Goal: Transaction & Acquisition: Purchase product/service

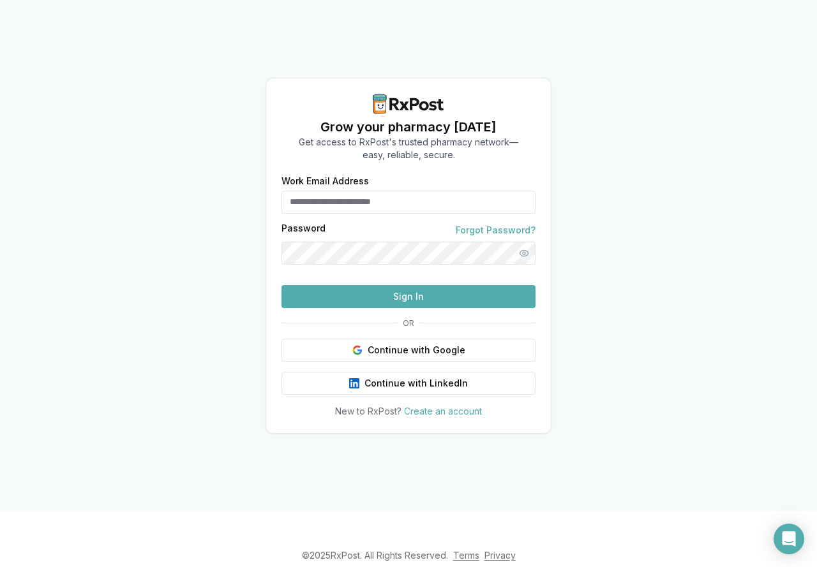
type input "**********"
click at [387, 308] on button "Sign In" at bounding box center [408, 296] width 254 height 23
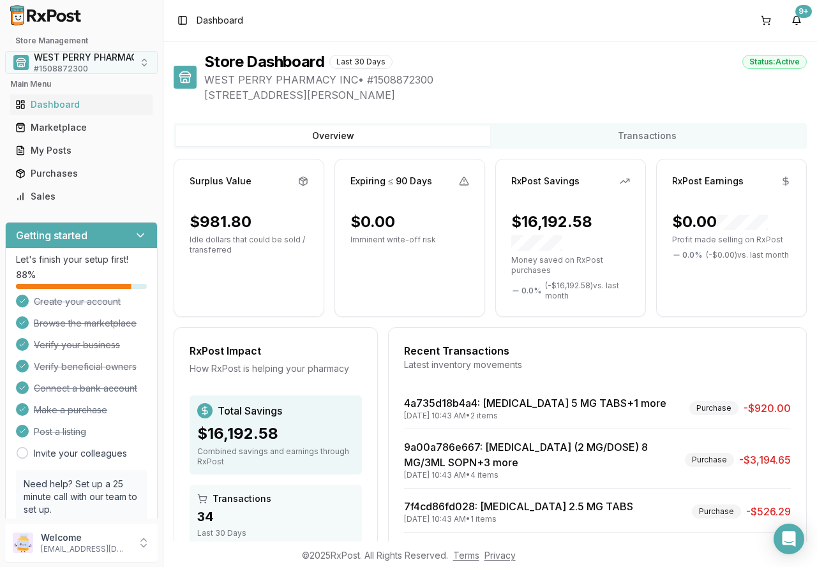
click at [91, 64] on div "WEST PERRY PHARMACY INC # 1508872300" at bounding box center [98, 62] width 128 height 23
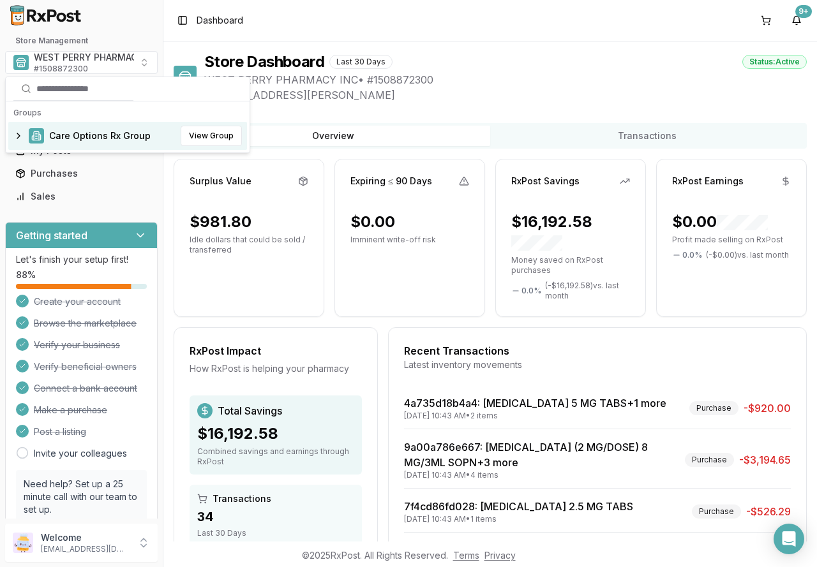
click at [77, 133] on span "Care Options Rx Group" at bounding box center [99, 135] width 101 height 13
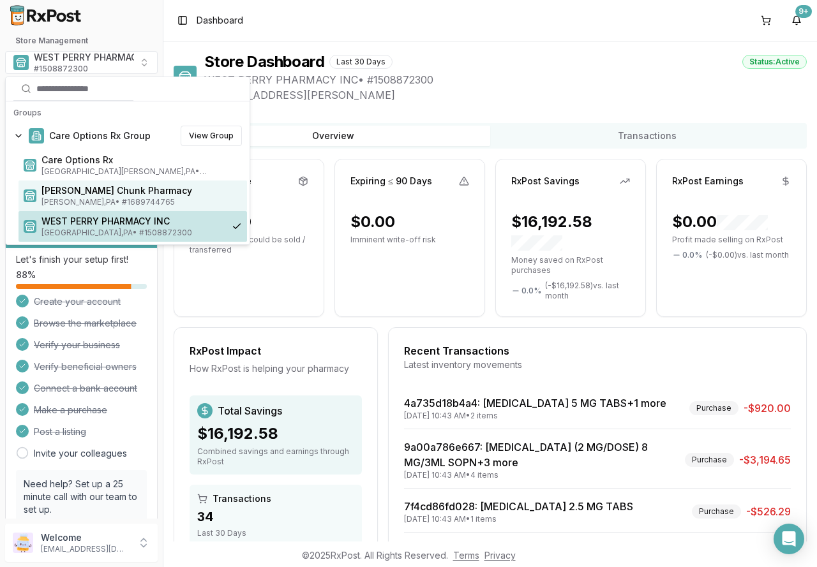
click at [77, 196] on span "[PERSON_NAME] Chunk Pharmacy" at bounding box center [141, 190] width 200 height 13
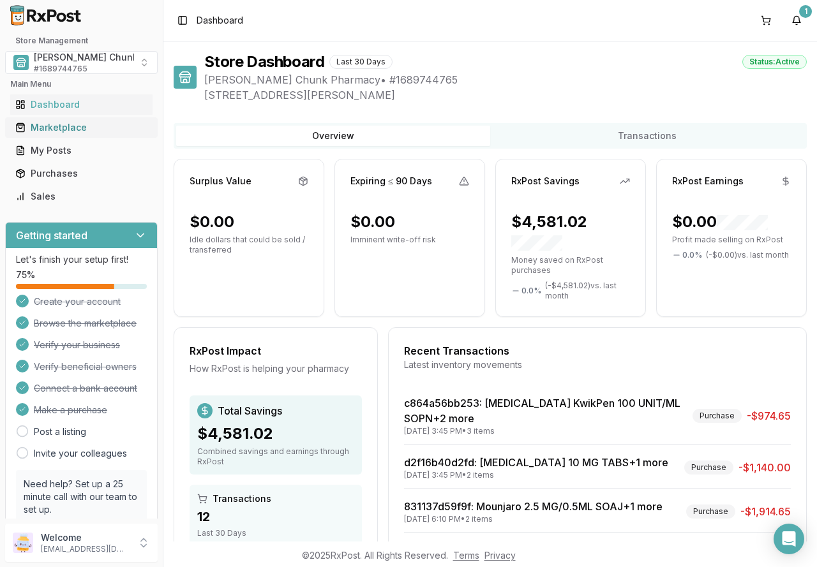
click at [66, 124] on div "Marketplace" at bounding box center [81, 127] width 132 height 13
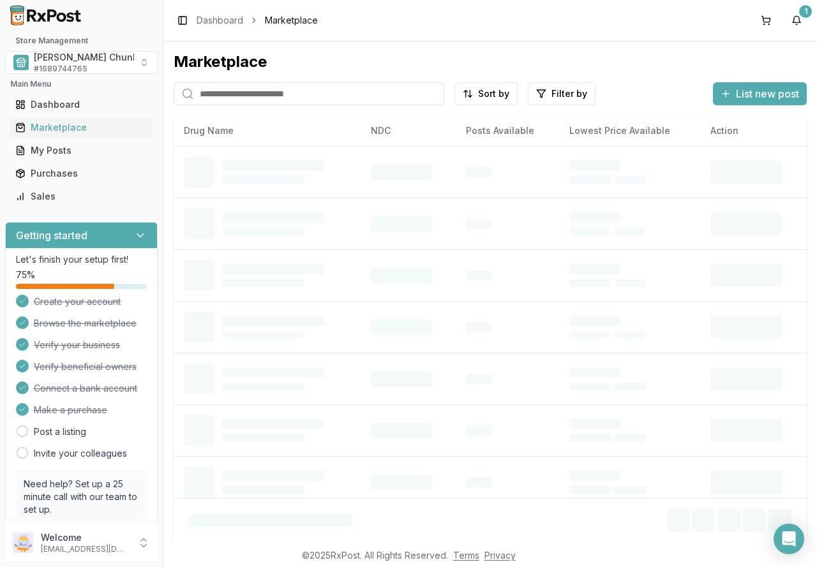
click at [256, 97] on input "search" at bounding box center [309, 93] width 270 height 23
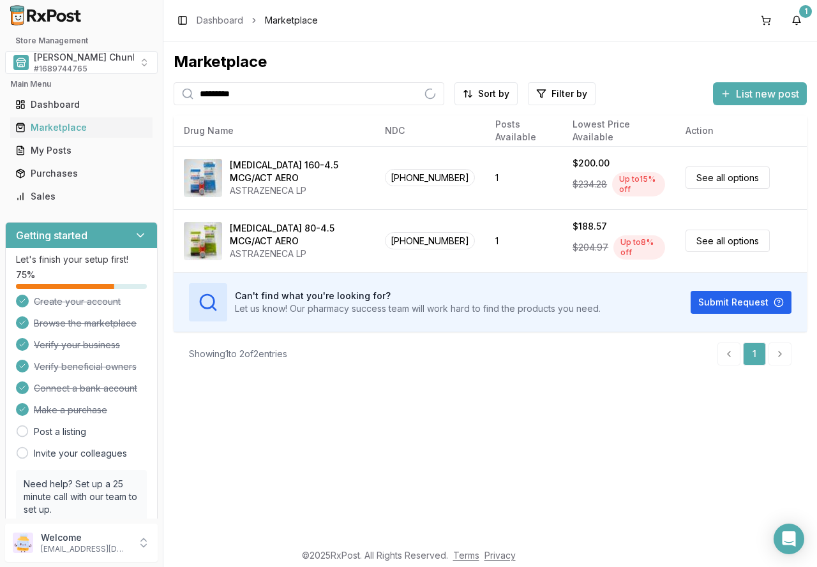
type input "*********"
click at [667, 470] on div "Marketplace ********* Sort by Filter by List new post Card Table NDC: [PHONE_NU…" at bounding box center [489, 291] width 653 height 500
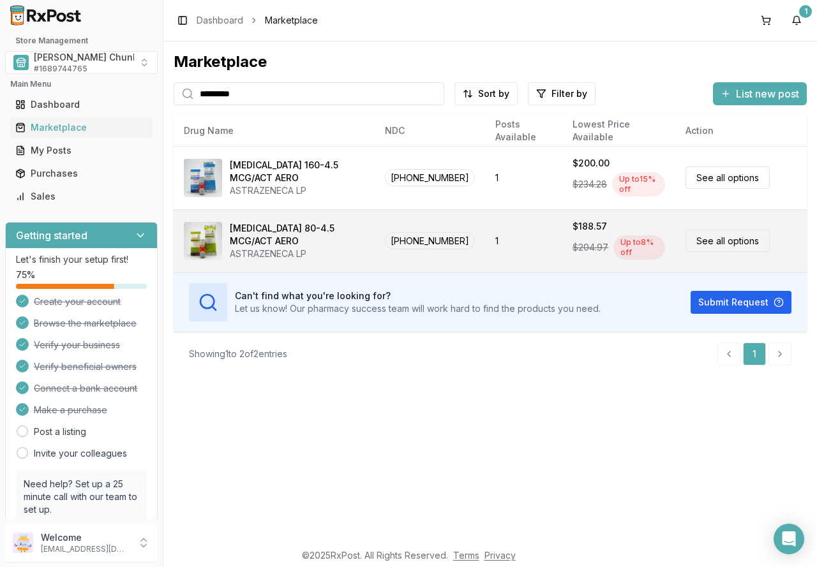
click at [721, 230] on link "See all options" at bounding box center [727, 241] width 84 height 22
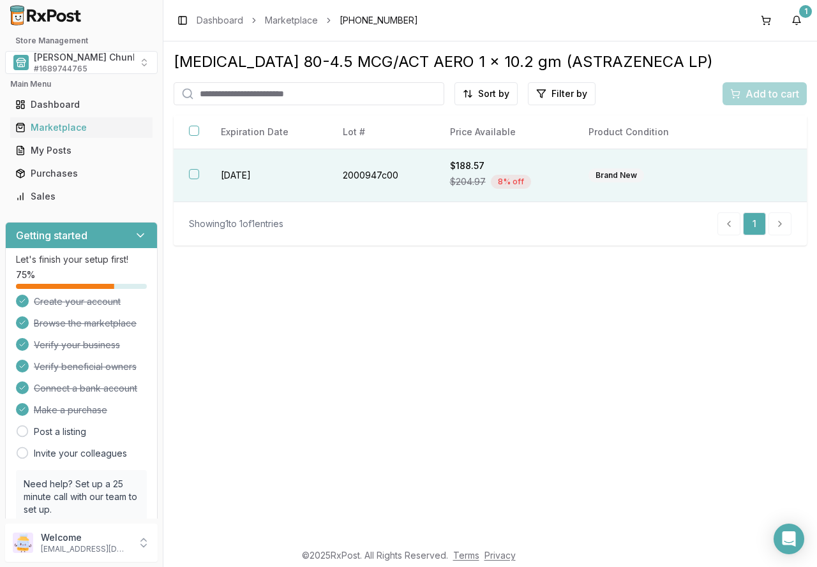
click at [601, 176] on div "Brand New" at bounding box center [615, 175] width 55 height 14
click at [757, 96] on span "Add to cart" at bounding box center [772, 93] width 54 height 15
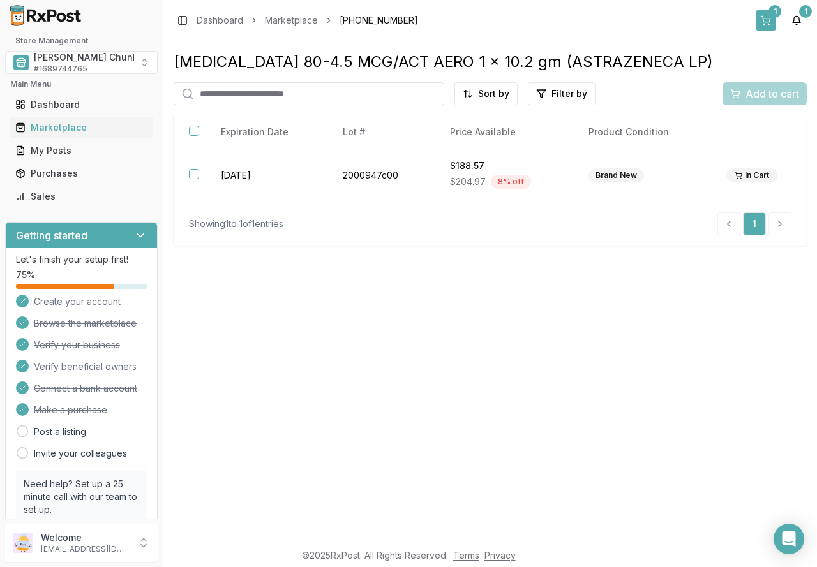
click at [771, 19] on button "1" at bounding box center [765, 20] width 20 height 20
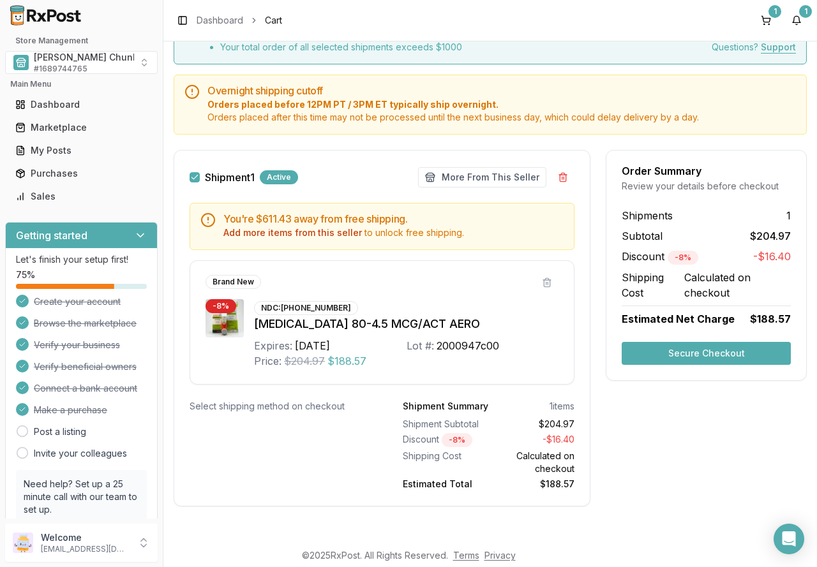
scroll to position [91, 0]
click at [658, 348] on button "Secure Checkout" at bounding box center [705, 352] width 169 height 23
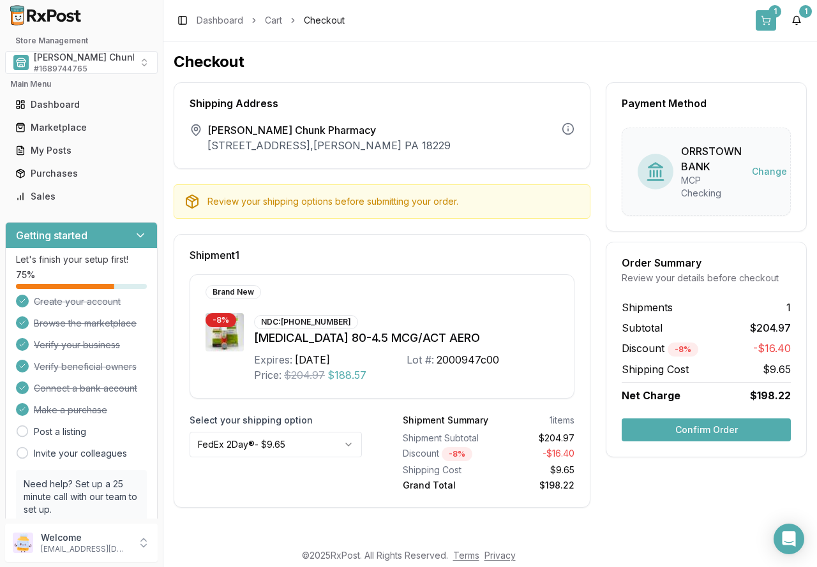
click at [763, 18] on button "1" at bounding box center [765, 20] width 20 height 20
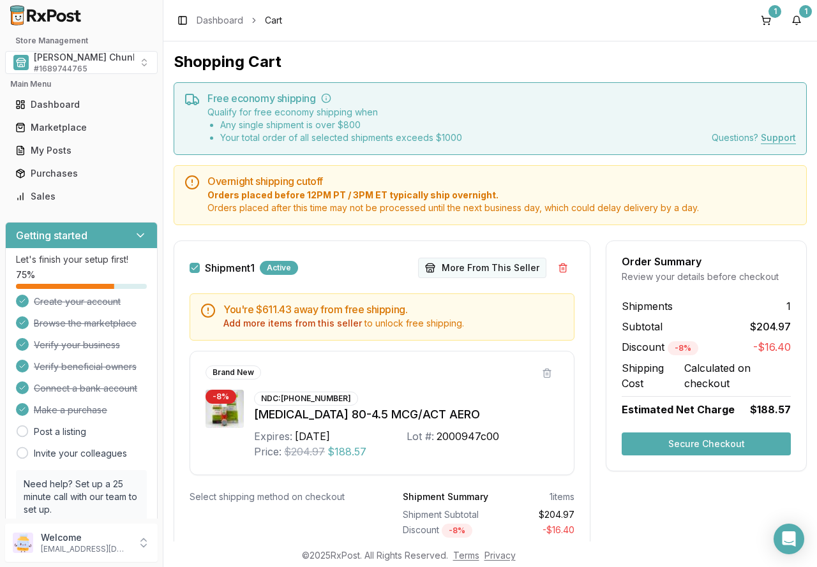
click at [503, 271] on button "More From This Seller" at bounding box center [482, 268] width 128 height 20
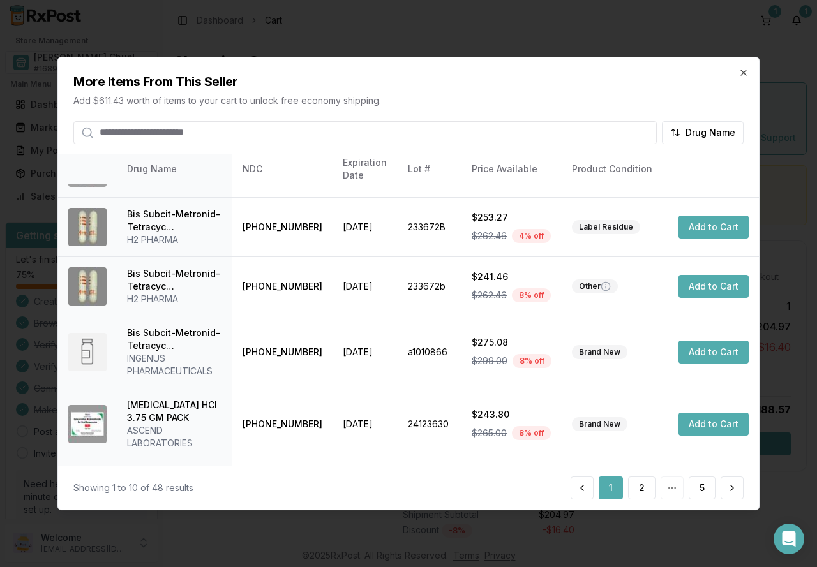
scroll to position [350, 0]
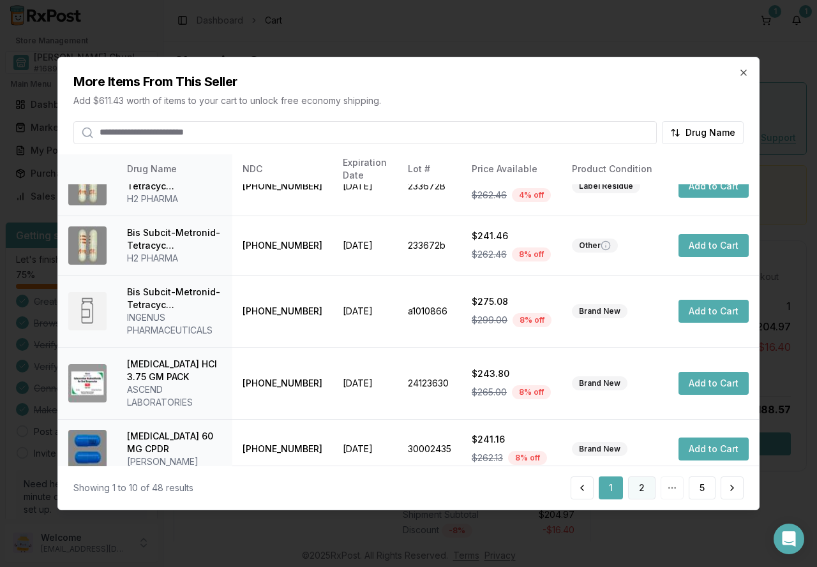
click at [644, 489] on button "2" at bounding box center [641, 488] width 27 height 23
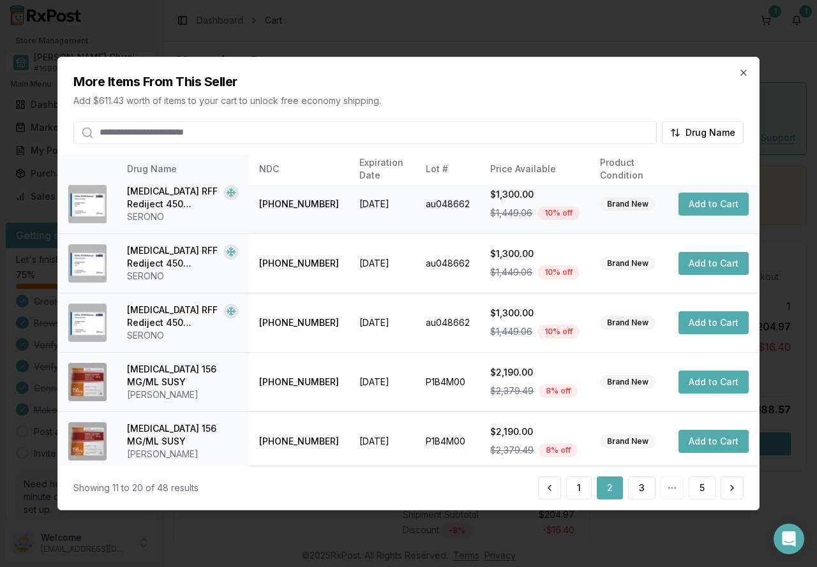
scroll to position [337, 0]
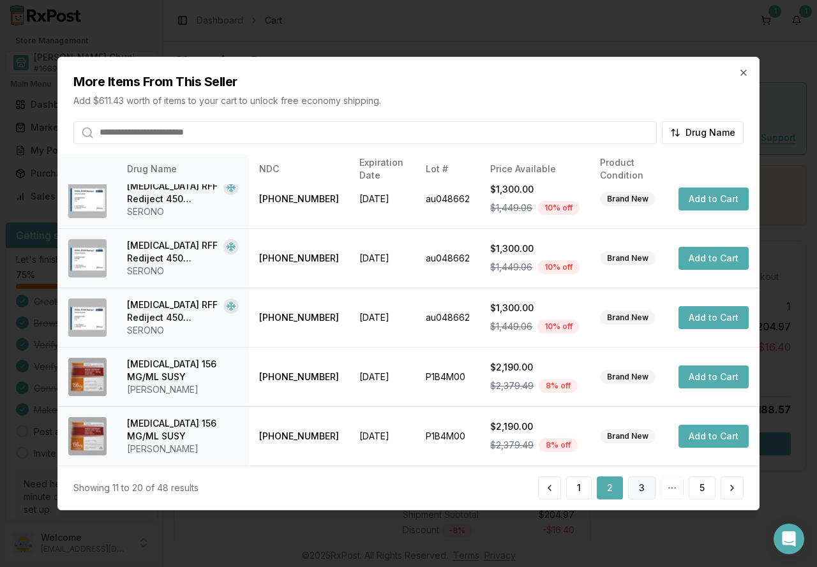
click at [640, 487] on button "3" at bounding box center [641, 488] width 27 height 23
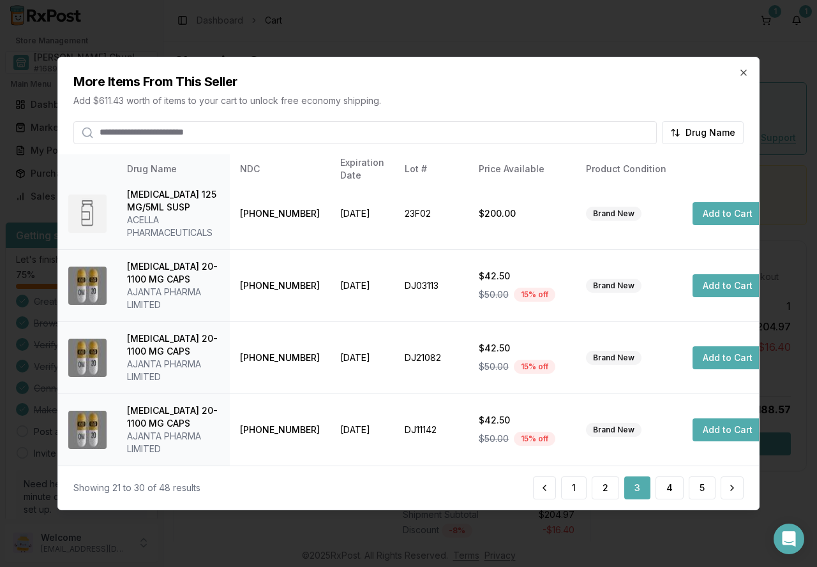
scroll to position [432, 0]
click at [671, 487] on button "4" at bounding box center [669, 488] width 28 height 23
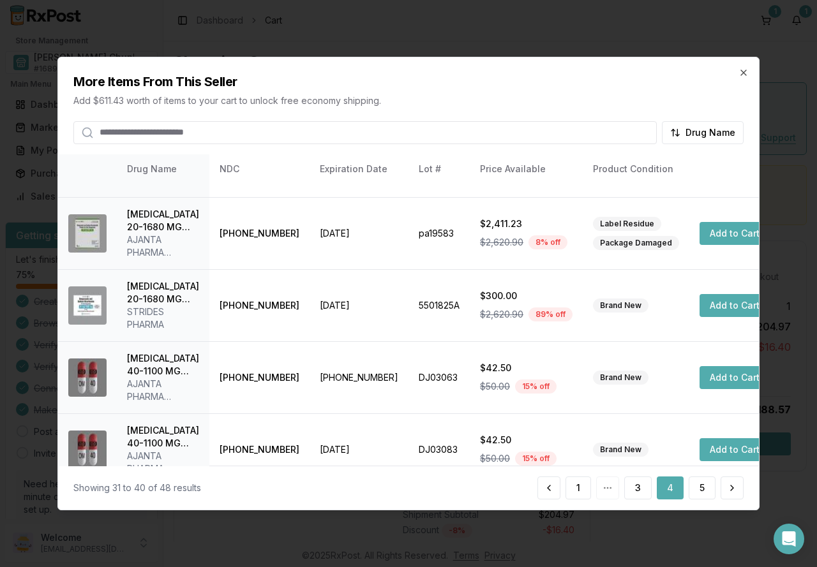
scroll to position [440, 0]
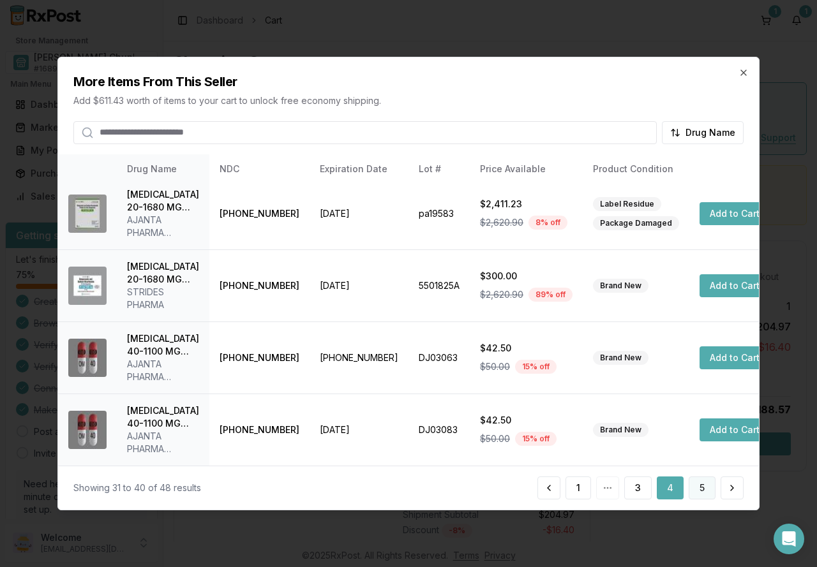
click at [693, 492] on button "5" at bounding box center [701, 488] width 27 height 23
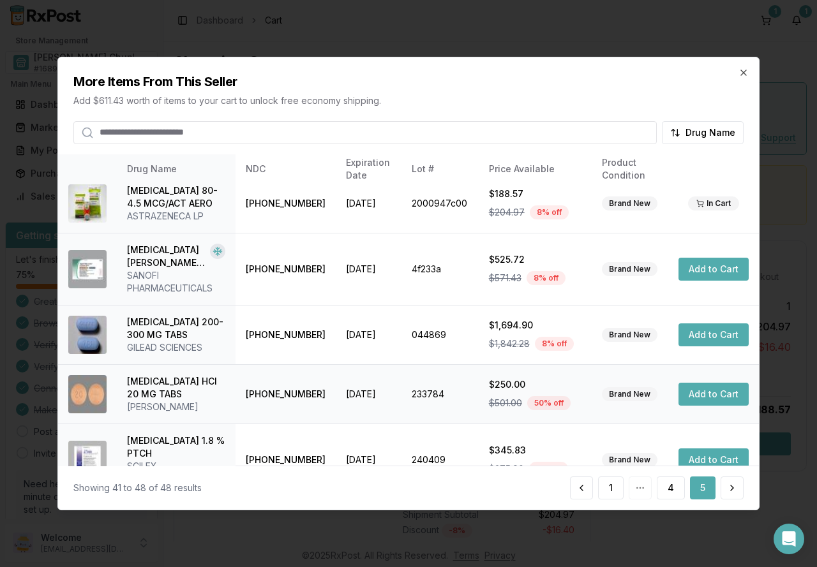
scroll to position [219, 0]
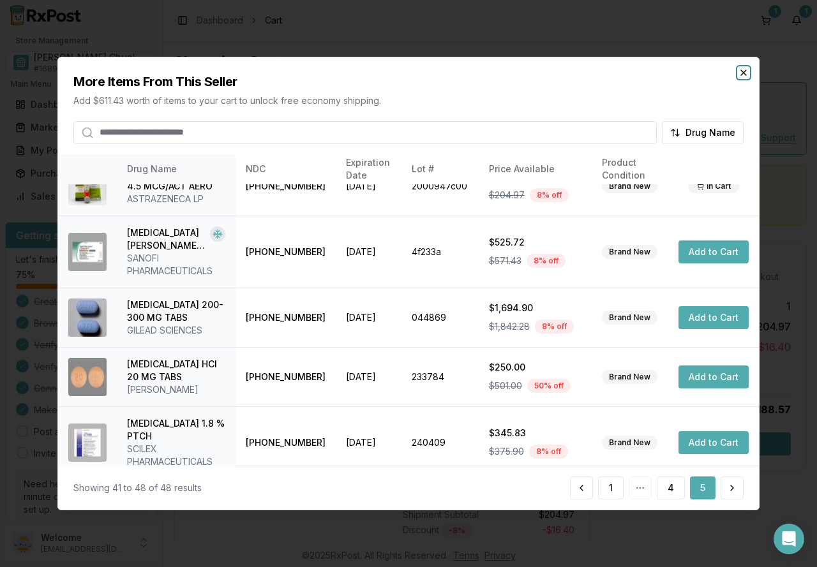
click at [742, 75] on icon "button" at bounding box center [743, 73] width 10 height 10
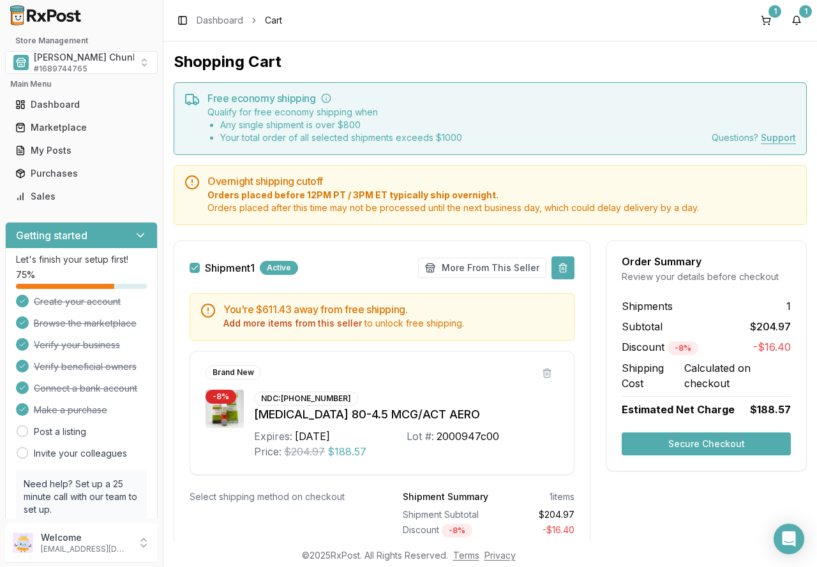
click at [559, 268] on button at bounding box center [562, 267] width 23 height 23
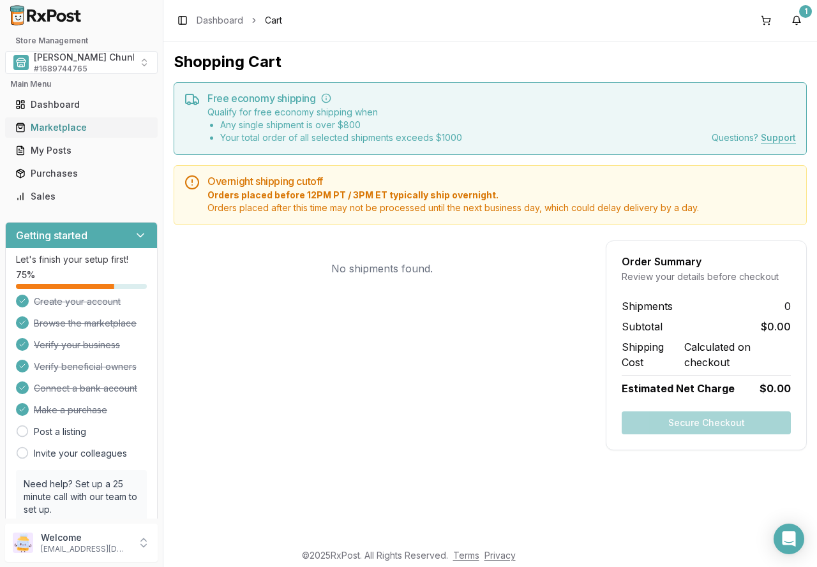
click at [40, 128] on div "Marketplace" at bounding box center [81, 127] width 132 height 13
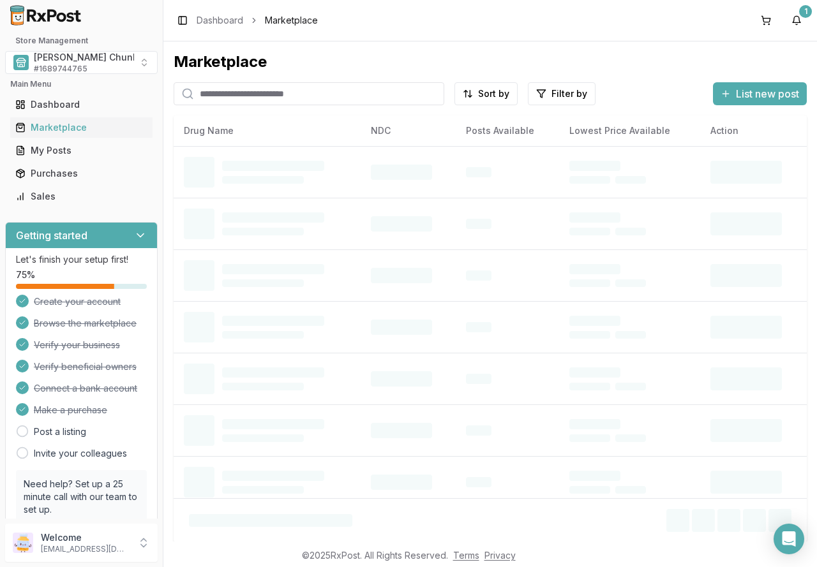
click at [260, 94] on input "search" at bounding box center [309, 93] width 270 height 23
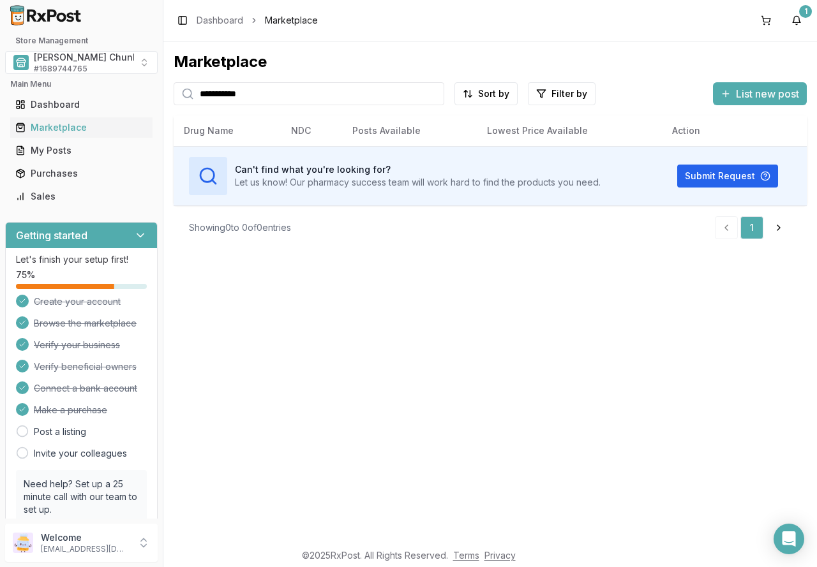
drag, startPoint x: 292, startPoint y: 95, endPoint x: 85, endPoint y: 89, distance: 207.4
click at [85, 89] on div "**********" at bounding box center [408, 283] width 817 height 567
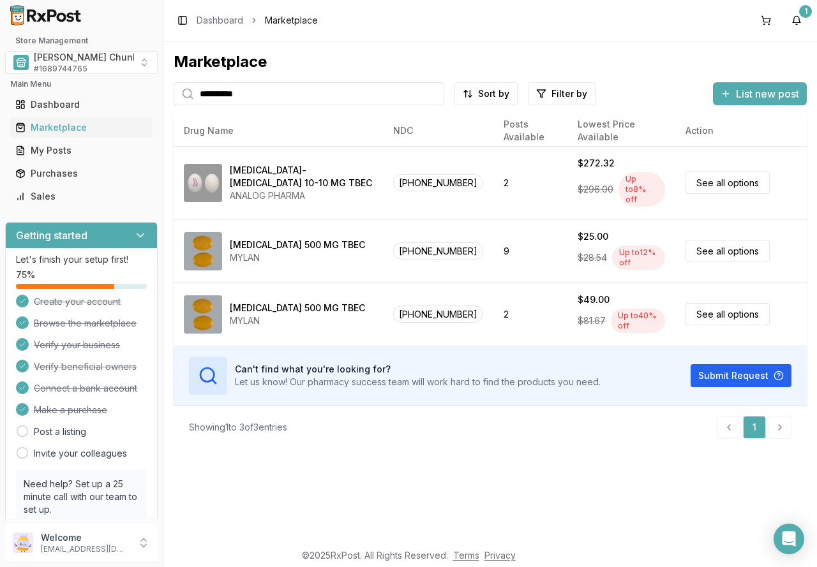
drag, startPoint x: 279, startPoint y: 94, endPoint x: 71, endPoint y: 91, distance: 207.3
click at [71, 91] on div "**********" at bounding box center [408, 283] width 817 height 567
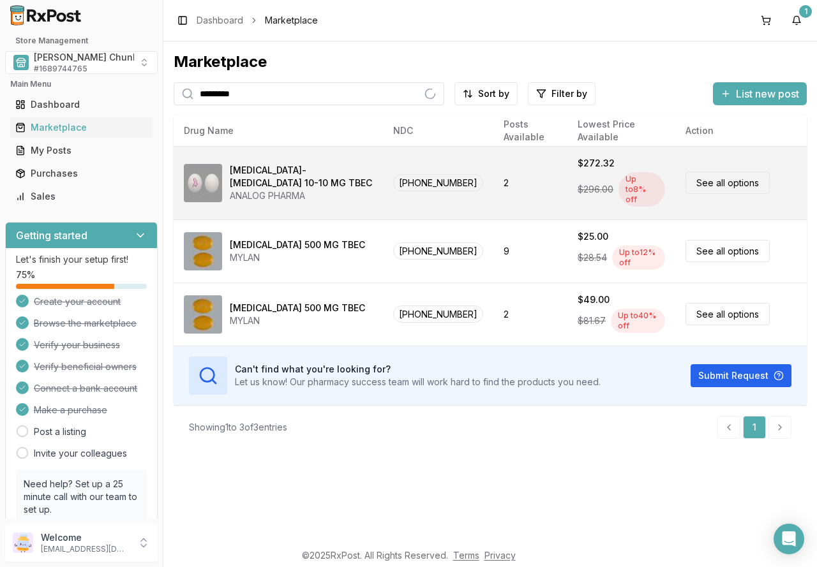
type input "*********"
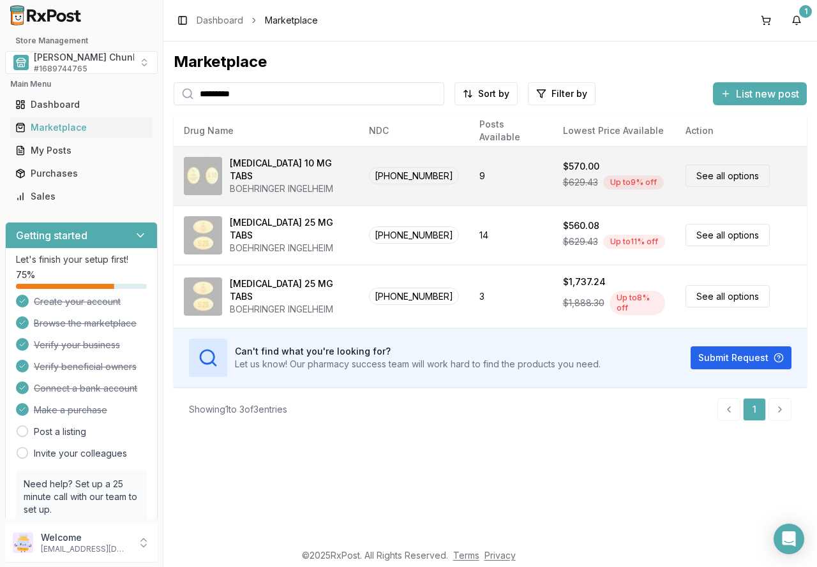
click at [707, 177] on link "See all options" at bounding box center [727, 176] width 84 height 22
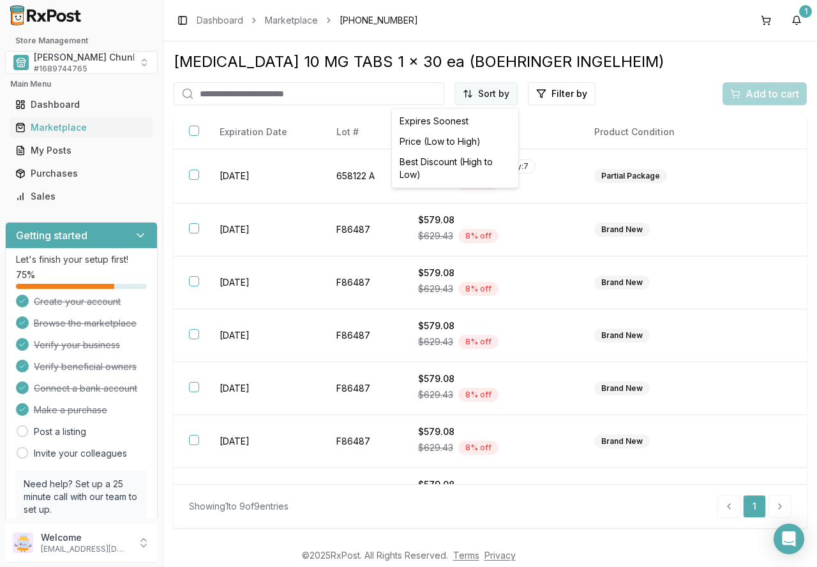
click at [501, 93] on html "Store Management [PERSON_NAME] Chunk Pharmacy # 1689744765 Main Menu Dashboard …" at bounding box center [408, 283] width 817 height 567
click at [471, 172] on div "Best Discount (High to Low)" at bounding box center [454, 168] width 121 height 33
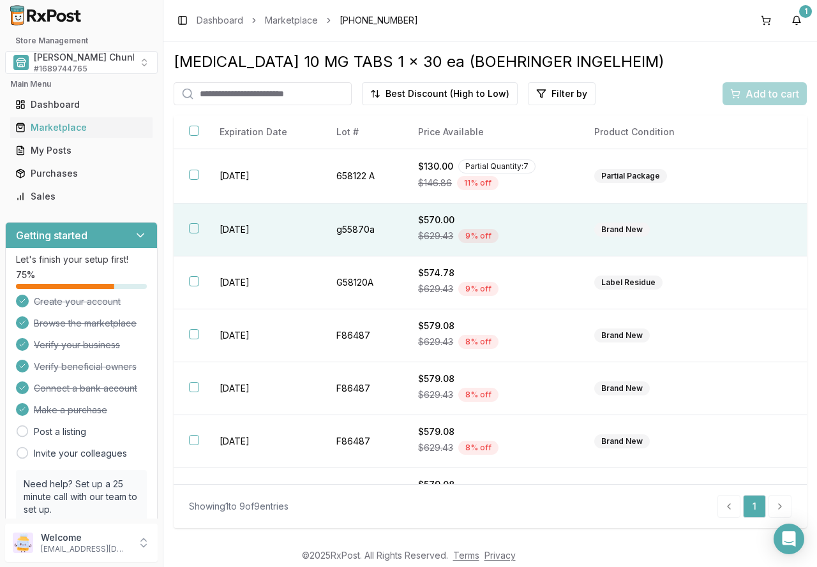
click at [189, 228] on button "button" at bounding box center [194, 228] width 10 height 10
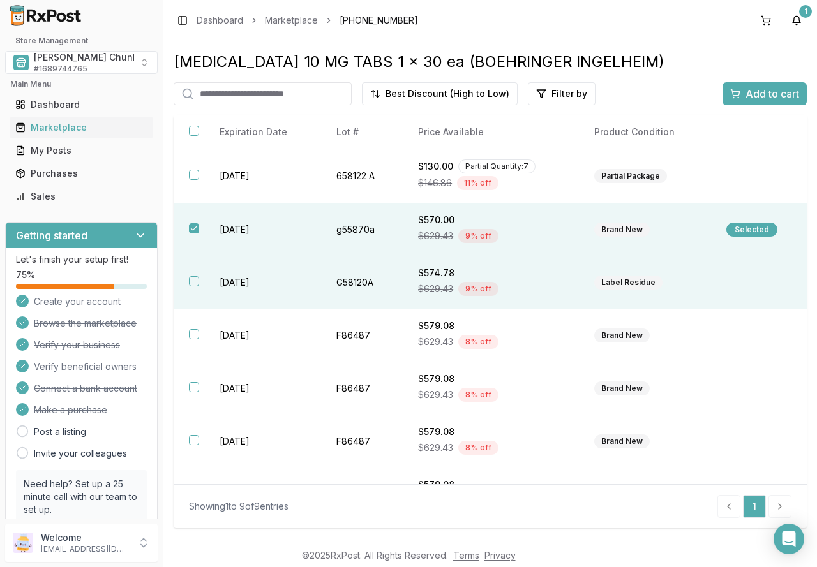
click at [193, 277] on button "button" at bounding box center [194, 281] width 10 height 10
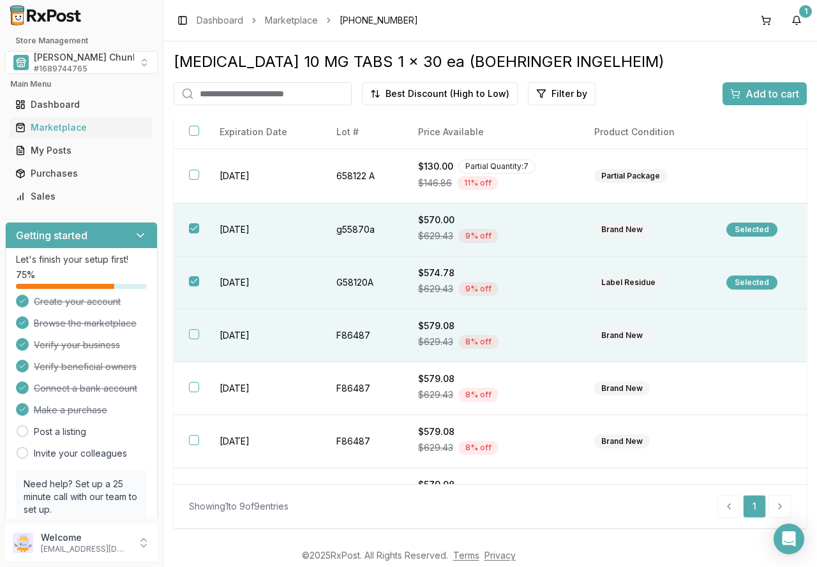
click at [192, 334] on button "button" at bounding box center [194, 334] width 10 height 10
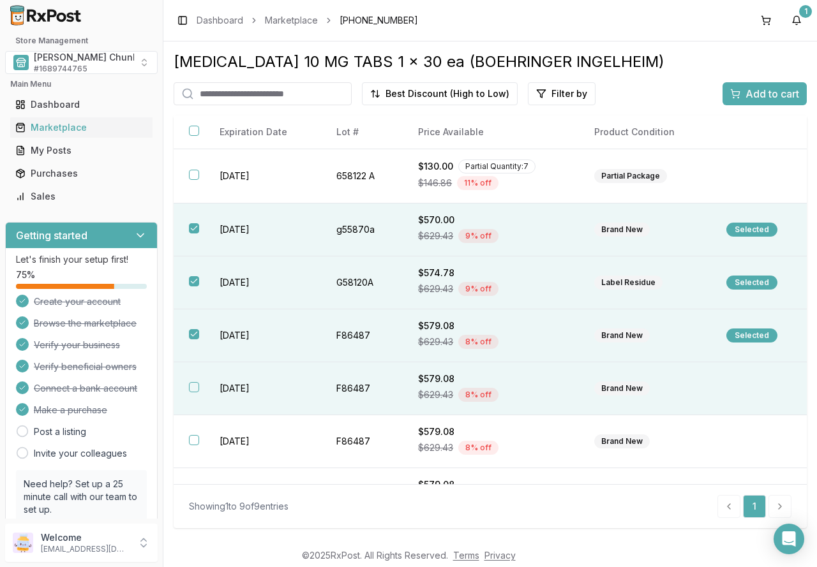
click at [200, 386] on th at bounding box center [189, 388] width 31 height 53
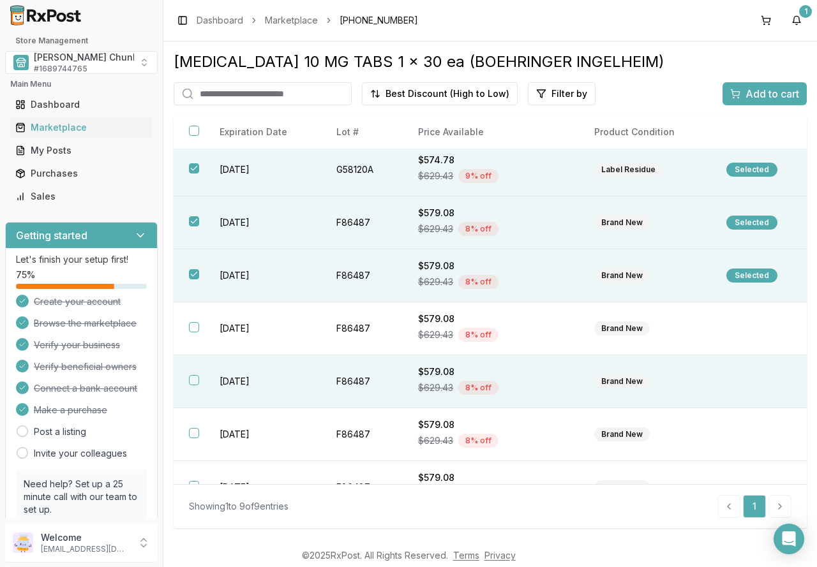
scroll to position [142, 0]
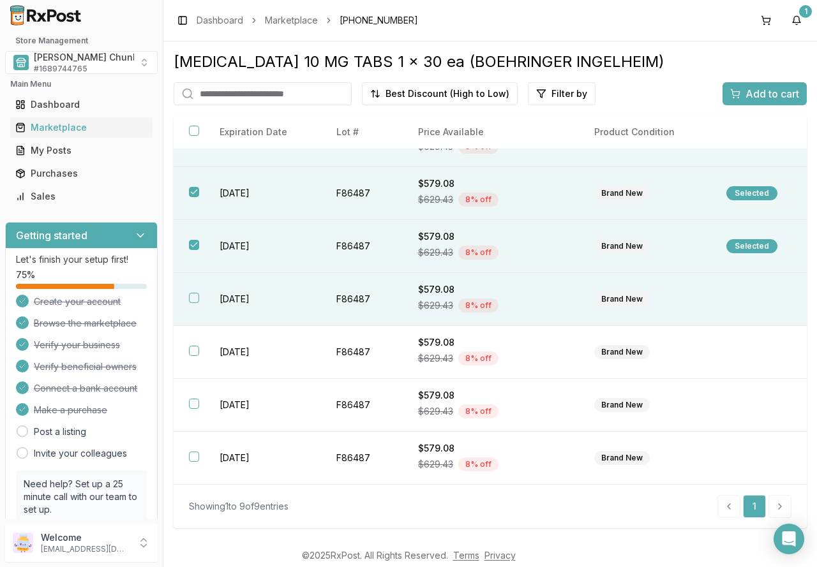
click at [193, 298] on button "button" at bounding box center [194, 298] width 10 height 10
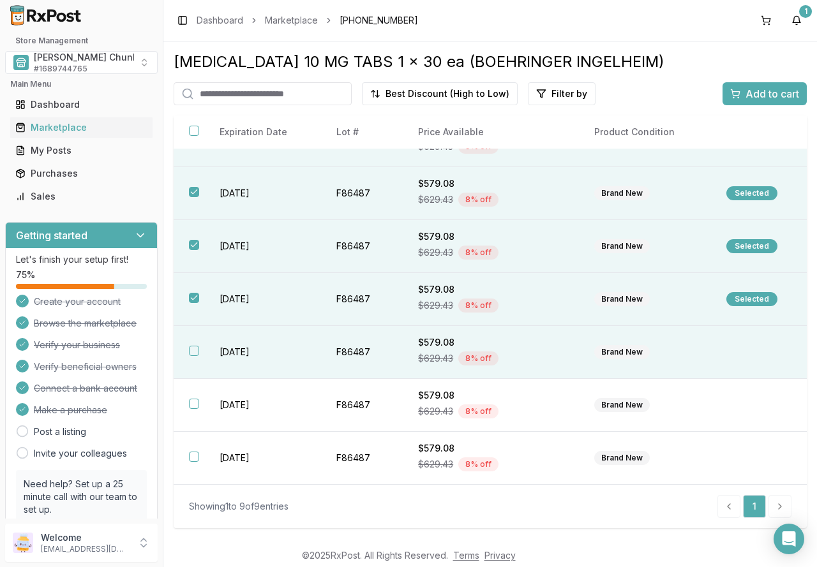
click at [194, 343] on th at bounding box center [189, 352] width 31 height 53
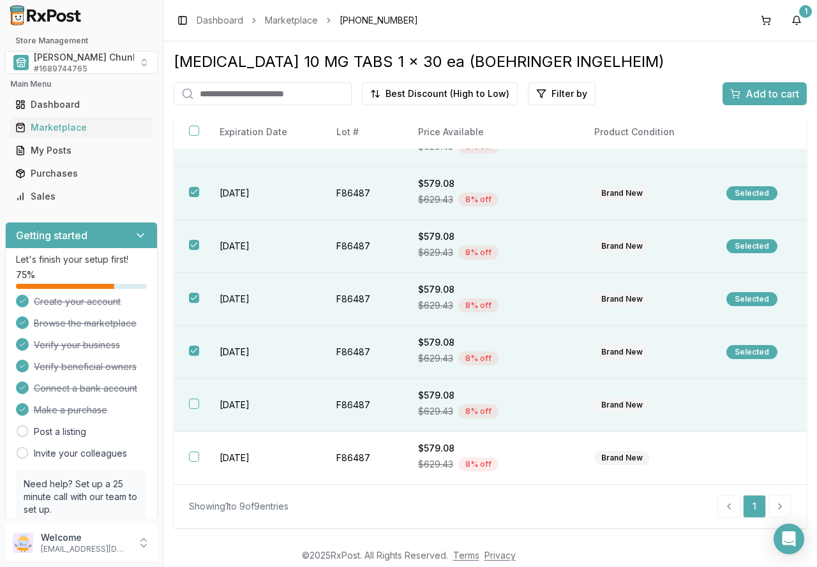
click at [197, 401] on button "button" at bounding box center [194, 404] width 10 height 10
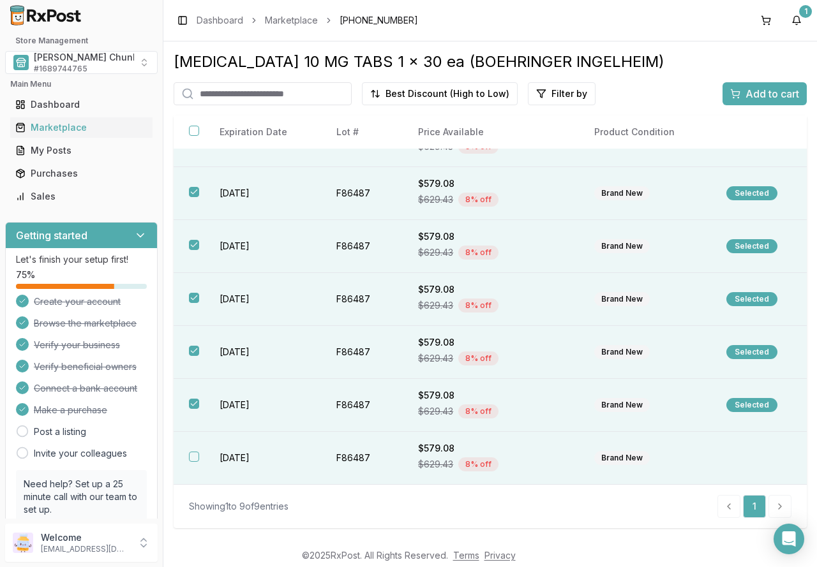
click at [188, 460] on th at bounding box center [189, 458] width 31 height 53
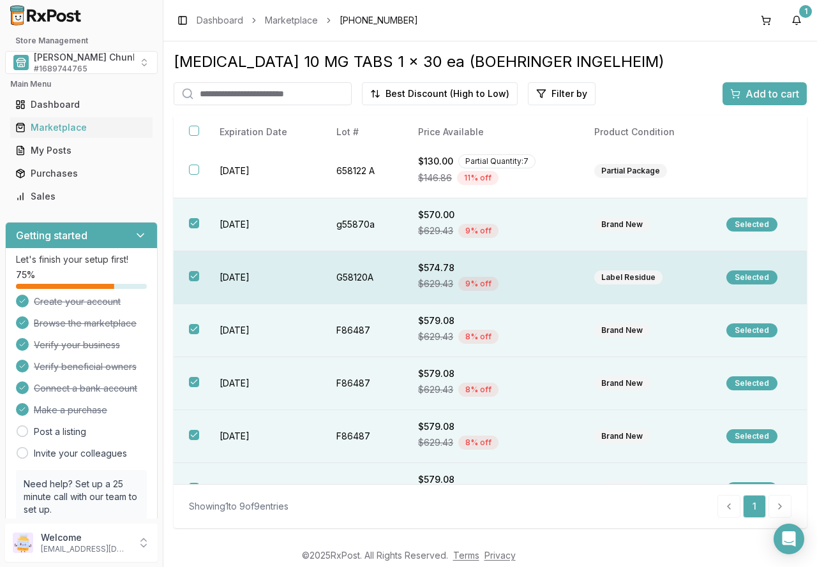
scroll to position [0, 0]
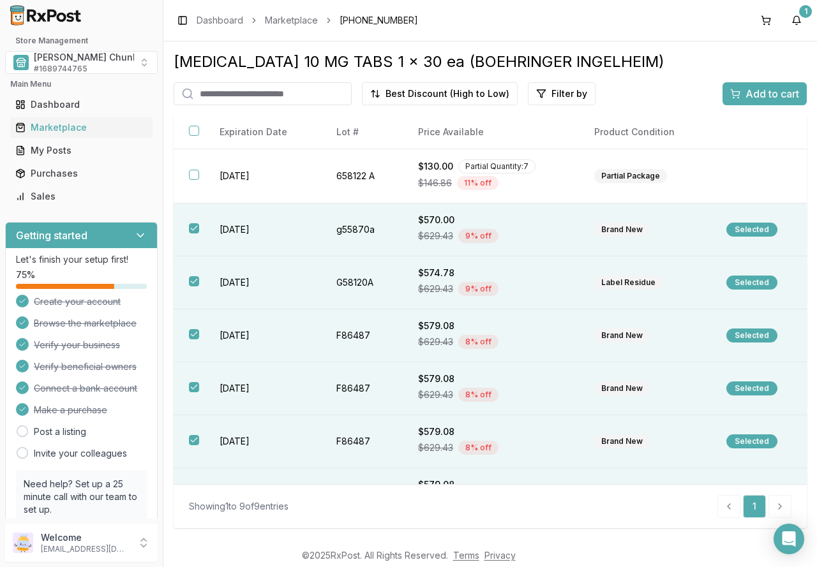
click at [750, 92] on span "Add to cart" at bounding box center [772, 93] width 54 height 15
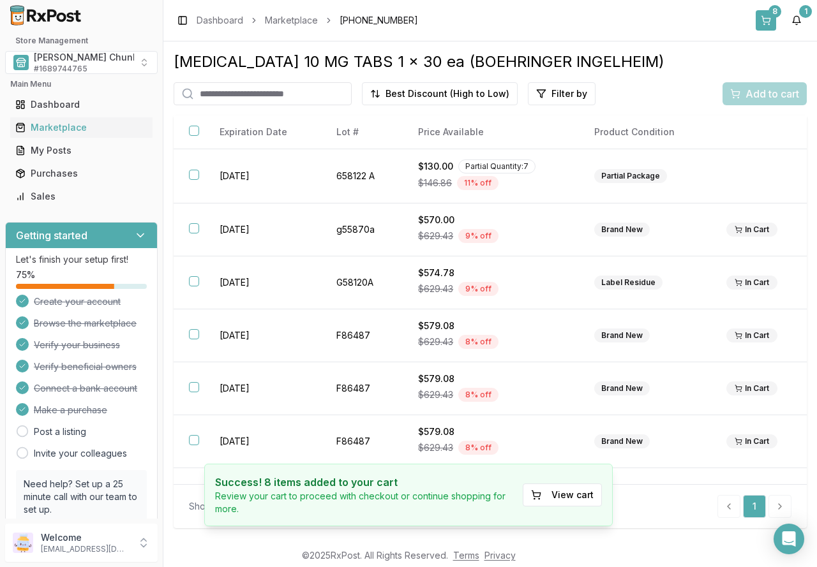
click at [767, 18] on button "8" at bounding box center [765, 20] width 20 height 20
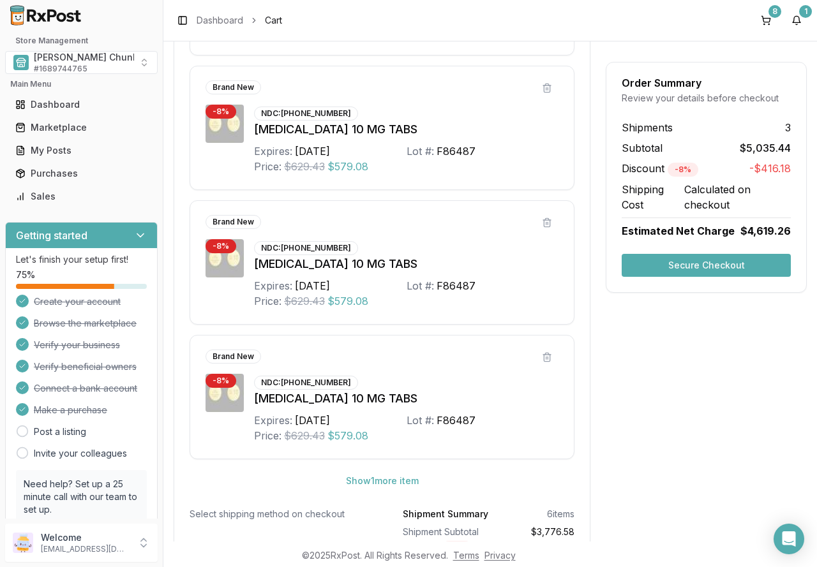
scroll to position [638, 0]
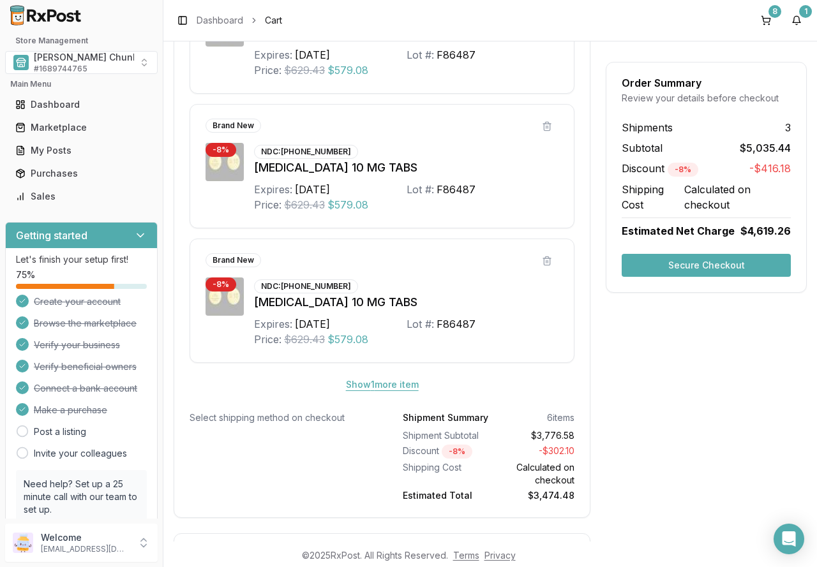
click at [356, 390] on button "Show 1 more item" at bounding box center [382, 384] width 93 height 23
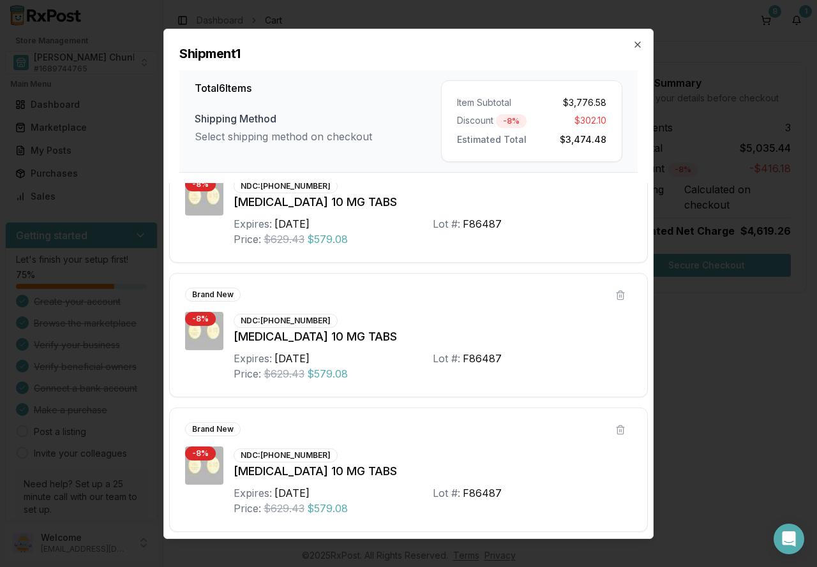
scroll to position [452, 0]
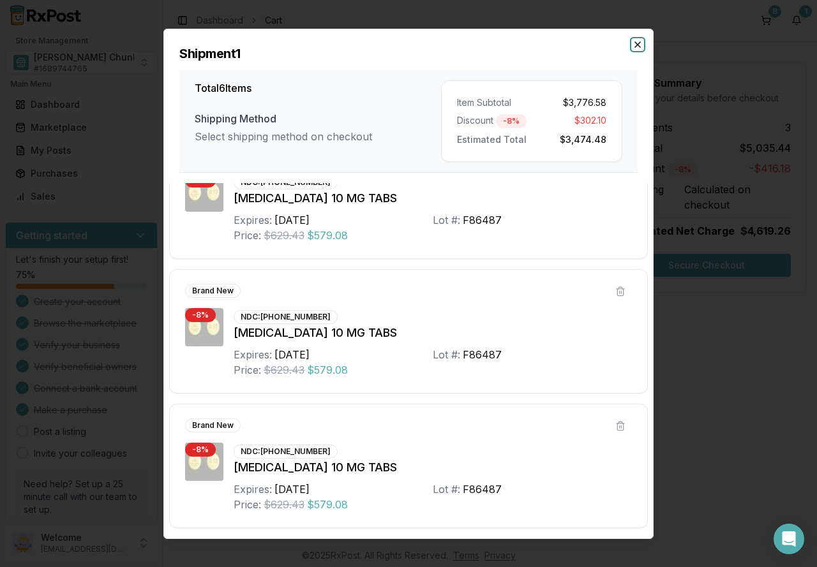
click at [637, 44] on icon "button" at bounding box center [637, 43] width 5 height 5
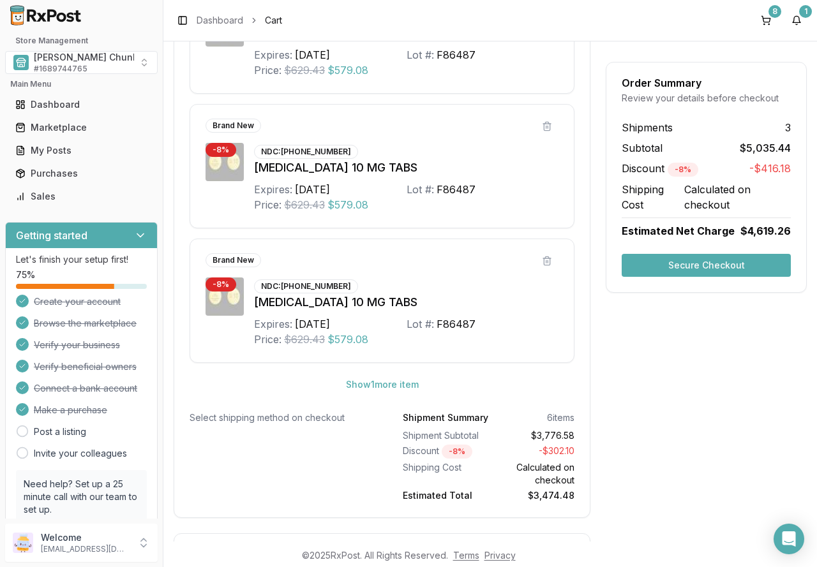
click at [658, 269] on button "Secure Checkout" at bounding box center [705, 265] width 169 height 23
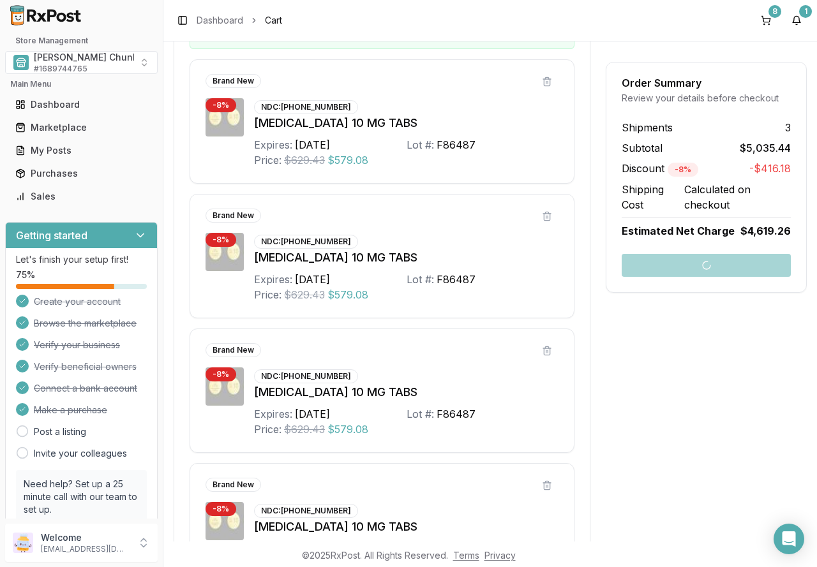
scroll to position [10, 0]
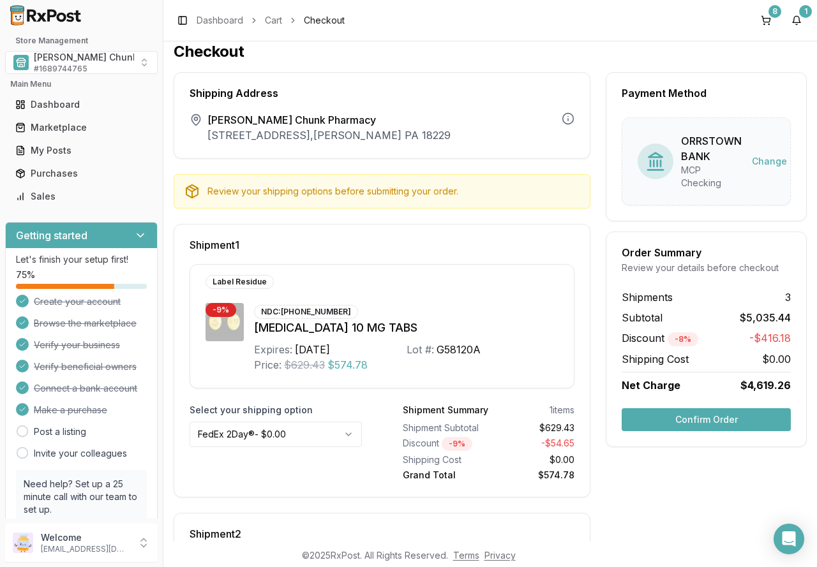
click at [688, 422] on button "Confirm Order" at bounding box center [705, 419] width 169 height 23
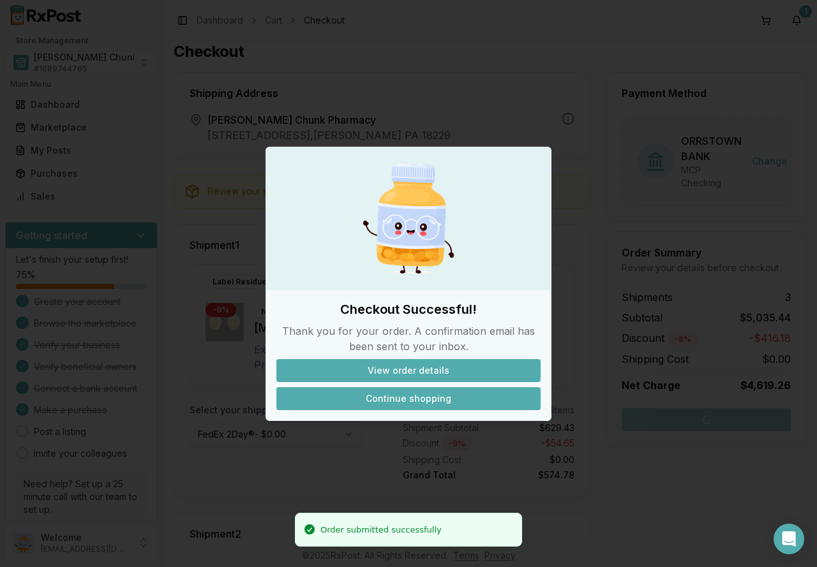
click at [395, 396] on button "Continue shopping" at bounding box center [408, 398] width 264 height 23
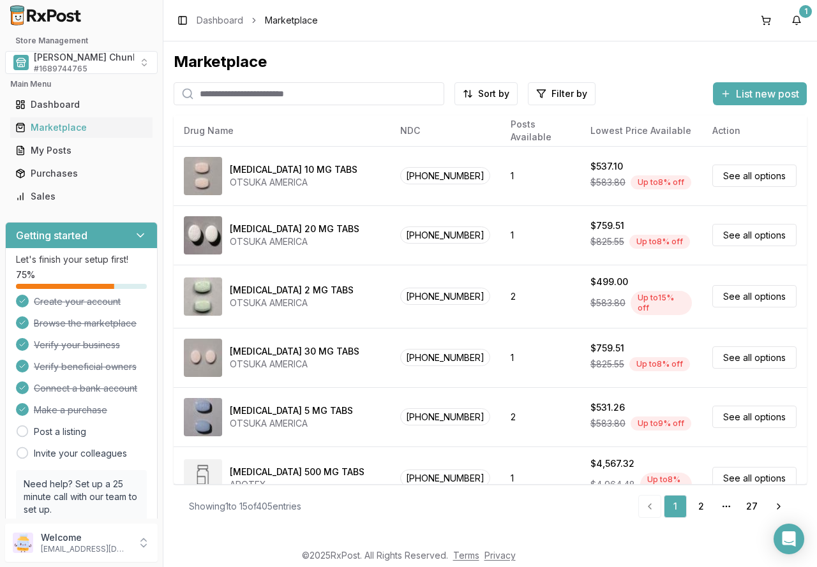
click at [218, 89] on input "search" at bounding box center [309, 93] width 270 height 23
type input "**********"
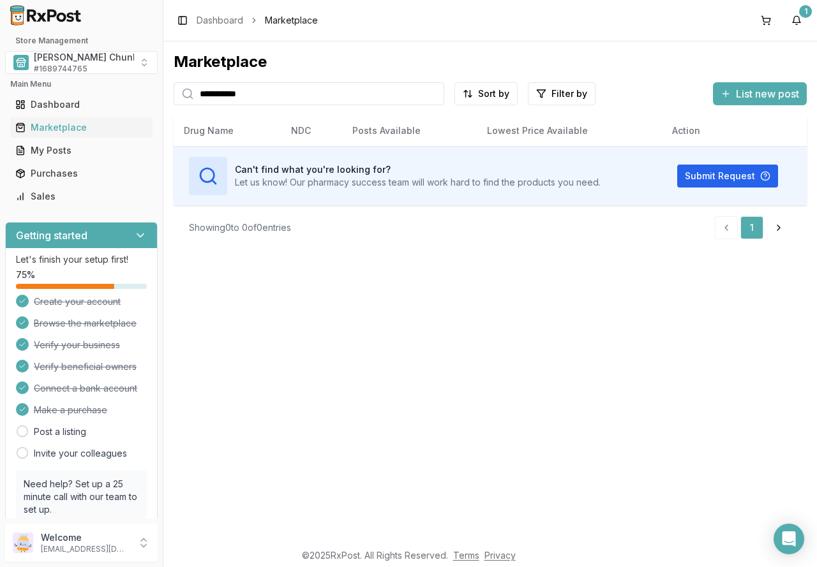
click at [433, 90] on input "**********" at bounding box center [309, 93] width 270 height 23
click at [431, 93] on input "**********" at bounding box center [309, 93] width 270 height 23
click at [357, 96] on input "search" at bounding box center [309, 93] width 270 height 23
type input "*******"
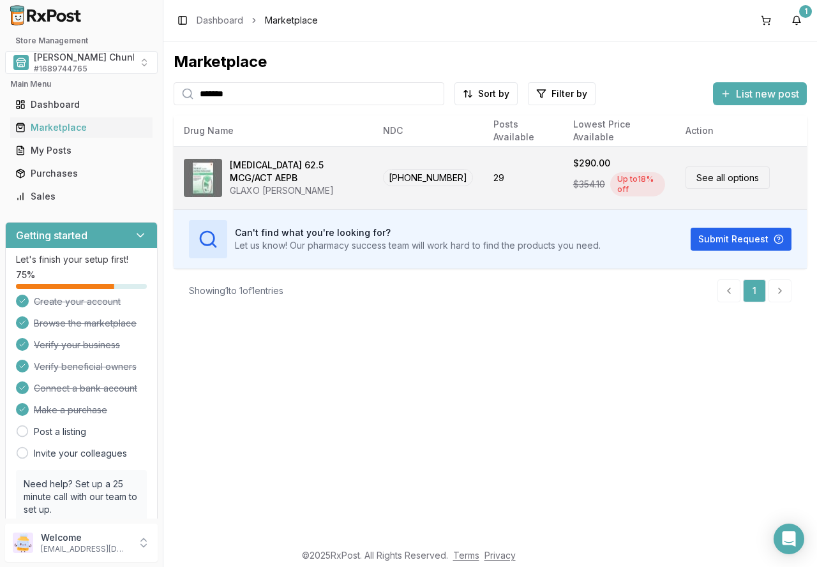
click at [300, 186] on div "GLAXO [PERSON_NAME]" at bounding box center [296, 190] width 133 height 13
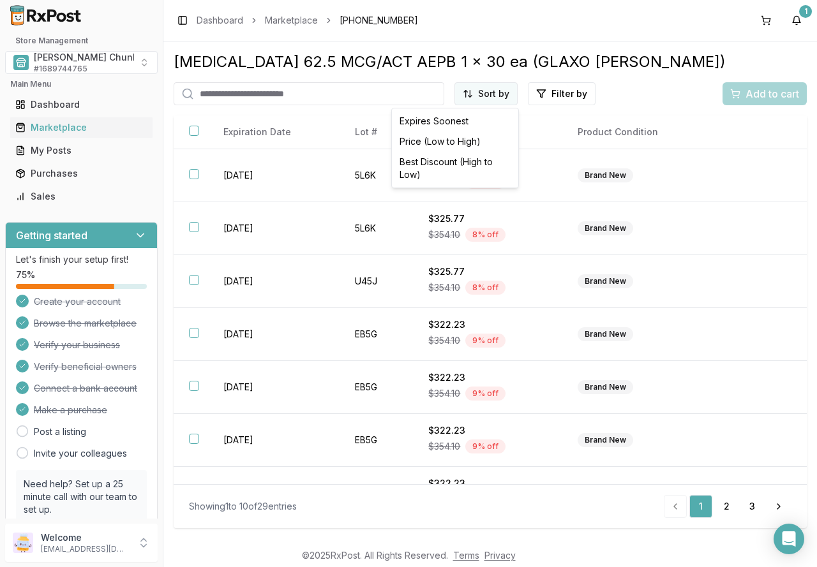
click at [487, 93] on html "Store Management [PERSON_NAME] Chunk Pharmacy # 1689744765 Main Menu Dashboard …" at bounding box center [408, 283] width 817 height 567
click at [468, 163] on div "Best Discount (High to Low)" at bounding box center [454, 168] width 121 height 33
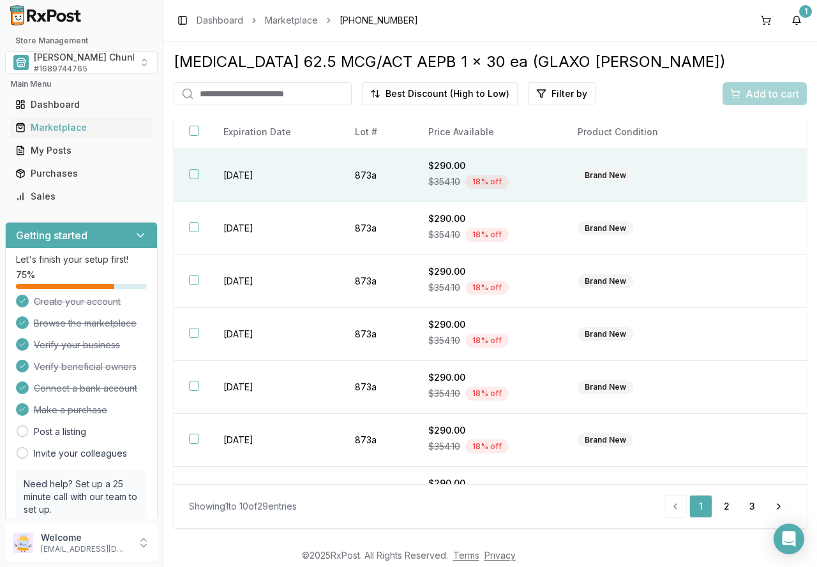
click at [196, 173] on button "button" at bounding box center [194, 174] width 10 height 10
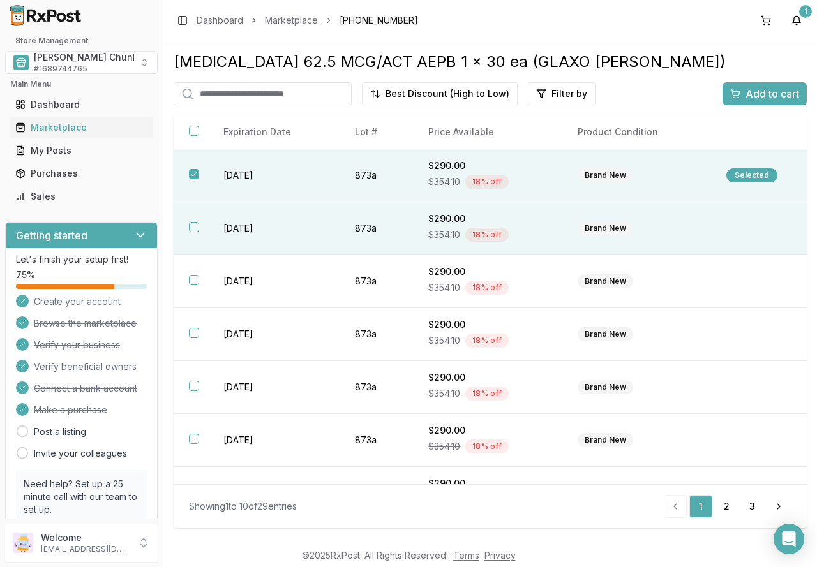
click at [200, 226] on th at bounding box center [191, 228] width 34 height 53
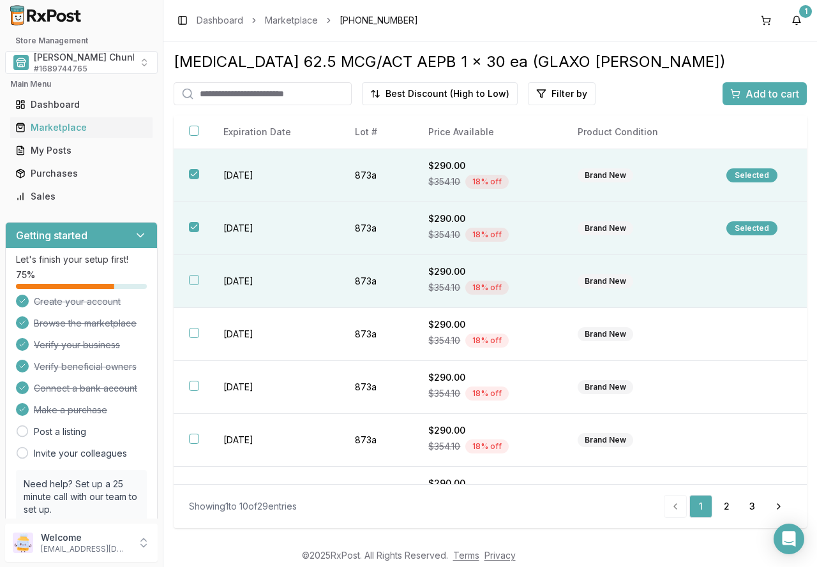
click at [201, 279] on th at bounding box center [191, 281] width 34 height 53
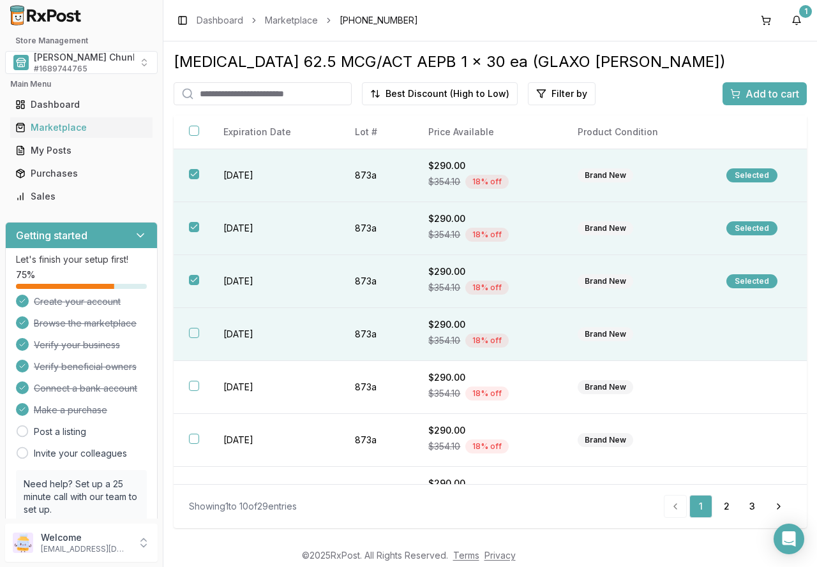
click at [210, 336] on td "[DATE]" at bounding box center [273, 334] width 131 height 53
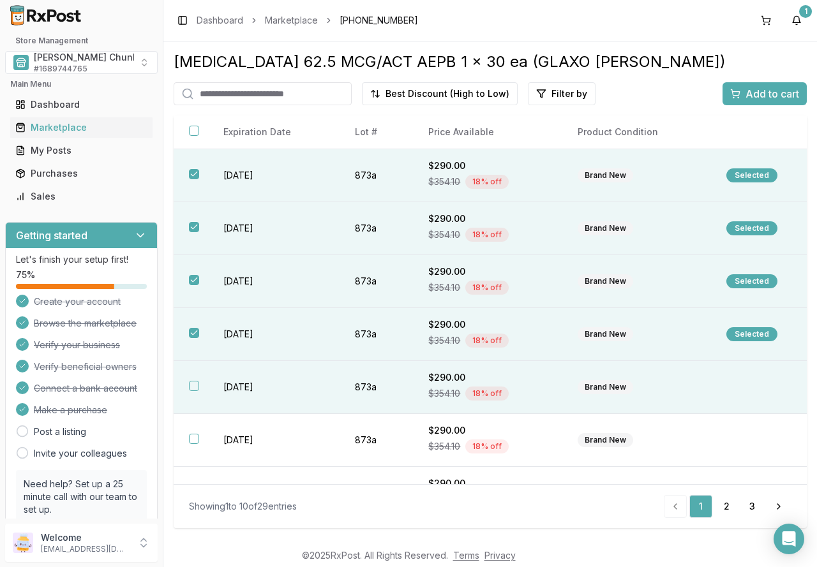
click at [194, 388] on button "button" at bounding box center [194, 386] width 10 height 10
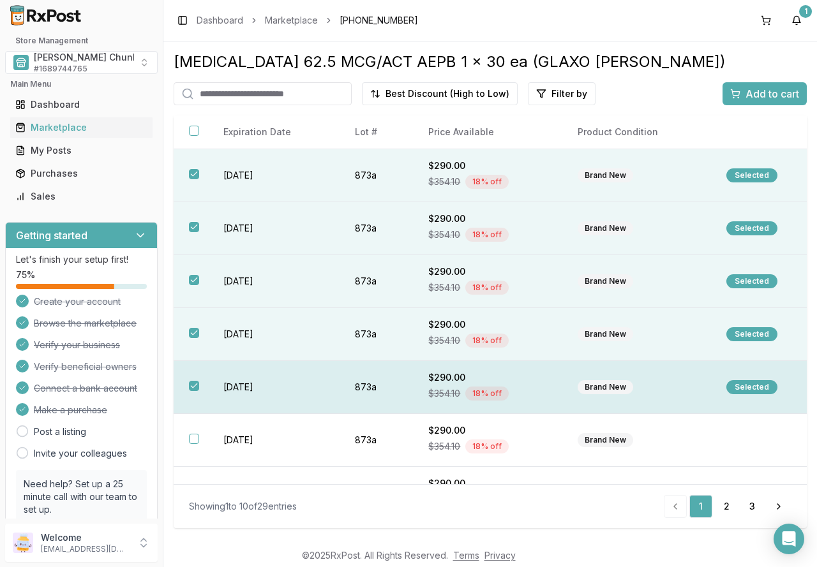
click at [192, 384] on button "button" at bounding box center [194, 386] width 10 height 10
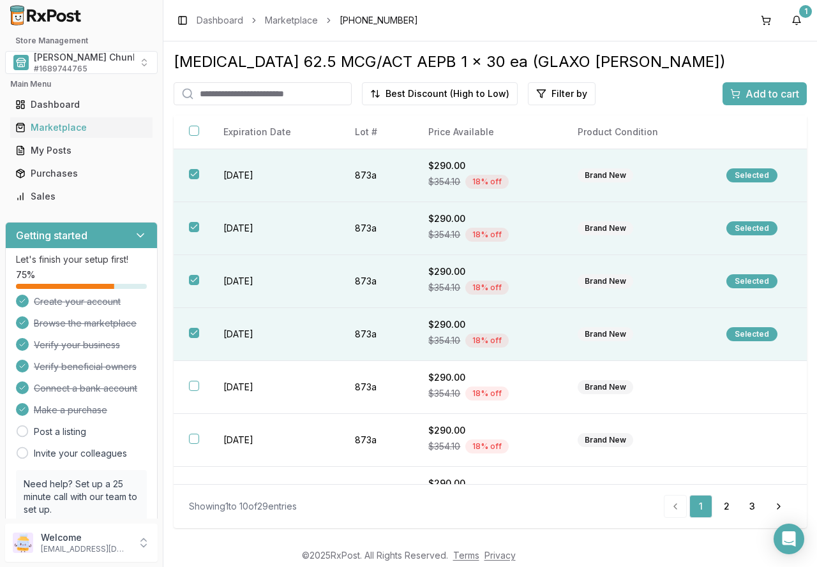
click at [756, 93] on span "Add to cart" at bounding box center [772, 93] width 54 height 15
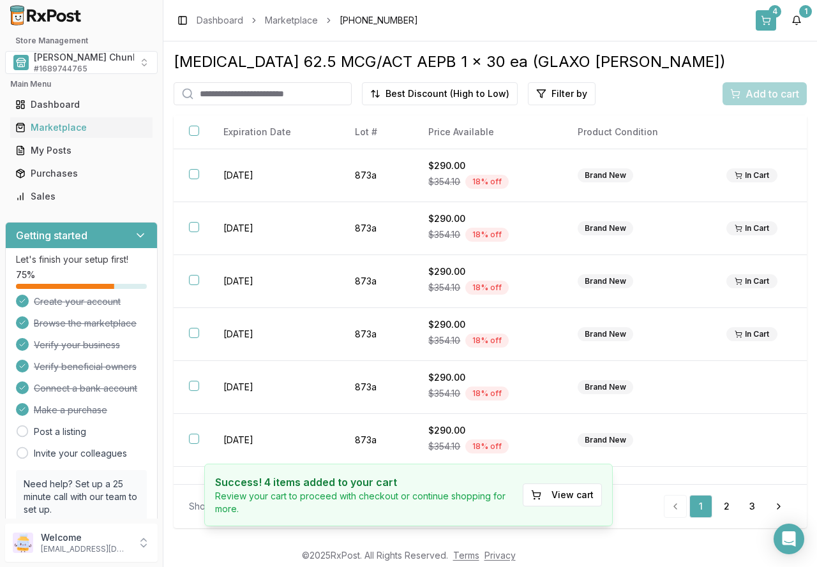
click at [770, 21] on button "4" at bounding box center [765, 20] width 20 height 20
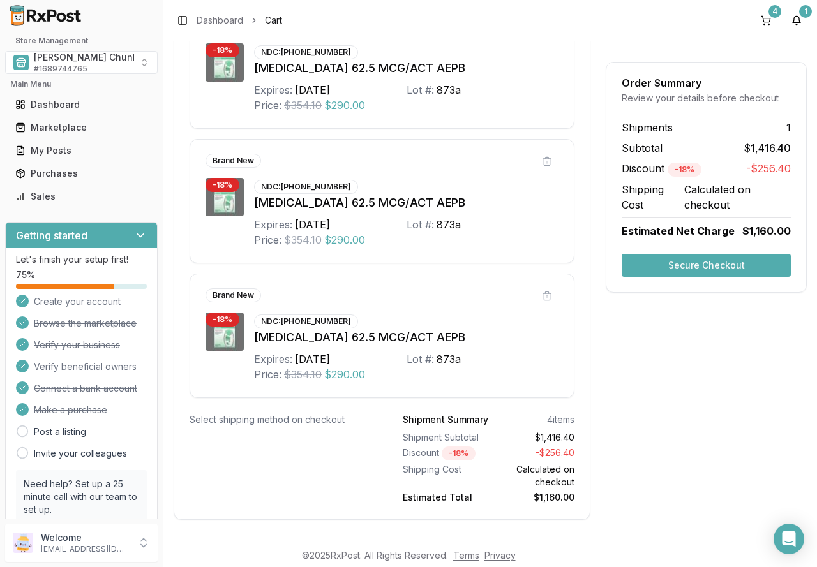
scroll to position [482, 0]
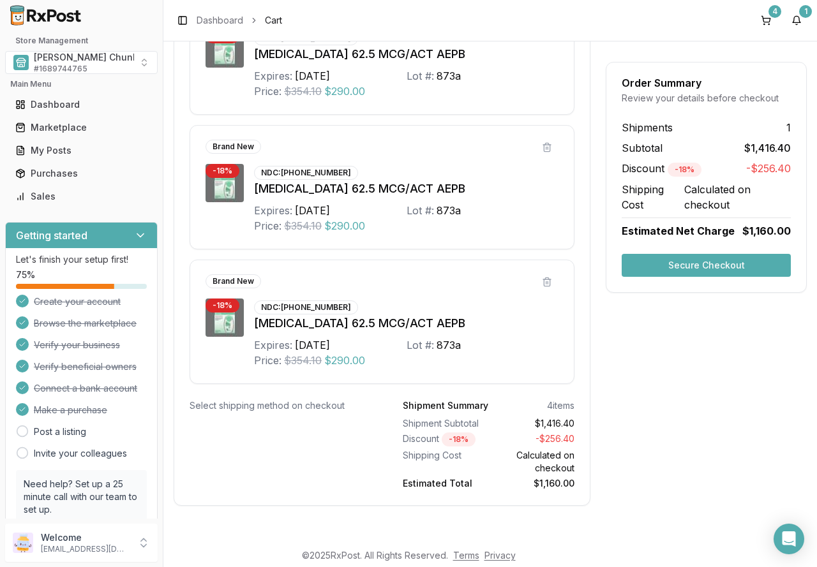
click at [669, 266] on button "Secure Checkout" at bounding box center [705, 265] width 169 height 23
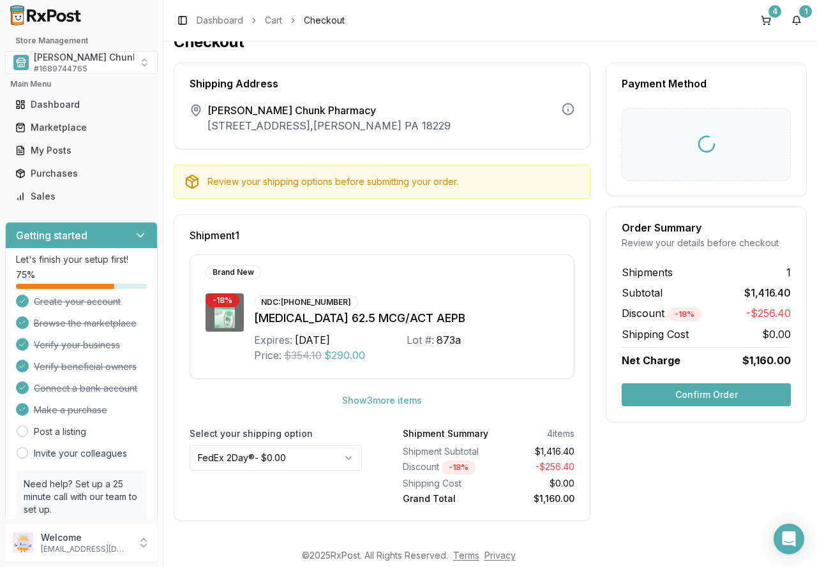
scroll to position [20, 0]
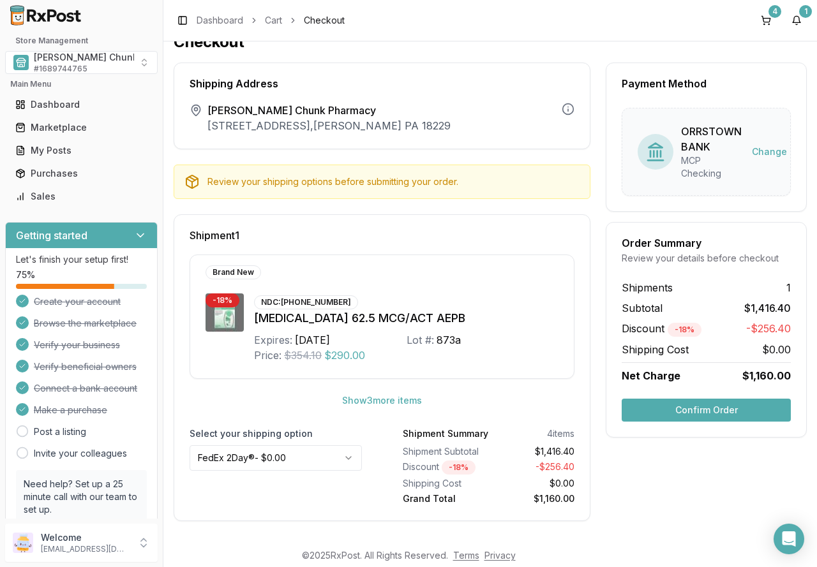
click at [656, 412] on button "Confirm Order" at bounding box center [705, 410] width 169 height 23
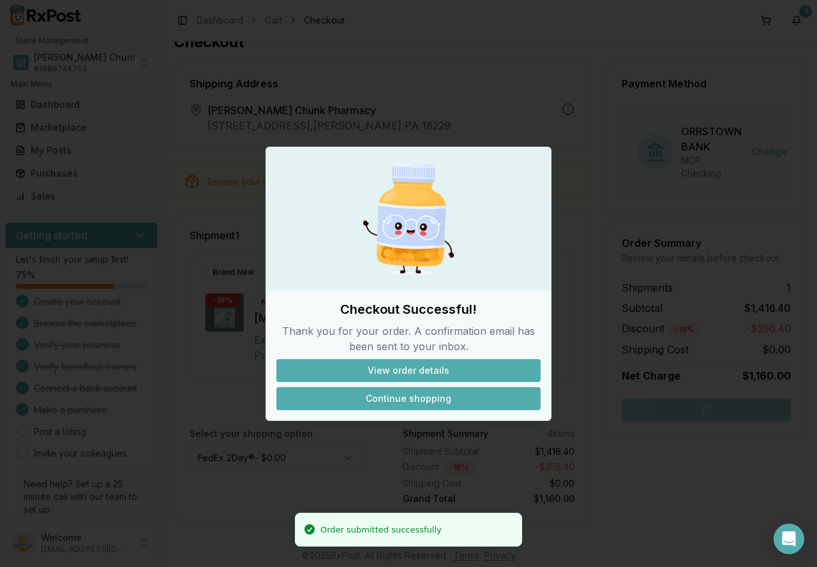
click at [406, 392] on button "Continue shopping" at bounding box center [408, 398] width 264 height 23
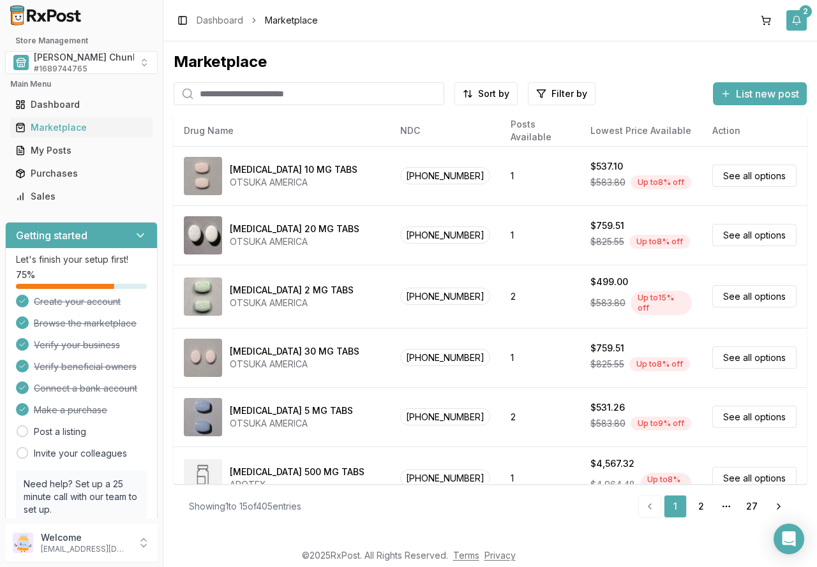
click at [791, 18] on button "2" at bounding box center [796, 20] width 20 height 20
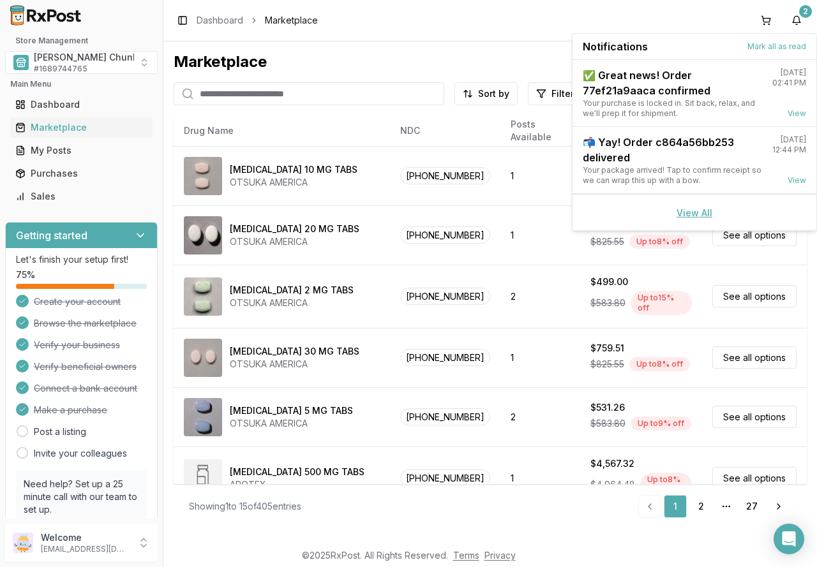
click at [699, 213] on link "View All" at bounding box center [694, 212] width 36 height 11
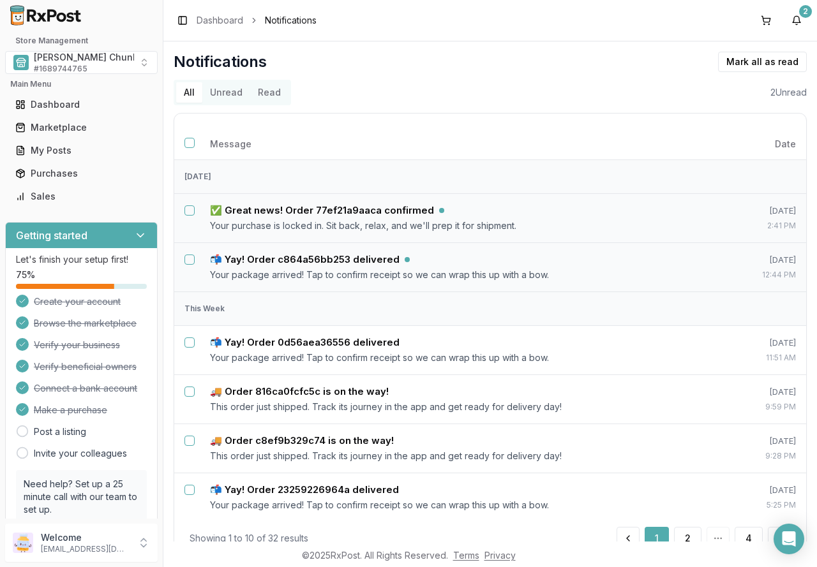
click at [234, 94] on button "Unread" at bounding box center [226, 92] width 48 height 20
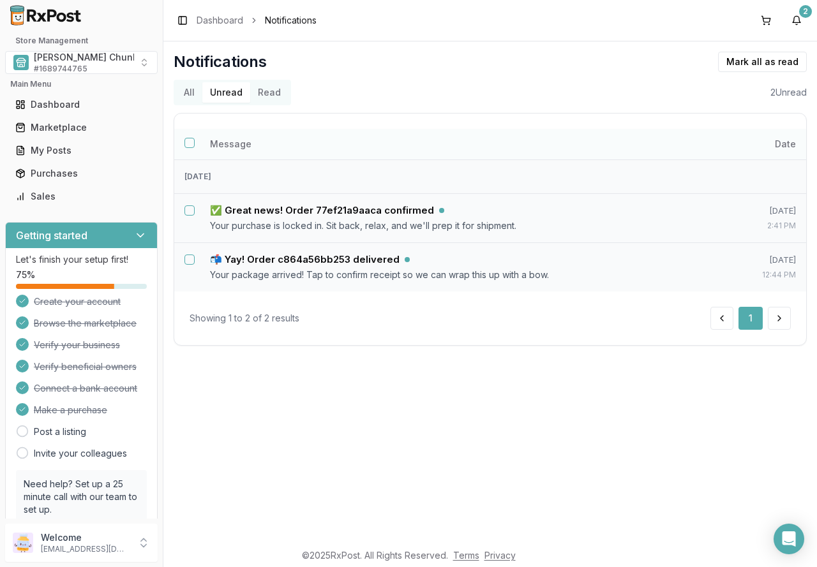
click at [191, 143] on button "Select all notifications" at bounding box center [189, 143] width 10 height 10
drag, startPoint x: 702, startPoint y: 59, endPoint x: 676, endPoint y: 76, distance: 31.5
click at [702, 59] on button "Mark as read" at bounding box center [704, 62] width 75 height 20
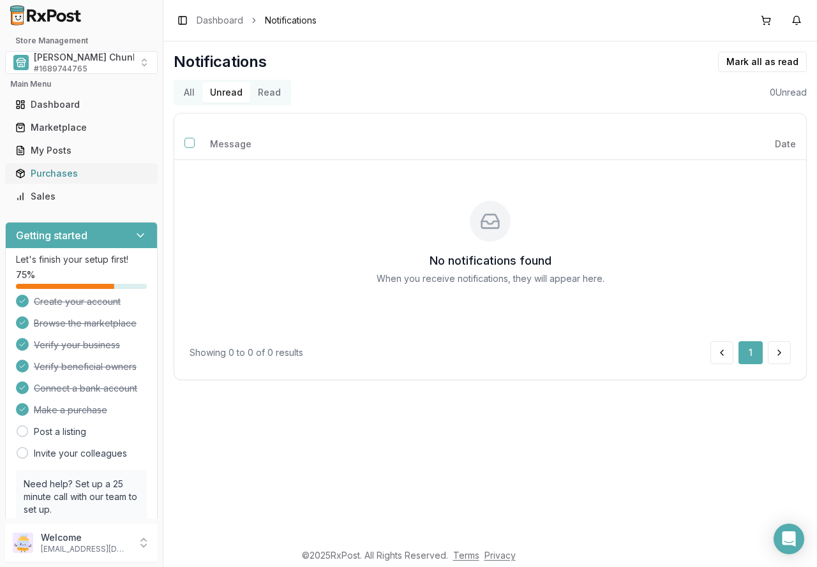
click at [55, 174] on div "Purchases" at bounding box center [81, 173] width 132 height 13
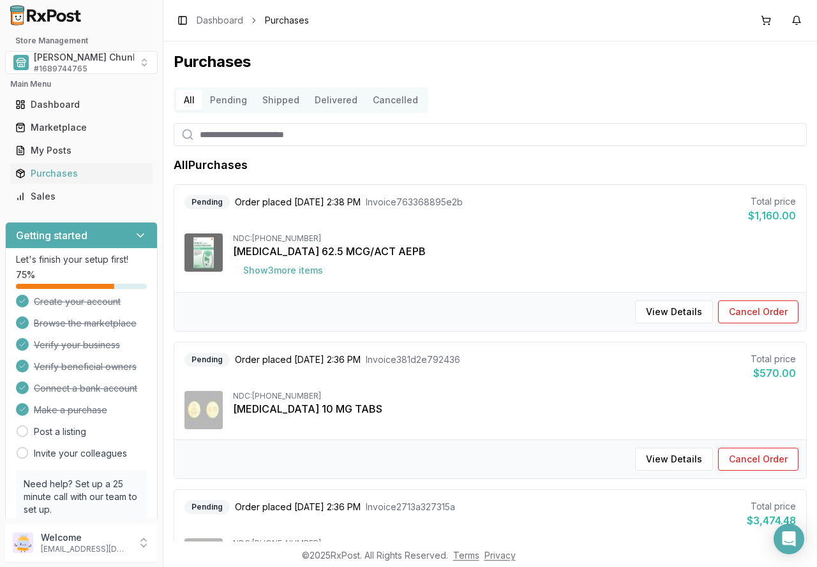
click at [345, 99] on button "Delivered" at bounding box center [336, 100] width 58 height 20
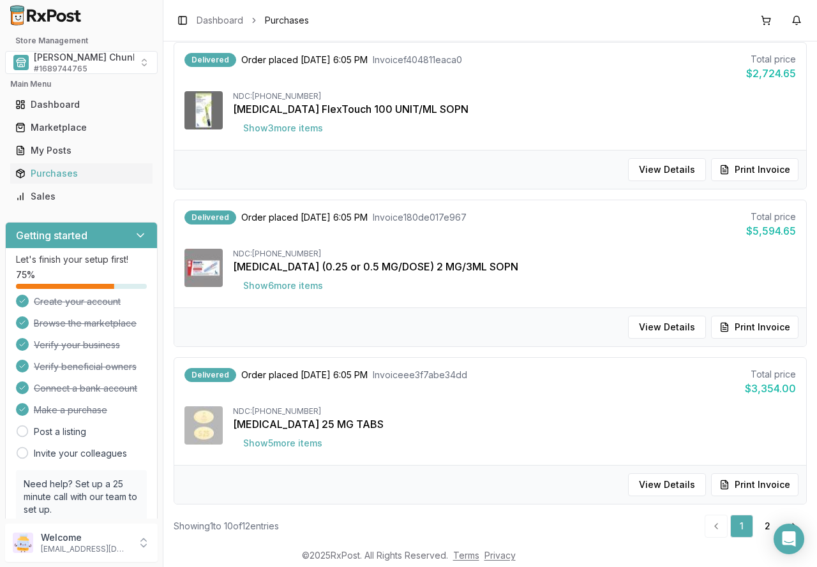
scroll to position [1241, 0]
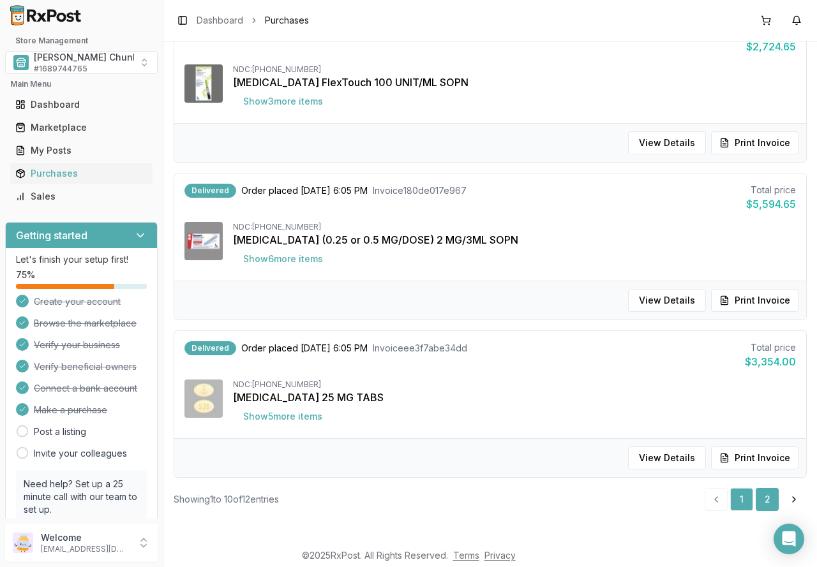
click at [758, 499] on link "2" at bounding box center [766, 499] width 23 height 23
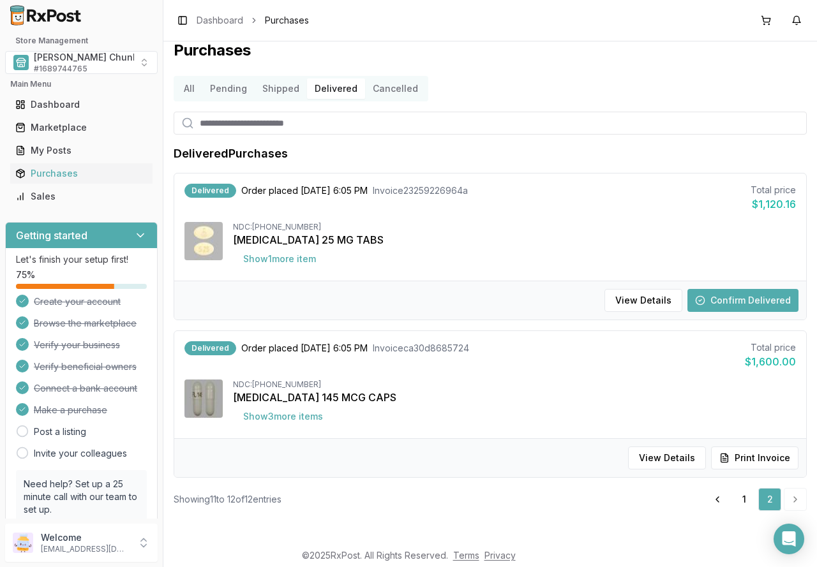
scroll to position [11, 0]
click at [722, 298] on button "Confirm Delivered" at bounding box center [742, 300] width 111 height 23
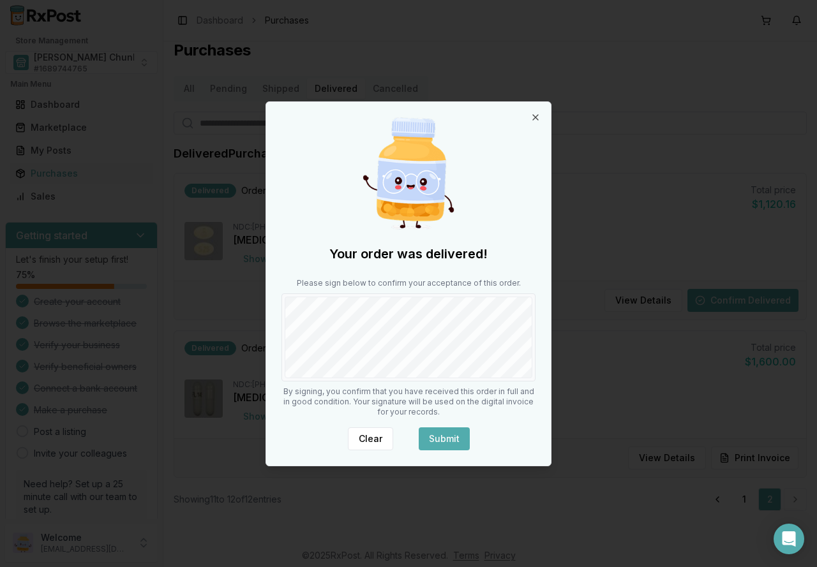
click at [445, 436] on button "Submit" at bounding box center [443, 438] width 51 height 23
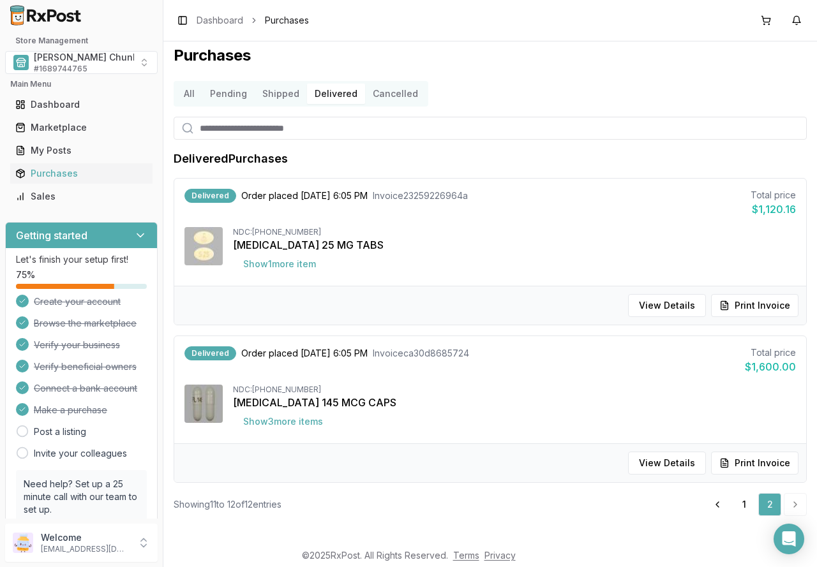
scroll to position [0, 0]
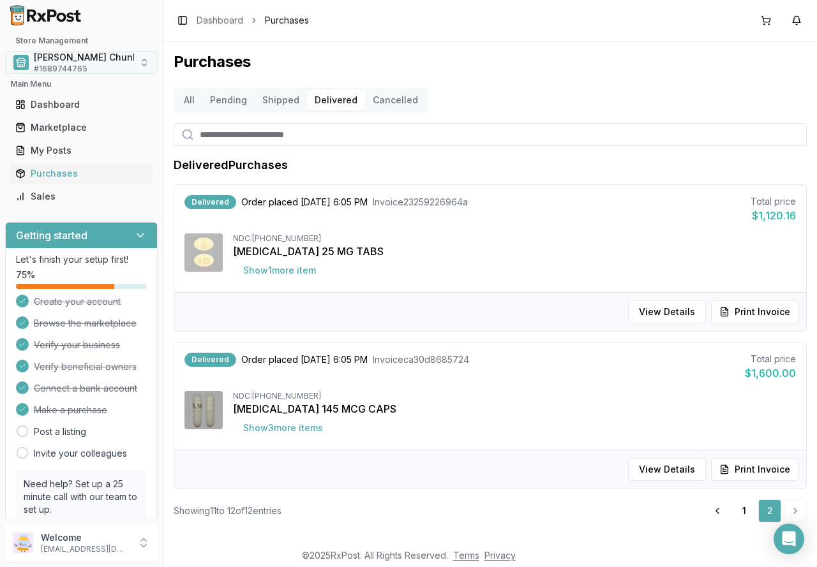
click at [51, 66] on span "# 1689744765" at bounding box center [61, 69] width 54 height 10
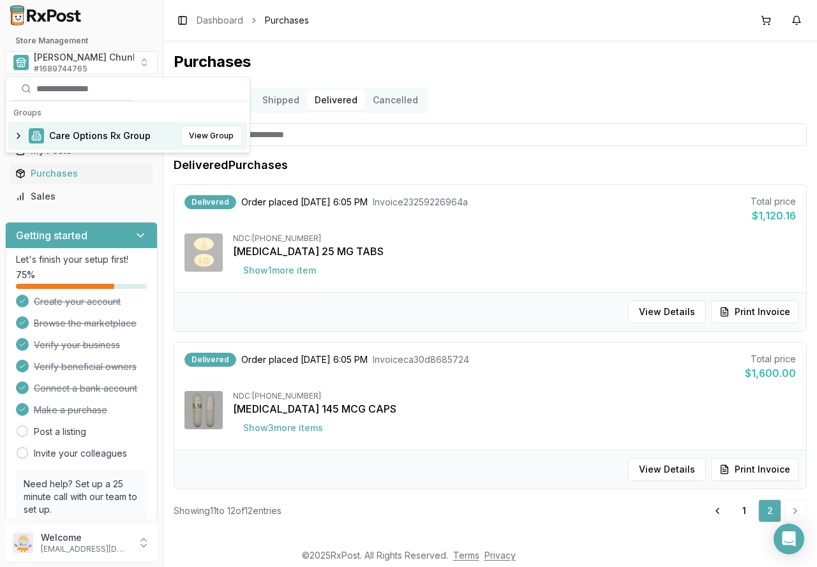
click at [60, 137] on span "Care Options Rx Group" at bounding box center [99, 135] width 101 height 13
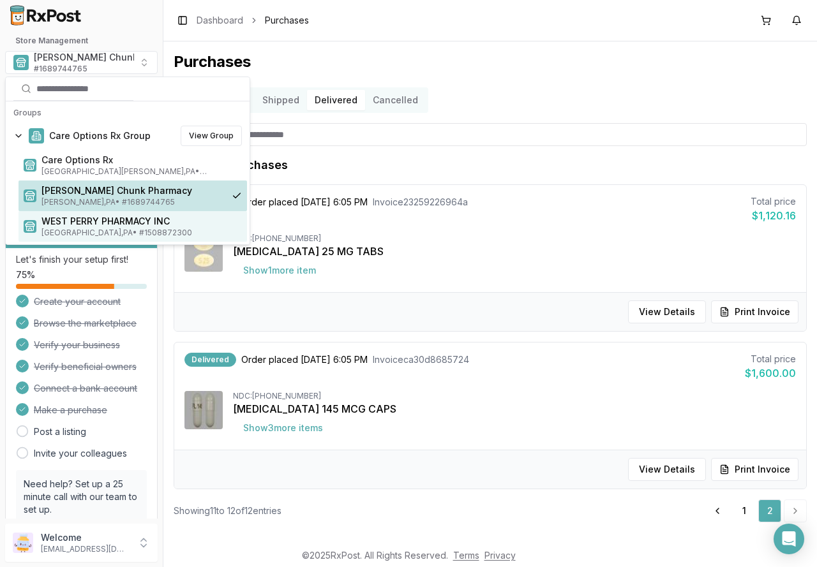
click at [84, 228] on span "[GEOGRAPHIC_DATA] , [GEOGRAPHIC_DATA] • # 1508872300" at bounding box center [141, 233] width 200 height 10
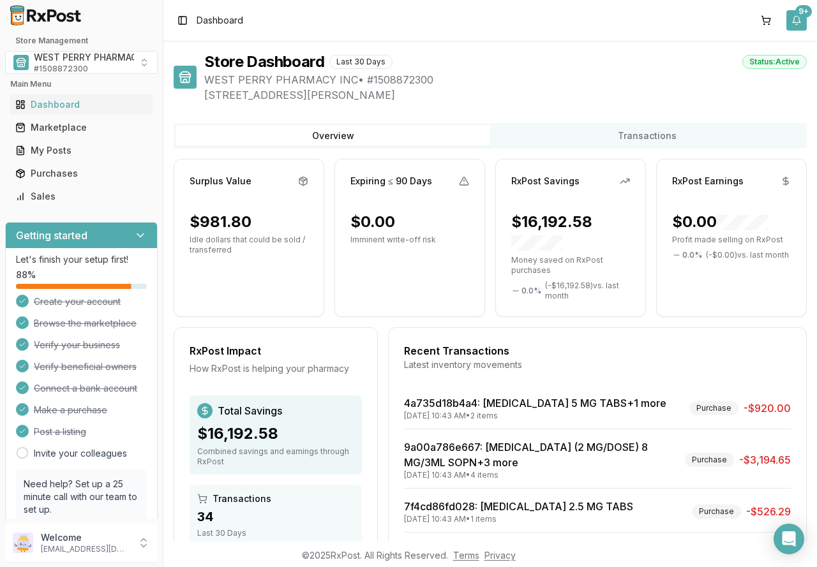
click at [796, 21] on button "9+" at bounding box center [796, 20] width 20 height 20
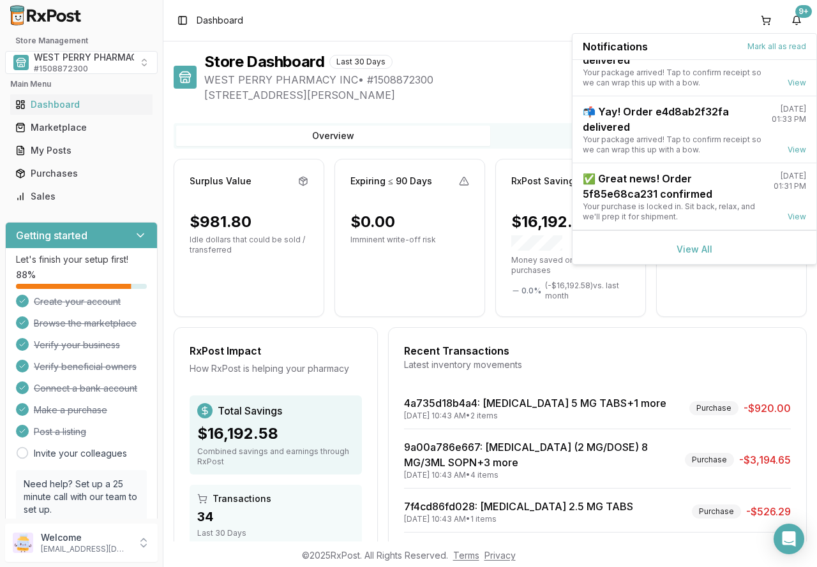
scroll to position [167, 0]
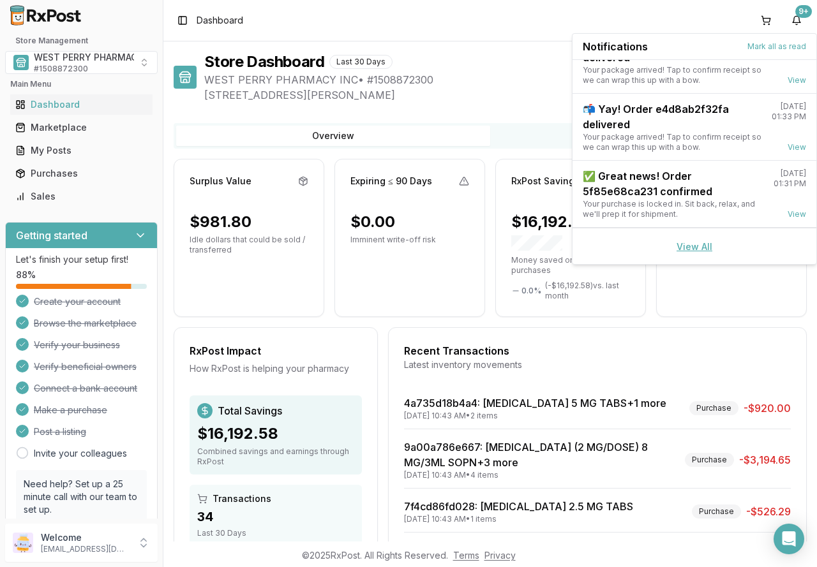
click at [679, 246] on link "View All" at bounding box center [694, 246] width 36 height 11
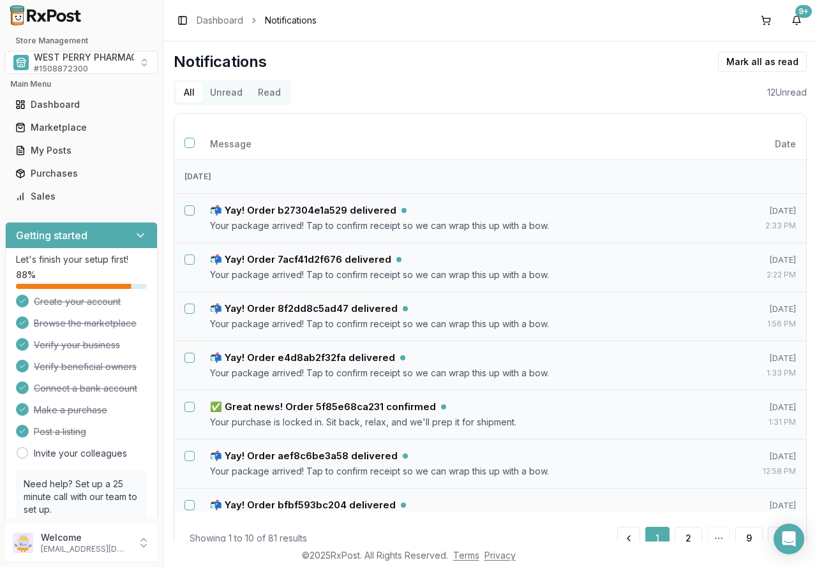
click at [230, 89] on button "Unread" at bounding box center [226, 92] width 48 height 20
click at [188, 144] on button "Select all notifications" at bounding box center [189, 143] width 10 height 10
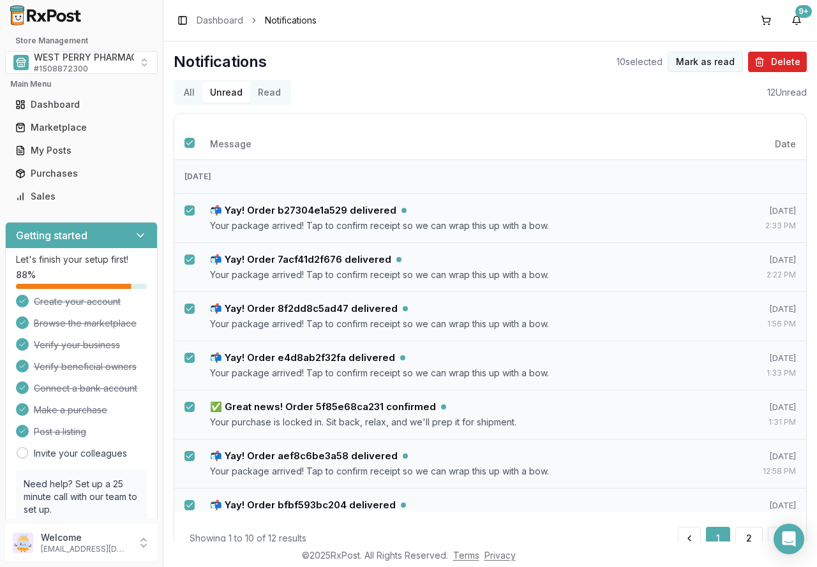
click at [709, 61] on button "Mark as read" at bounding box center [704, 62] width 75 height 20
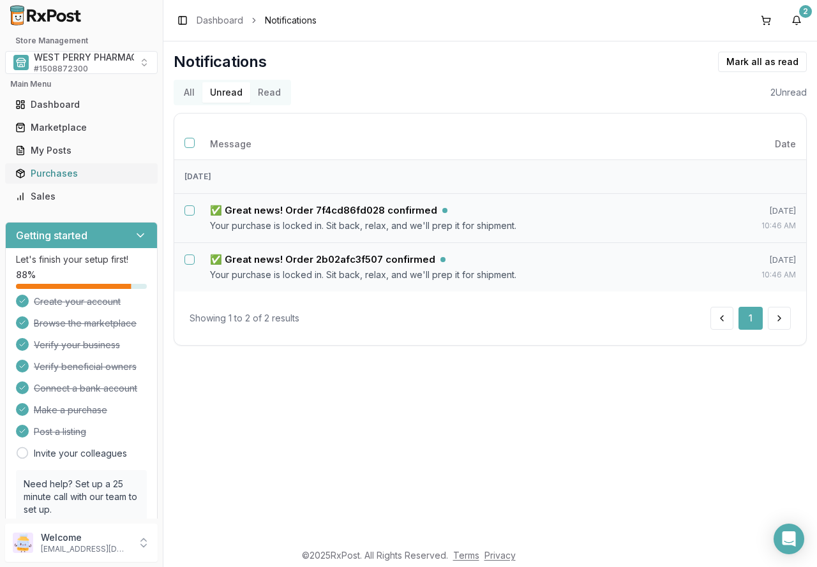
click at [52, 170] on div "Purchases" at bounding box center [81, 173] width 132 height 13
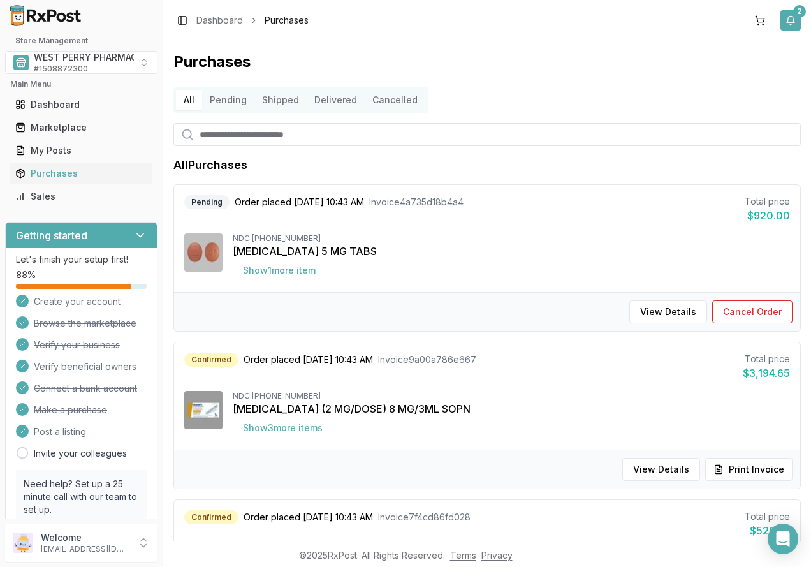
click at [794, 23] on button "2" at bounding box center [791, 20] width 20 height 20
click at [681, 115] on link "View All" at bounding box center [689, 114] width 36 height 11
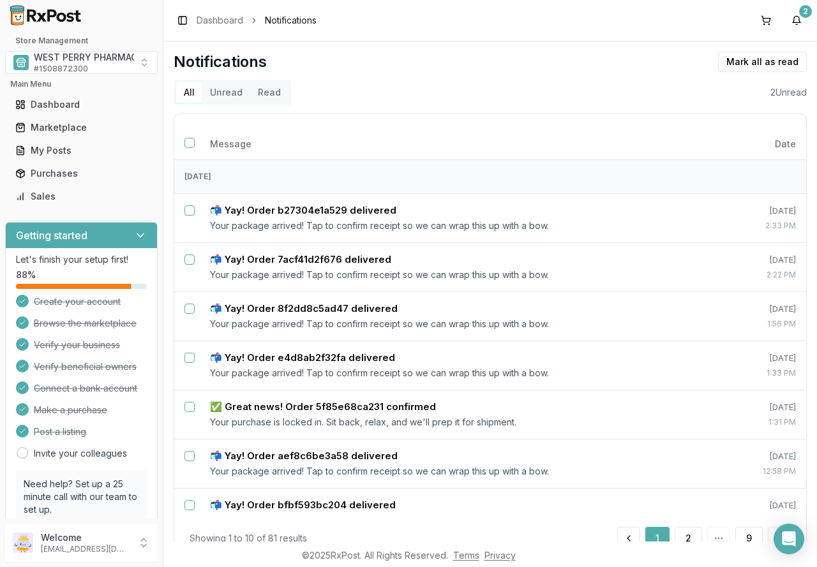
click at [235, 96] on button "Unread" at bounding box center [226, 92] width 48 height 20
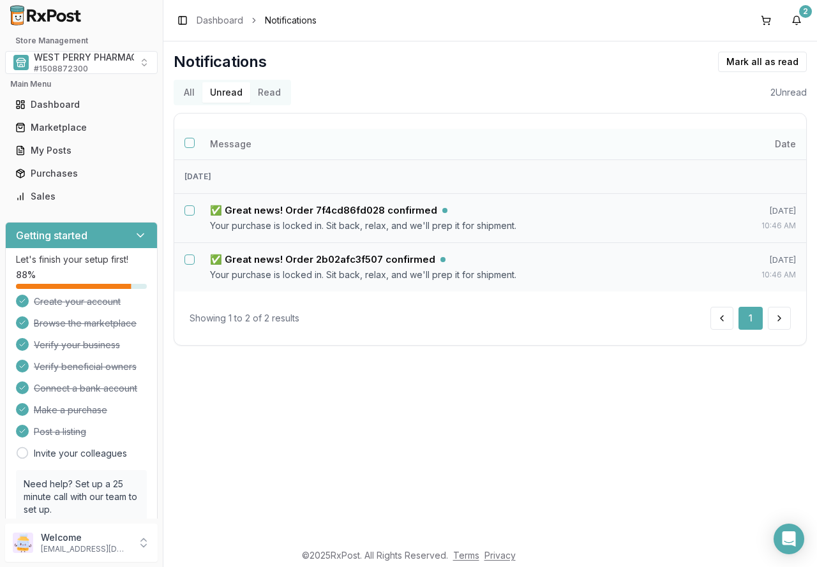
click at [187, 143] on button "Select all notifications" at bounding box center [189, 143] width 10 height 10
click at [695, 57] on button "Mark as read" at bounding box center [704, 62] width 75 height 20
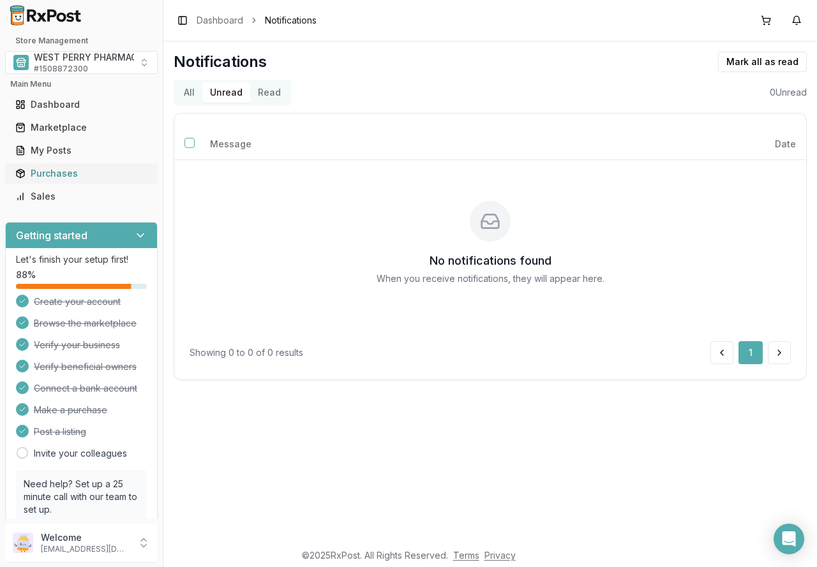
click at [68, 176] on div "Purchases" at bounding box center [81, 173] width 132 height 13
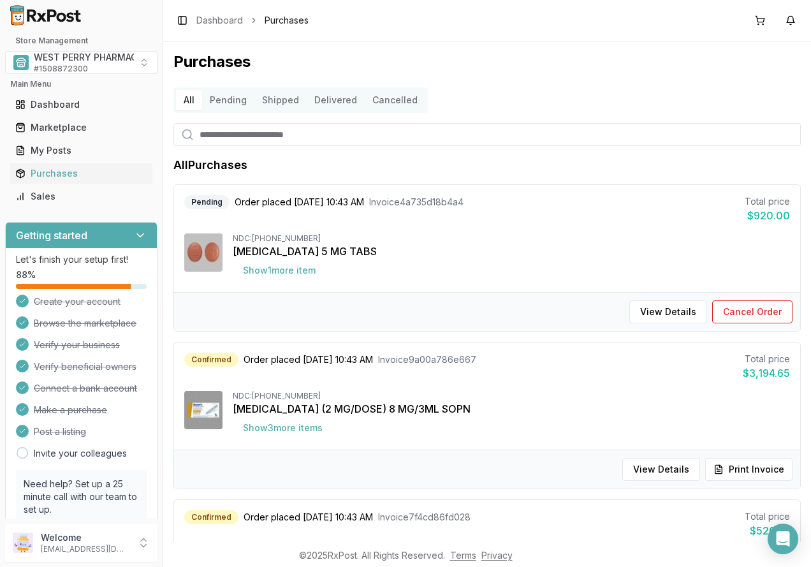
click at [317, 100] on button "Delivered" at bounding box center [336, 100] width 58 height 20
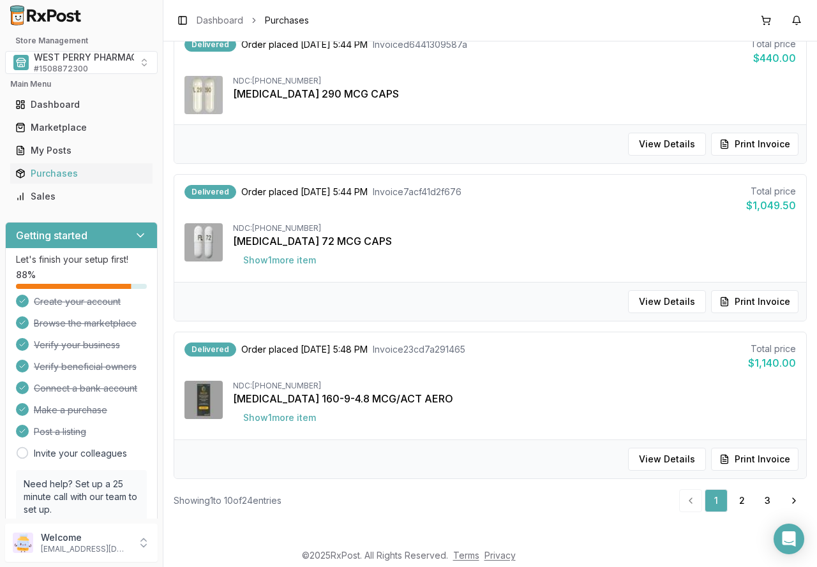
scroll to position [1241, 0]
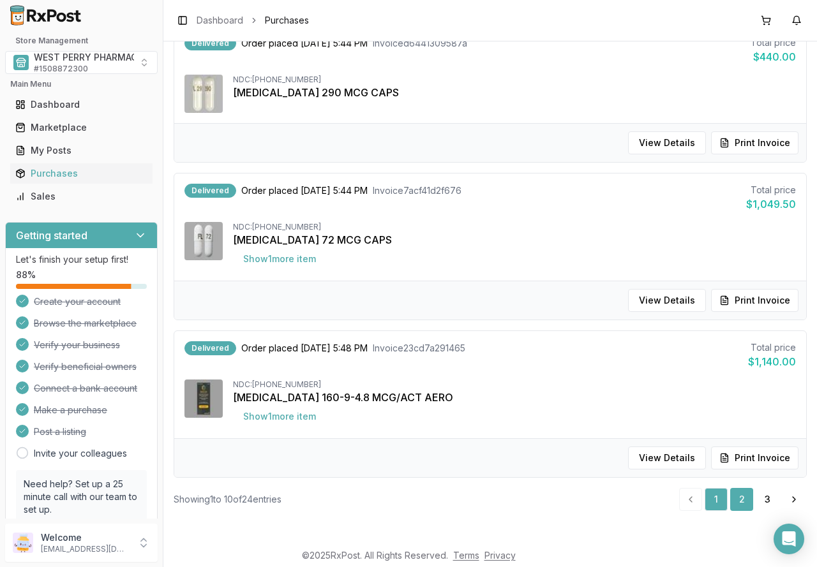
click at [742, 501] on link "2" at bounding box center [741, 499] width 23 height 23
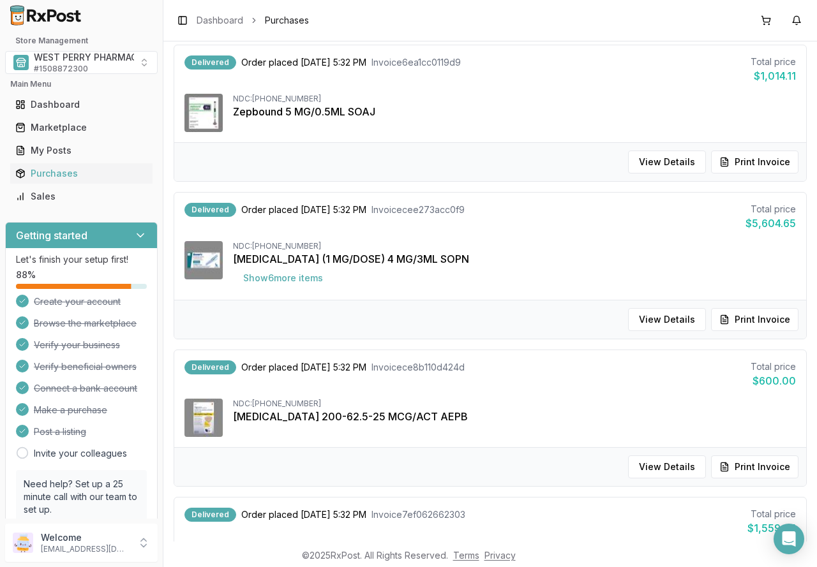
scroll to position [1231, 0]
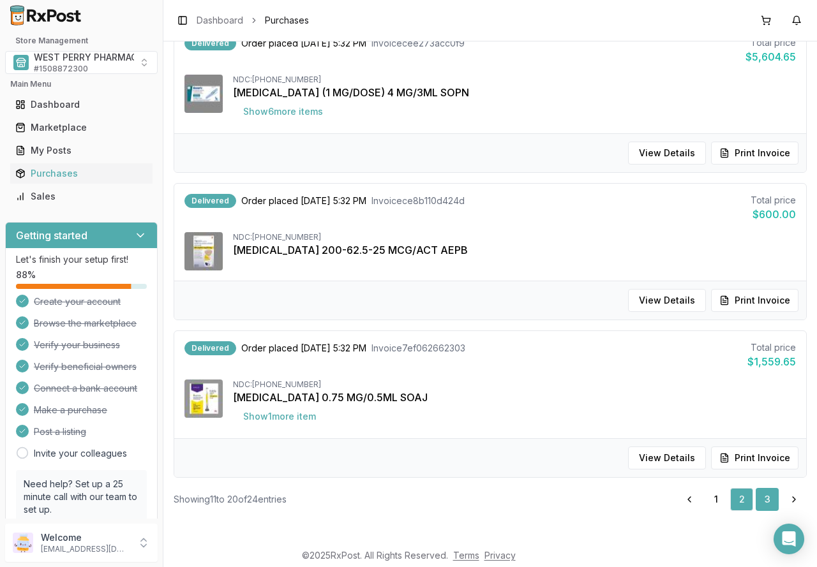
click at [764, 500] on link "3" at bounding box center [766, 499] width 23 height 23
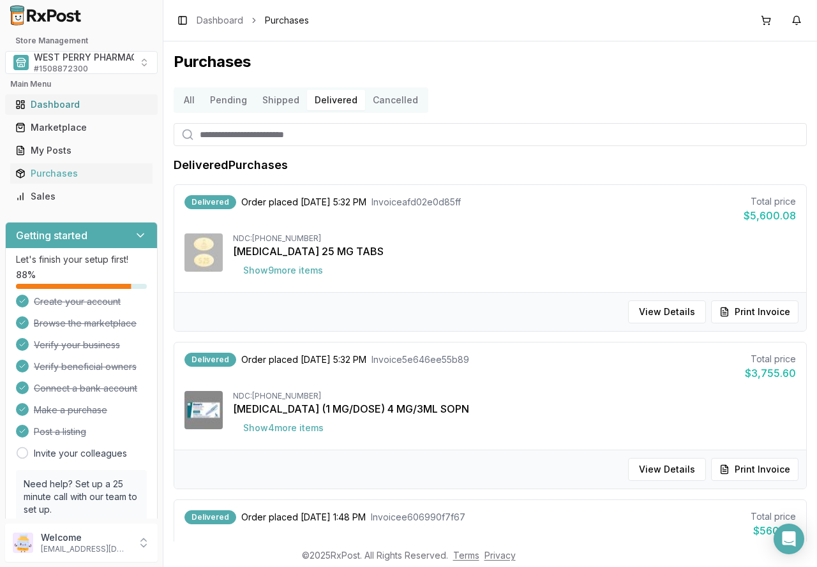
click at [66, 109] on div "Dashboard" at bounding box center [81, 104] width 132 height 13
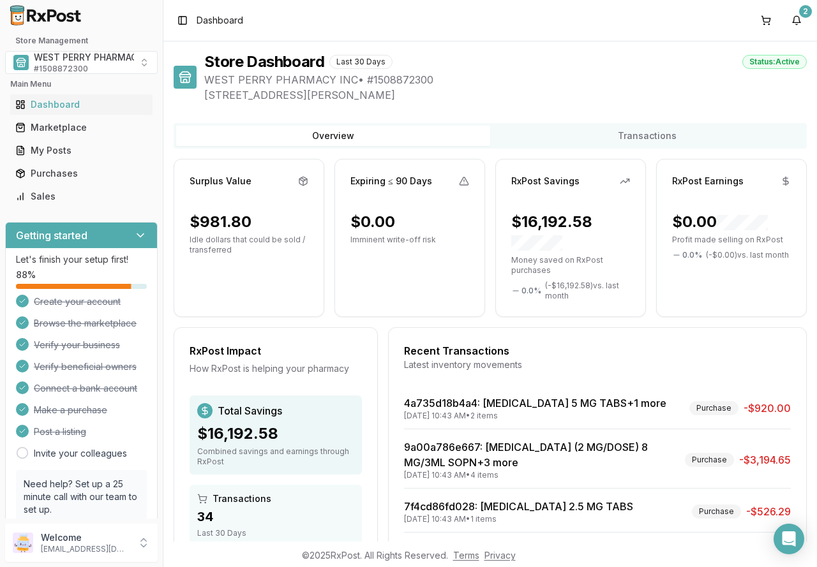
drag, startPoint x: 635, startPoint y: 225, endPoint x: 391, endPoint y: 231, distance: 244.4
click at [52, 130] on div "Marketplace" at bounding box center [81, 127] width 132 height 13
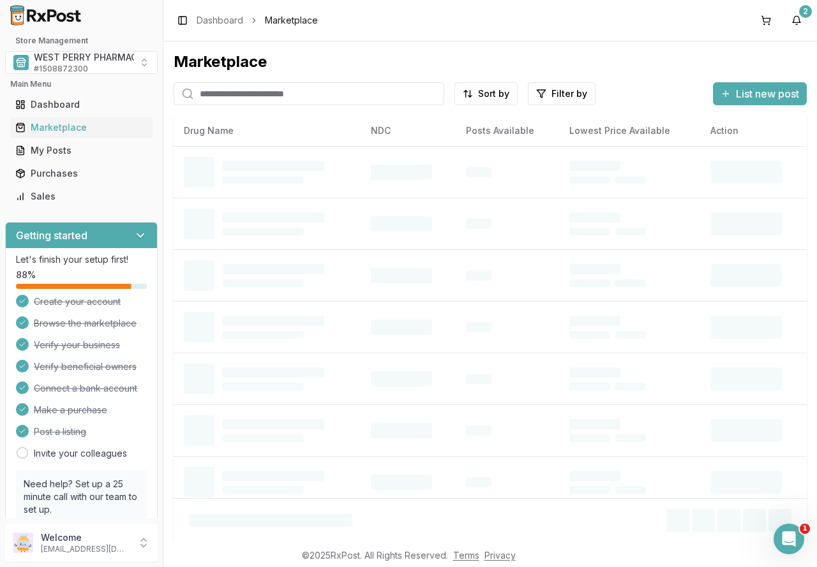
click at [225, 97] on input "search" at bounding box center [309, 93] width 270 height 23
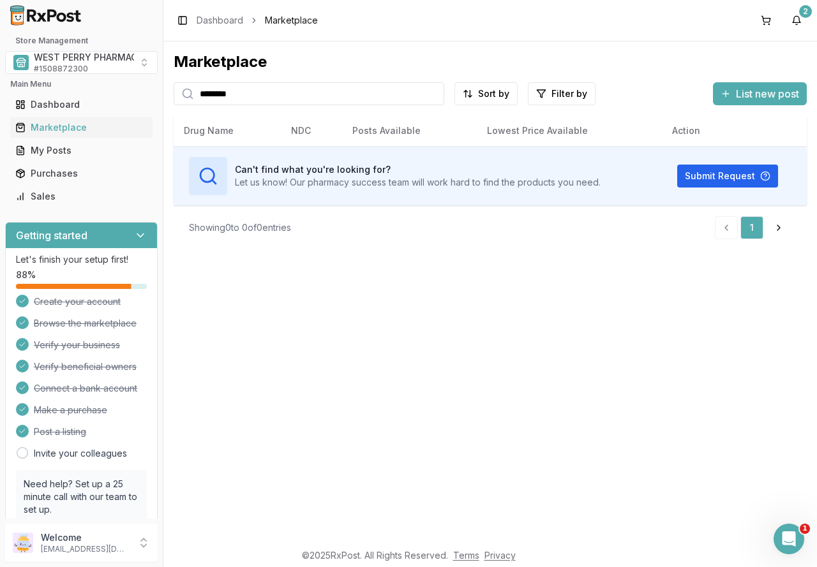
drag, startPoint x: 261, startPoint y: 93, endPoint x: 160, endPoint y: 95, distance: 100.8
click at [160, 95] on div "Store Management WEST PERRY PHARMACY INC # 1508872300 Main Menu Dashboard Marke…" at bounding box center [408, 283] width 817 height 567
click at [297, 325] on div "Marketplace ******** Sort by Filter by List new post Card Table Can't find what…" at bounding box center [489, 291] width 653 height 500
drag, startPoint x: 254, startPoint y: 94, endPoint x: 172, endPoint y: 91, distance: 82.3
click at [172, 91] on div "Marketplace ******** Sort by Filter by List new post Card Table Can't find what…" at bounding box center [489, 291] width 653 height 500
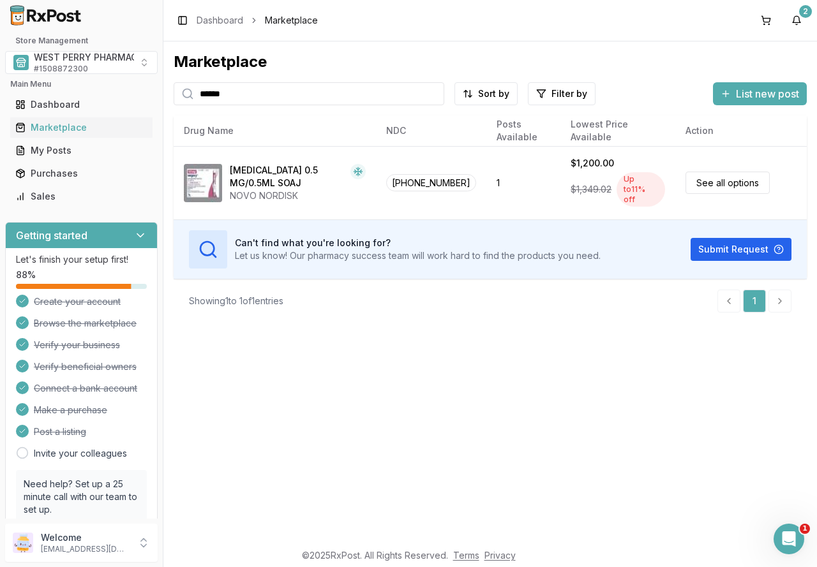
drag, startPoint x: 276, startPoint y: 93, endPoint x: 179, endPoint y: 93, distance: 97.6
click at [179, 93] on div "******" at bounding box center [309, 93] width 270 height 23
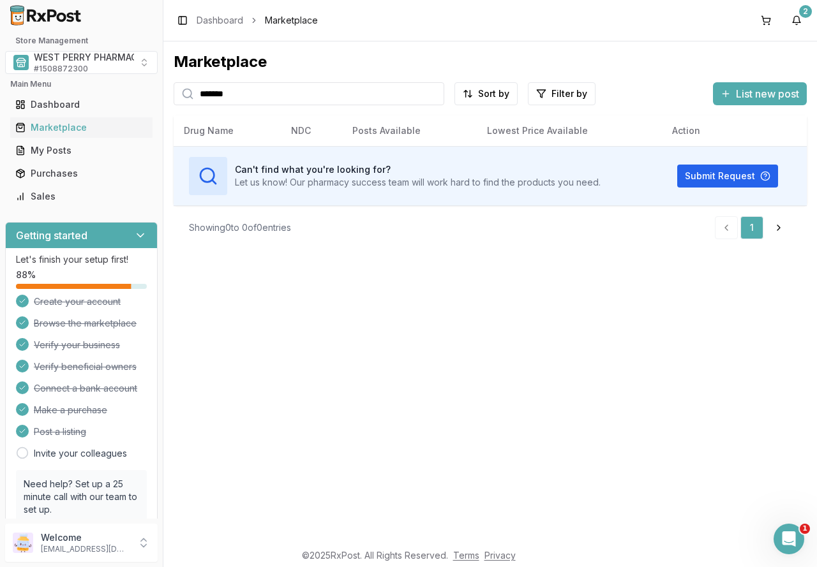
drag, startPoint x: 267, startPoint y: 97, endPoint x: 161, endPoint y: 97, distance: 105.9
click at [161, 97] on div "Store Management WEST PERRY PHARMACY INC # 1508872300 Main Menu Dashboard Marke…" at bounding box center [408, 283] width 817 height 567
click at [354, 383] on div "Marketplace ******* Sort by Filter by List new post Card Table Can't find what …" at bounding box center [489, 291] width 653 height 500
drag, startPoint x: 283, startPoint y: 94, endPoint x: 124, endPoint y: 96, distance: 159.5
click at [124, 96] on div "Store Management WEST PERRY PHARMACY INC # 1508872300 Main Menu Dashboard Marke…" at bounding box center [408, 283] width 817 height 567
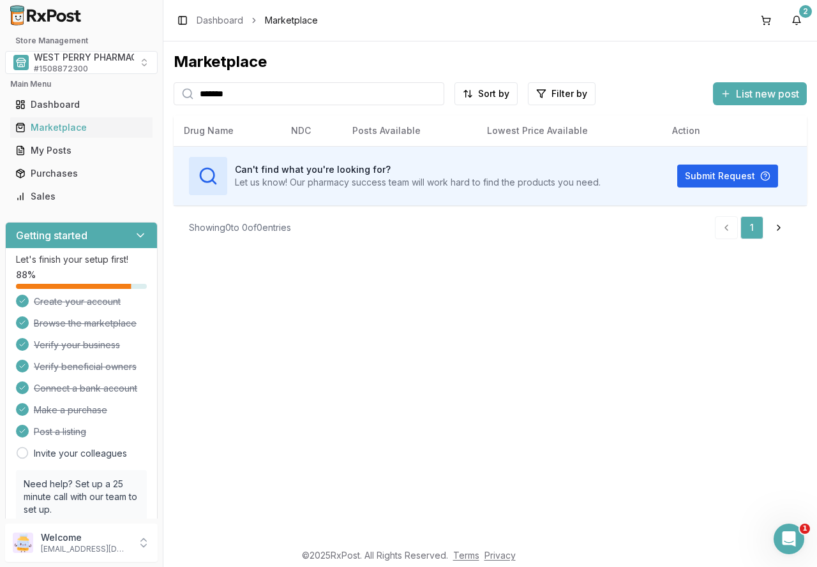
click at [263, 94] on input "*******" at bounding box center [309, 93] width 270 height 23
drag, startPoint x: 261, startPoint y: 94, endPoint x: 150, endPoint y: 94, distance: 111.0
click at [154, 94] on div "Store Management WEST PERRY PHARMACY INC # 1508872300 Main Menu Dashboard Marke…" at bounding box center [408, 283] width 817 height 567
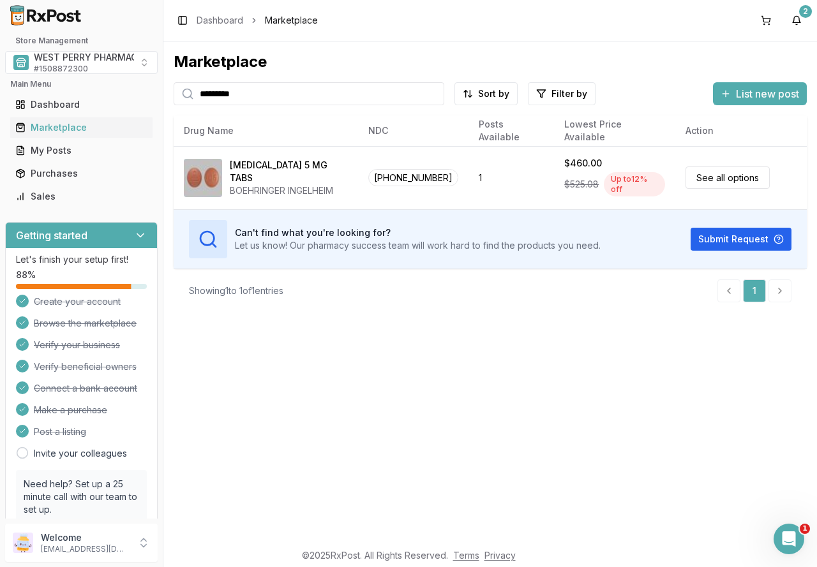
drag, startPoint x: 267, startPoint y: 92, endPoint x: 68, endPoint y: 92, distance: 199.0
click at [68, 92] on div "Store Management WEST PERRY PHARMACY INC # 1508872300 Main Menu Dashboard Marke…" at bounding box center [408, 283] width 817 height 567
type input "**********"
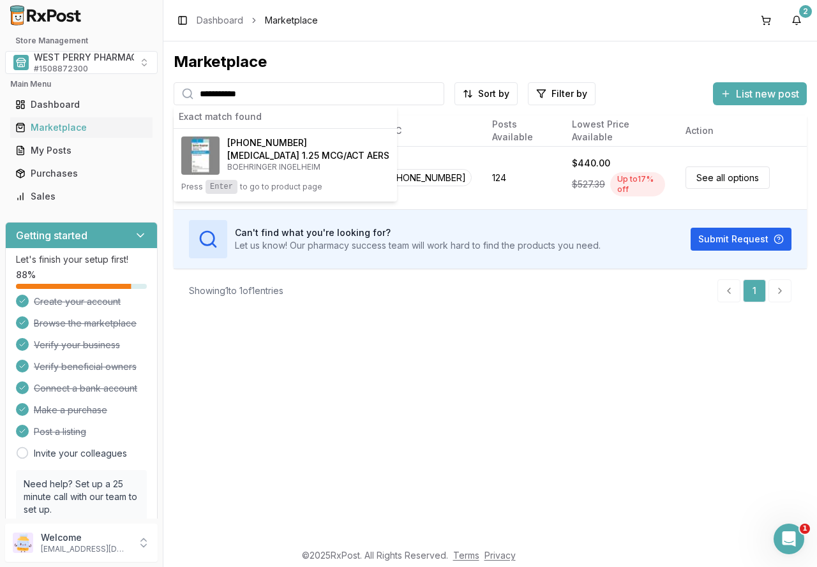
click at [366, 411] on div "**********" at bounding box center [489, 291] width 653 height 500
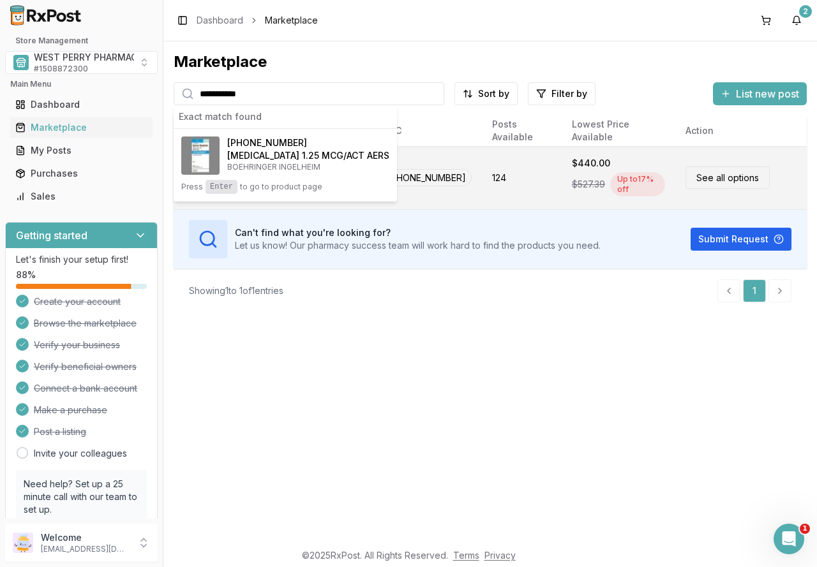
click at [425, 193] on td "[PHONE_NUMBER]" at bounding box center [426, 177] width 110 height 63
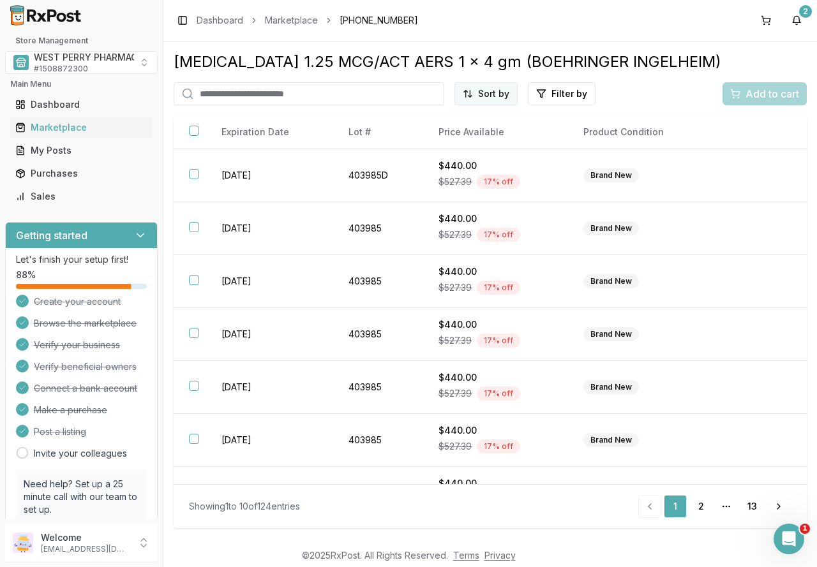
click at [495, 92] on html "Store Management WEST PERRY PHARMACY INC # 1508872300 Main Menu Dashboard Marke…" at bounding box center [408, 283] width 817 height 567
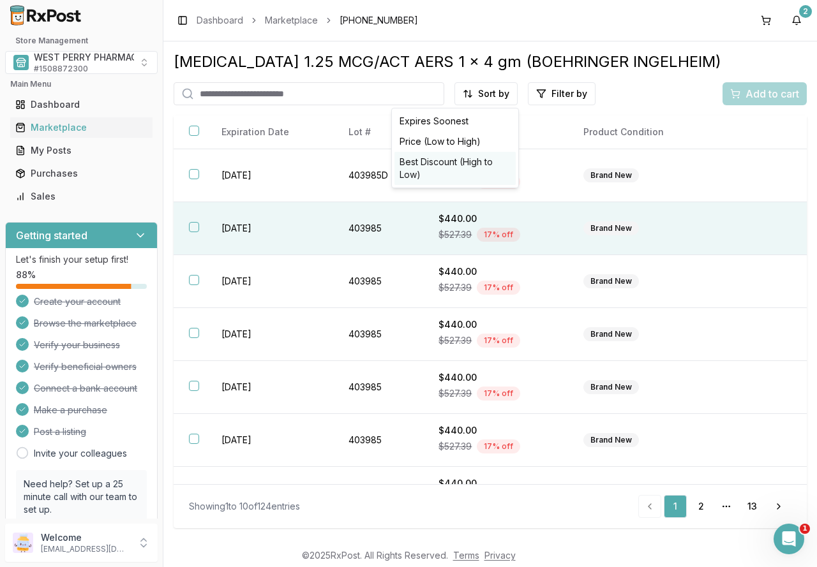
drag, startPoint x: 466, startPoint y: 160, endPoint x: 285, endPoint y: 248, distance: 201.4
click at [465, 160] on div "Best Discount (High to Low)" at bounding box center [454, 168] width 121 height 33
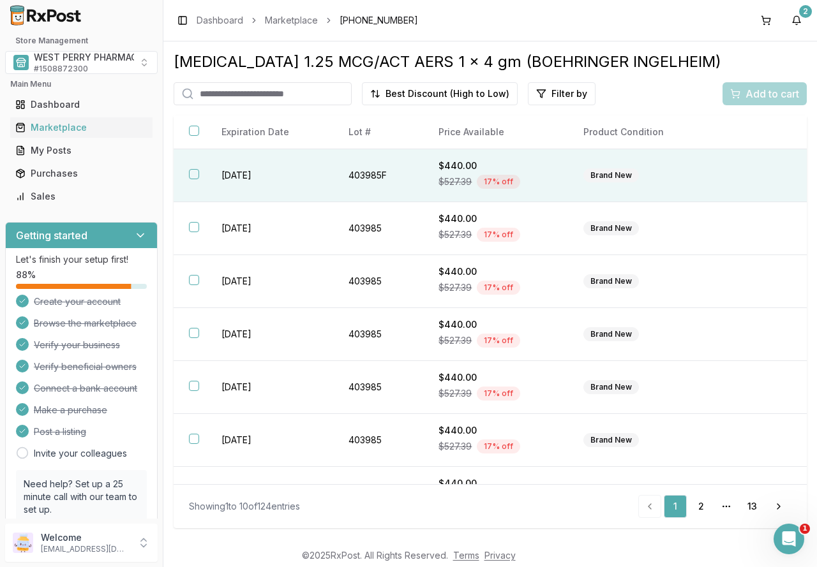
click at [198, 175] on button "button" at bounding box center [194, 174] width 10 height 10
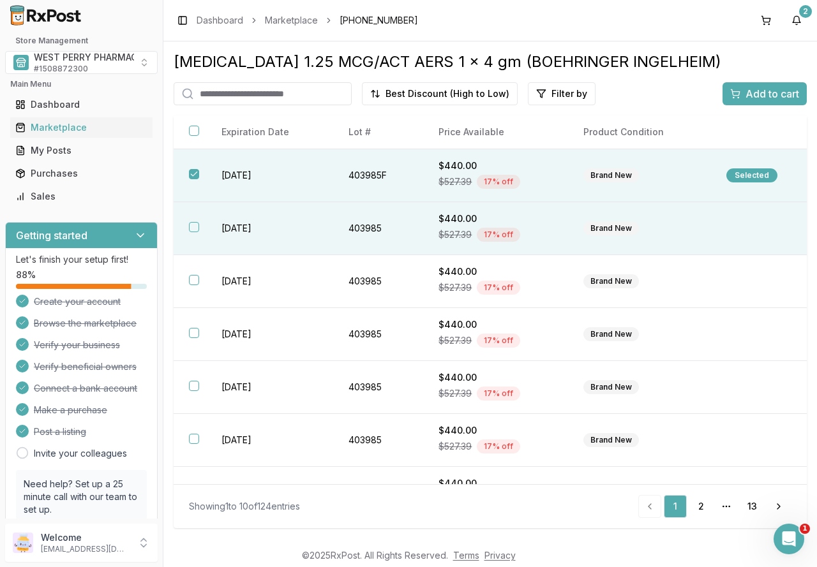
click at [200, 223] on th at bounding box center [190, 228] width 33 height 53
drag, startPoint x: 760, startPoint y: 91, endPoint x: 12, endPoint y: 107, distance: 747.8
click at [760, 92] on span "Add to cart" at bounding box center [772, 93] width 54 height 15
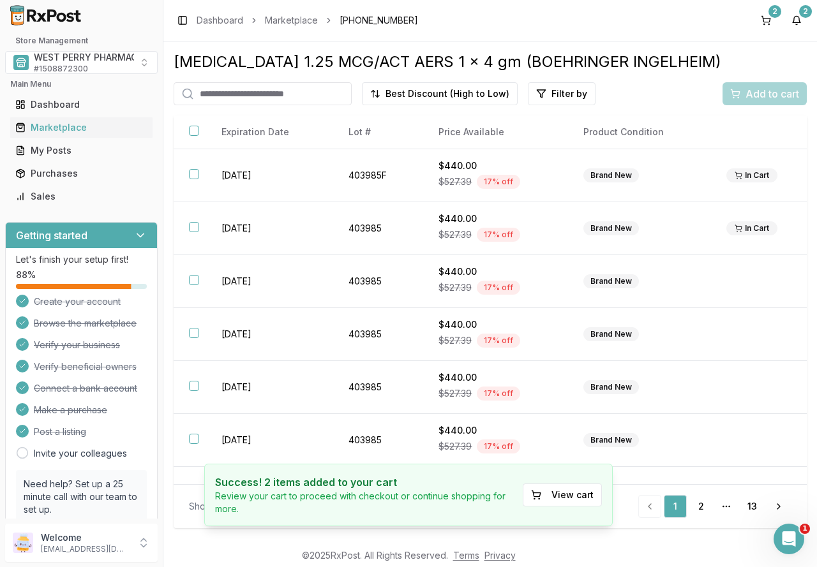
drag, startPoint x: 68, startPoint y: 128, endPoint x: 101, endPoint y: 117, distance: 35.1
click at [68, 128] on div "Marketplace" at bounding box center [81, 127] width 132 height 13
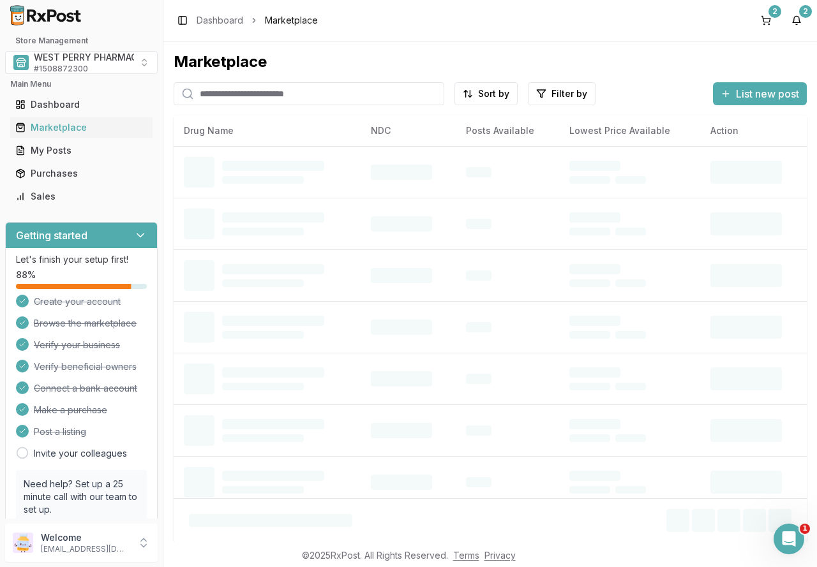
click at [218, 96] on input "search" at bounding box center [309, 93] width 270 height 23
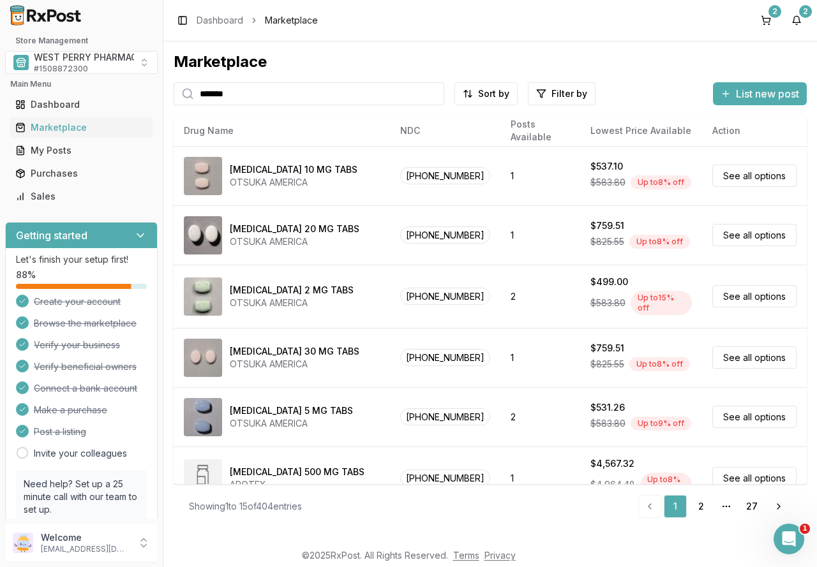
type input "*******"
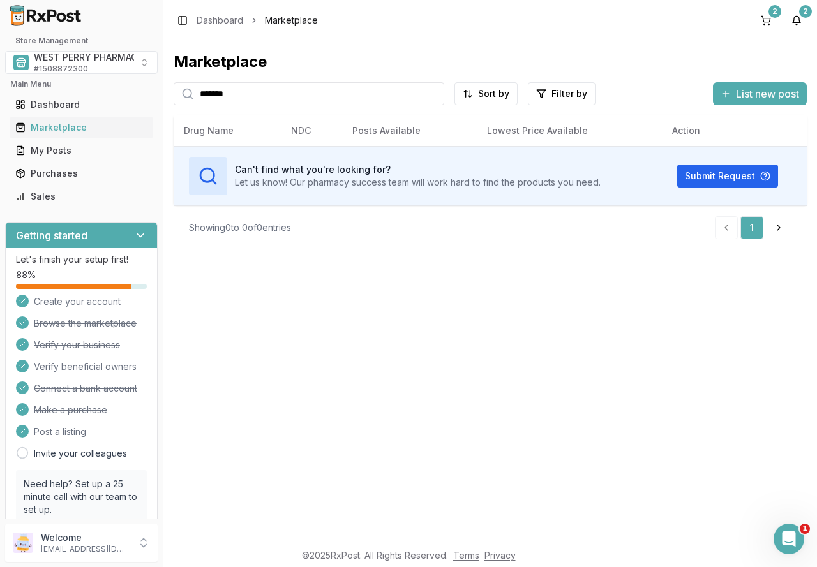
drag, startPoint x: 256, startPoint y: 94, endPoint x: 166, endPoint y: 96, distance: 90.0
click at [166, 96] on div "Marketplace ******* Sort by Filter by List new post Card Table Can't find what …" at bounding box center [489, 291] width 653 height 500
click at [433, 96] on input "*******" at bounding box center [309, 93] width 270 height 23
drag, startPoint x: 404, startPoint y: 92, endPoint x: 393, endPoint y: 92, distance: 10.8
click at [401, 92] on input "search" at bounding box center [309, 93] width 270 height 23
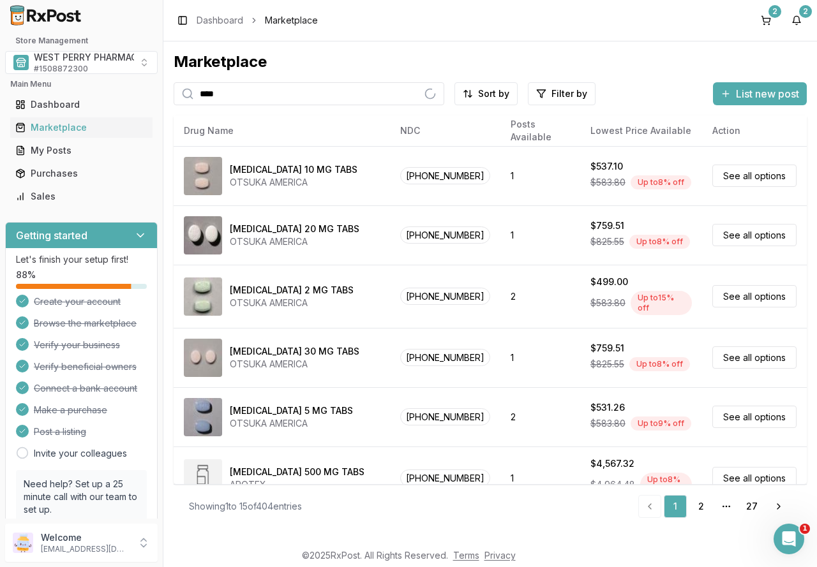
type input "*****"
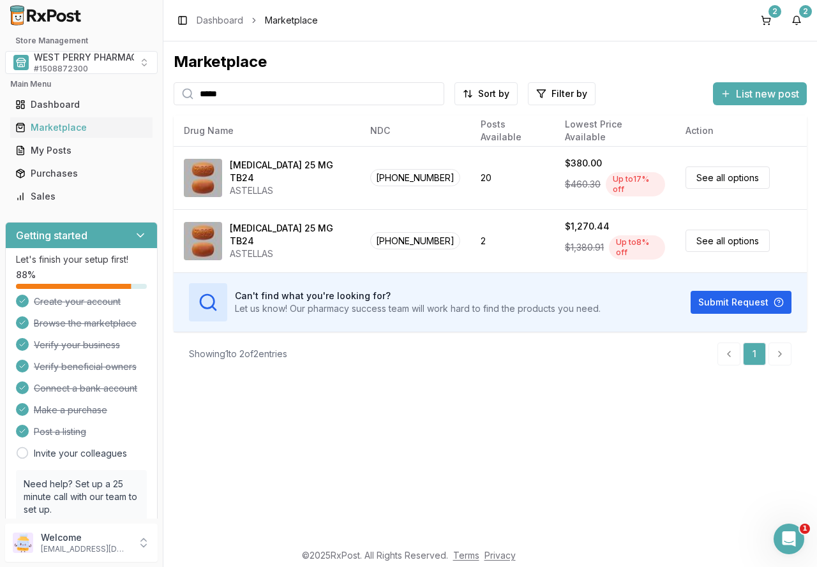
click at [430, 95] on input "*****" at bounding box center [309, 93] width 270 height 23
click at [427, 95] on icon at bounding box center [429, 93] width 15 height 15
click at [230, 100] on input "search" at bounding box center [309, 93] width 270 height 23
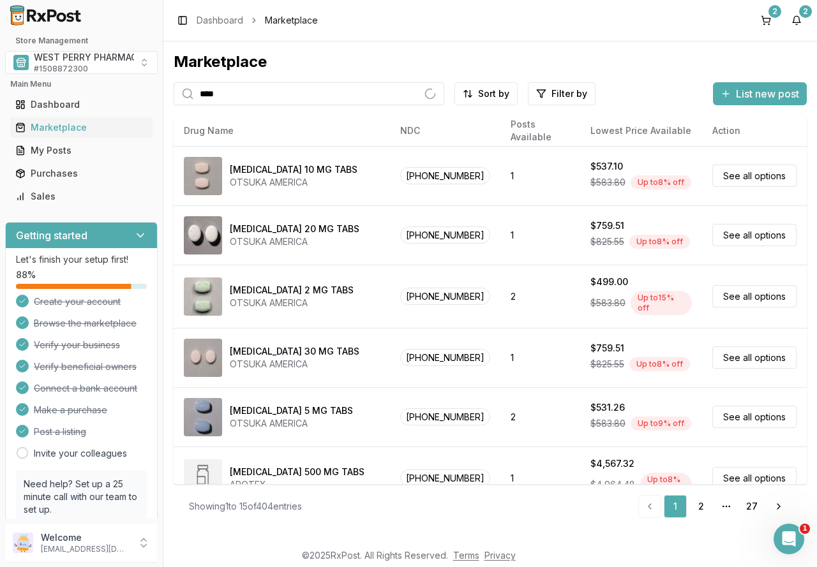
type input "********"
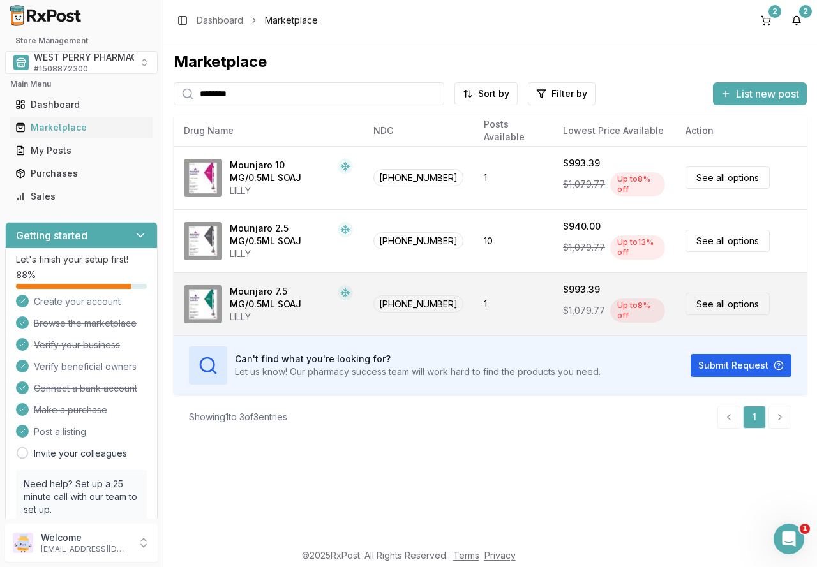
click at [404, 301] on span "[PHONE_NUMBER]" at bounding box center [418, 303] width 90 height 17
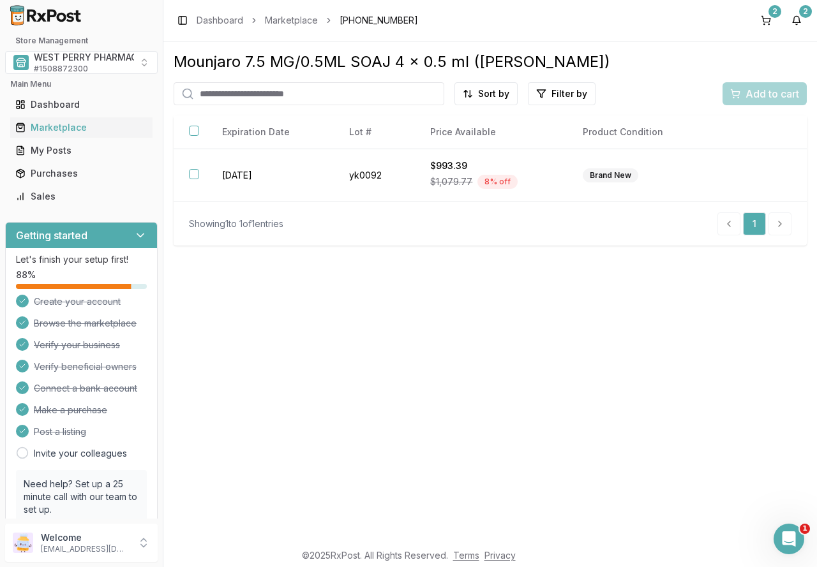
click at [505, 354] on div "Mounjaro 7.5 MG/0.5ML SOAJ 4 x 0.5 ml (LILLY) Sort by Filter by Add to cart Bra…" at bounding box center [489, 291] width 653 height 500
click at [741, 91] on div "Add to cart" at bounding box center [764, 93] width 84 height 23
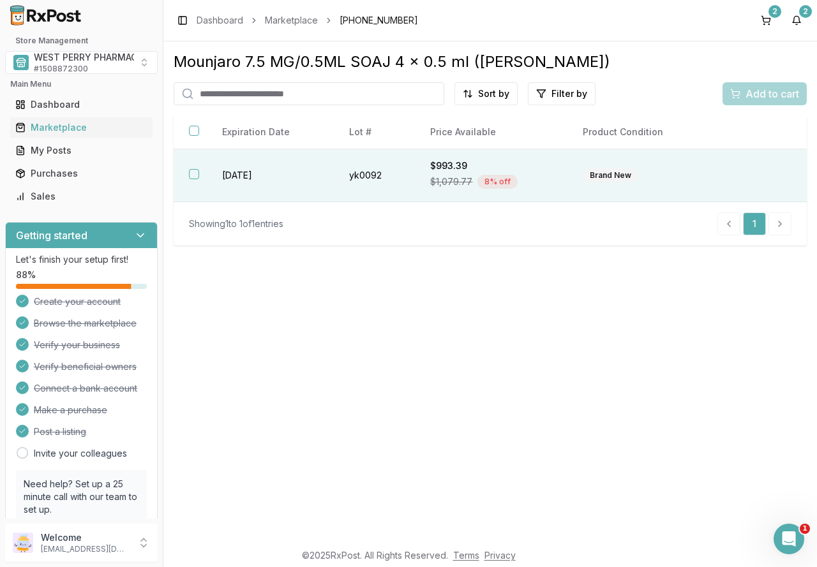
click at [203, 182] on th at bounding box center [190, 175] width 33 height 53
click at [767, 94] on span "Add to cart" at bounding box center [772, 93] width 54 height 15
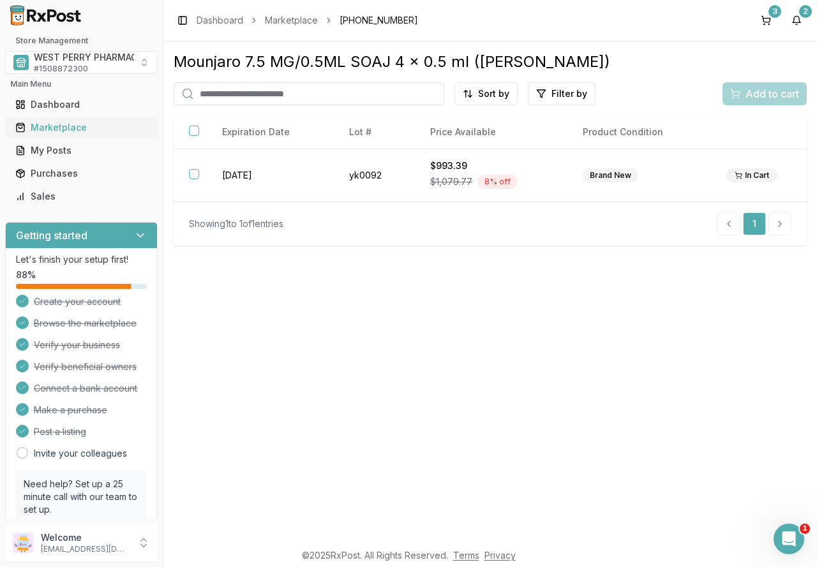
click at [73, 130] on div "Marketplace" at bounding box center [81, 127] width 132 height 13
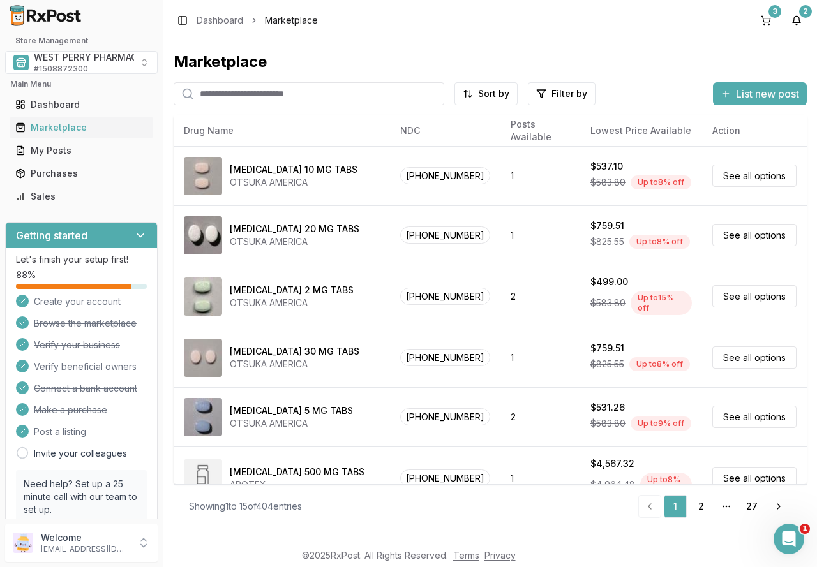
click at [238, 97] on input "search" at bounding box center [309, 93] width 270 height 23
type input "*********"
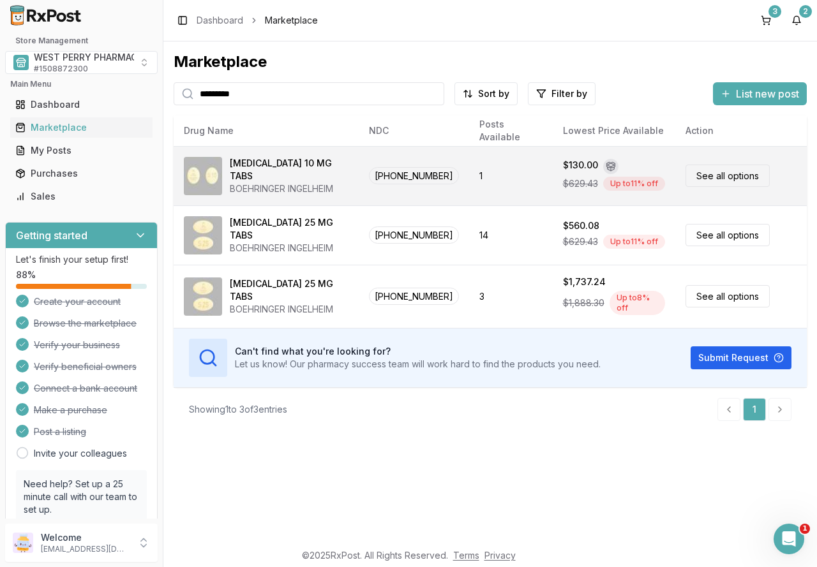
click at [284, 182] on div "BOEHRINGER INGELHEIM" at bounding box center [289, 188] width 119 height 13
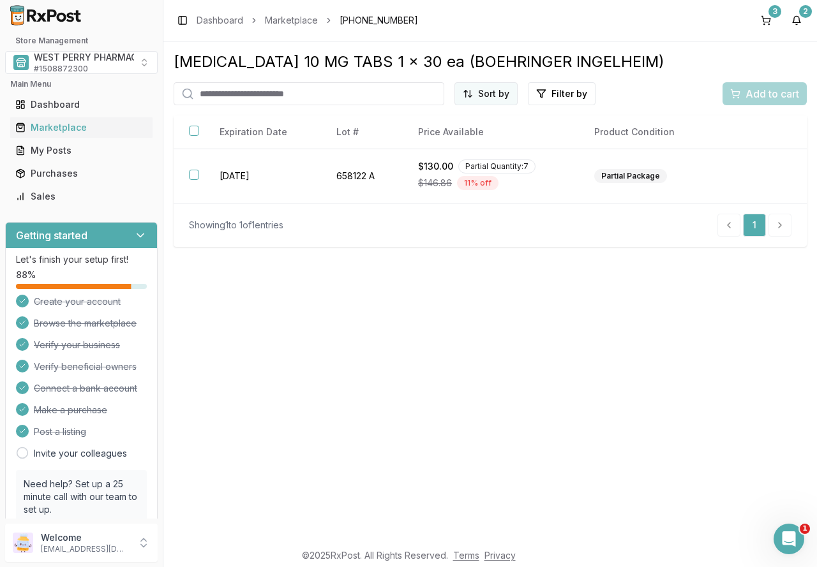
click at [474, 91] on html "Store Management WEST PERRY PHARMACY INC # 1508872300 Main Menu Dashboard Marke…" at bounding box center [408, 283] width 817 height 567
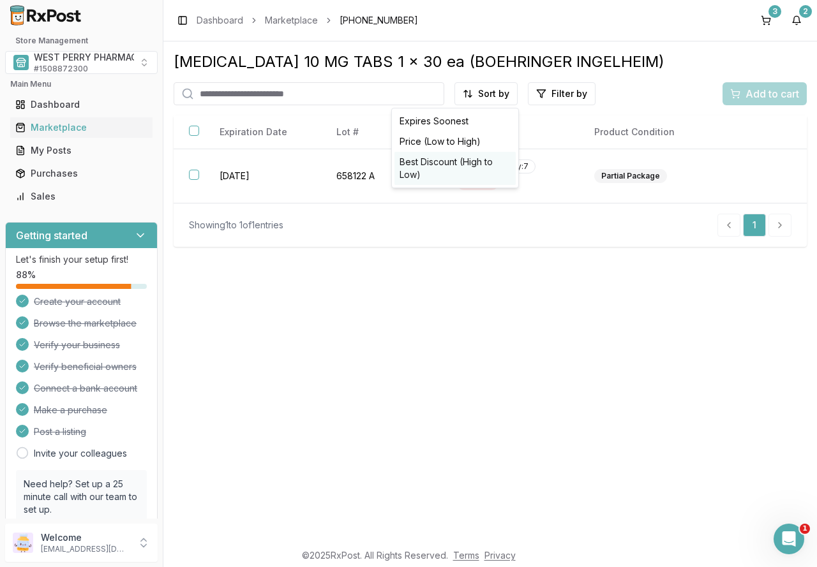
click at [454, 167] on div "Best Discount (High to Low)" at bounding box center [454, 168] width 121 height 33
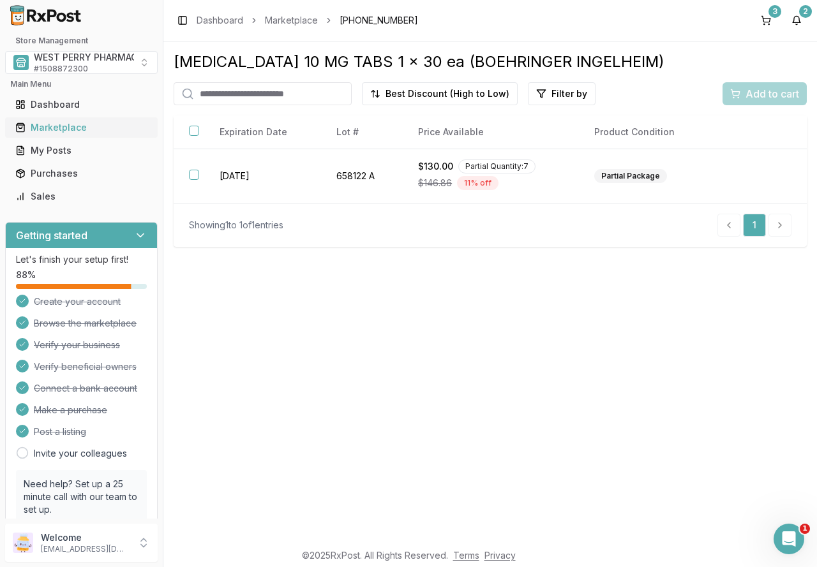
click at [66, 125] on div "Marketplace" at bounding box center [81, 127] width 132 height 13
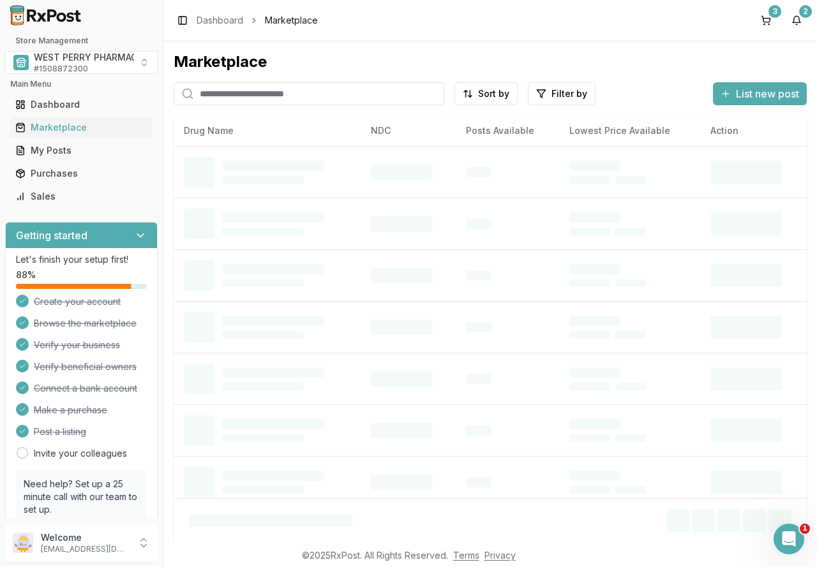
click at [258, 93] on input "search" at bounding box center [309, 93] width 270 height 23
type input "*********"
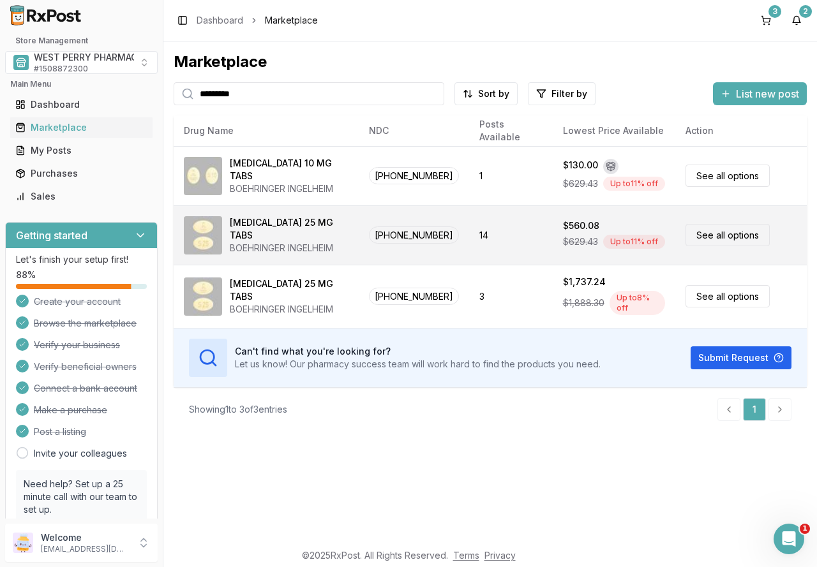
click at [286, 233] on div "[MEDICAL_DATA] 25 MG TABS" at bounding box center [289, 229] width 119 height 26
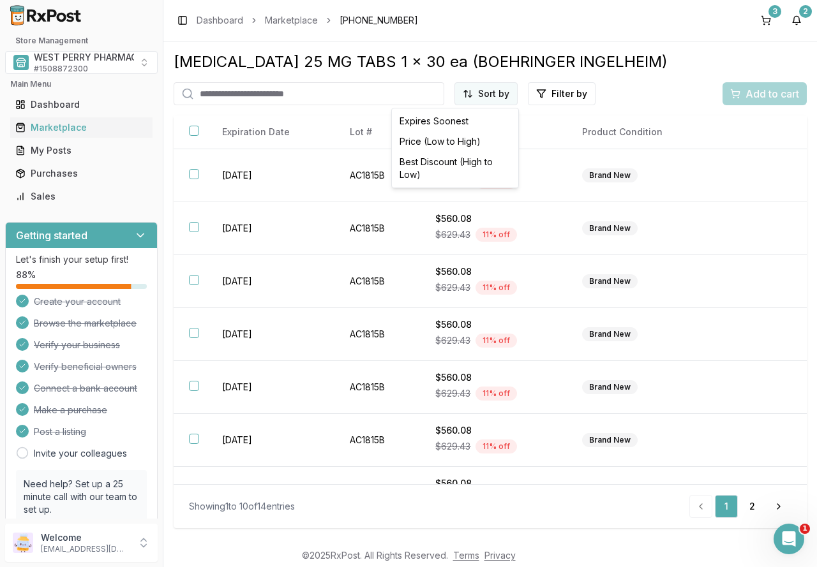
click at [498, 91] on html "Store Management WEST PERRY PHARMACY INC # 1508872300 Main Menu Dashboard Marke…" at bounding box center [408, 283] width 817 height 567
click at [457, 168] on div "Best Discount (High to Low)" at bounding box center [454, 168] width 121 height 33
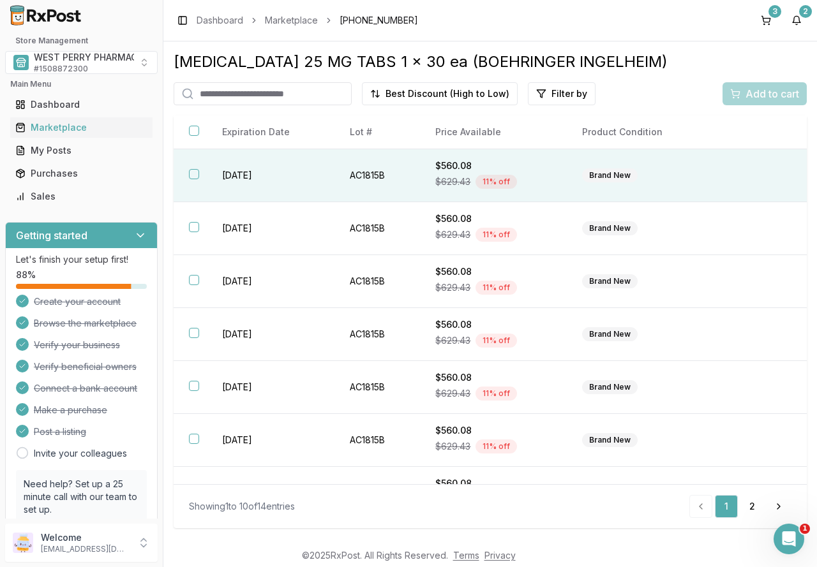
click at [214, 172] on td "[DATE]" at bounding box center [271, 175] width 128 height 53
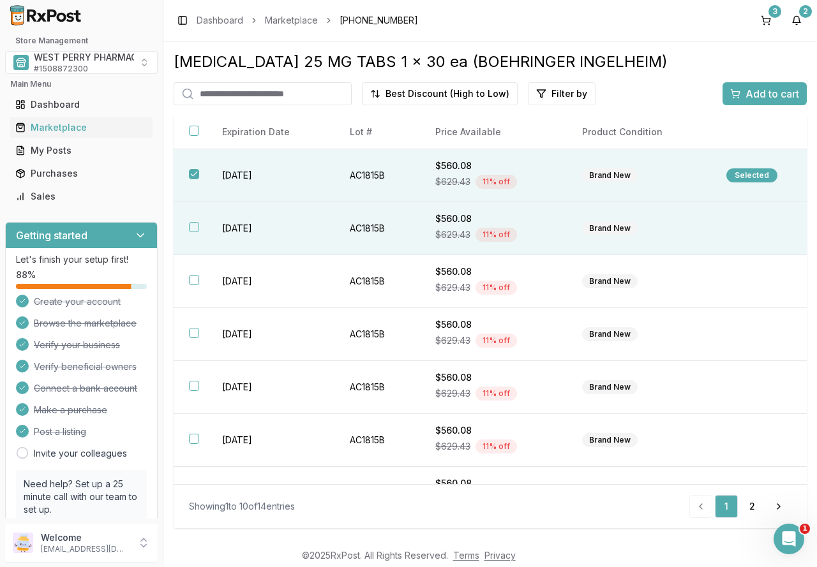
click at [239, 230] on td "[DATE]" at bounding box center [271, 228] width 128 height 53
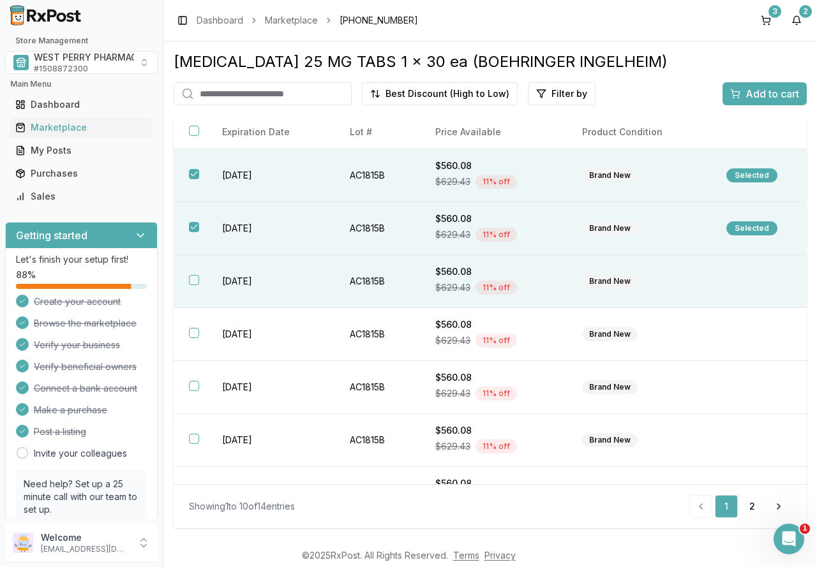
click at [234, 276] on td "[DATE]" at bounding box center [271, 281] width 128 height 53
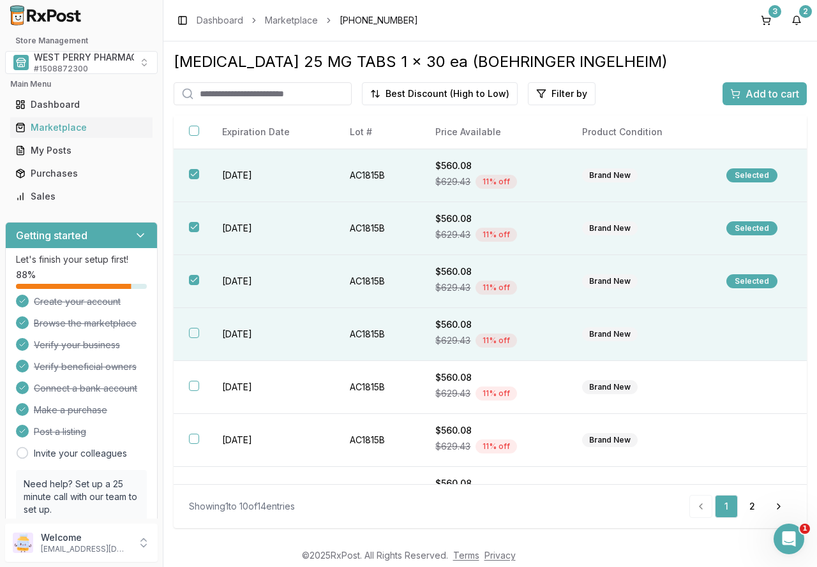
click at [233, 336] on td "[DATE]" at bounding box center [271, 334] width 128 height 53
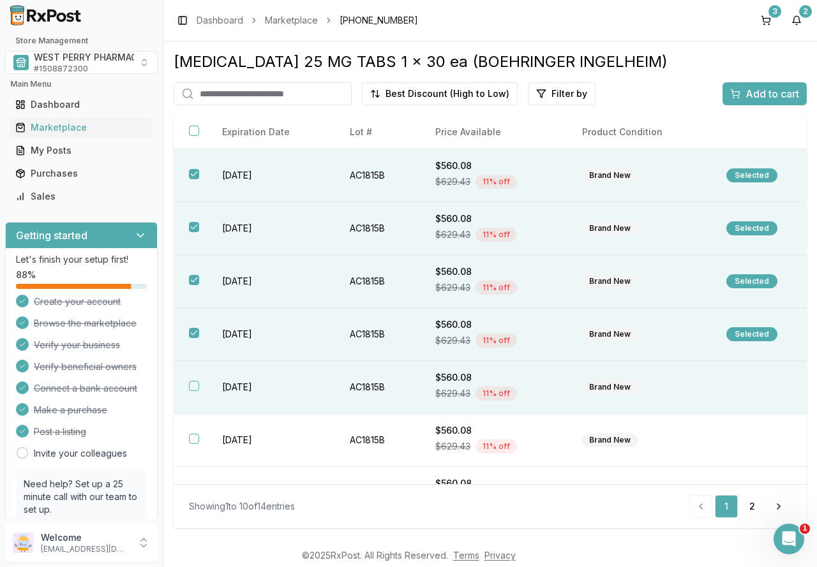
click at [244, 384] on td "[DATE]" at bounding box center [271, 387] width 128 height 53
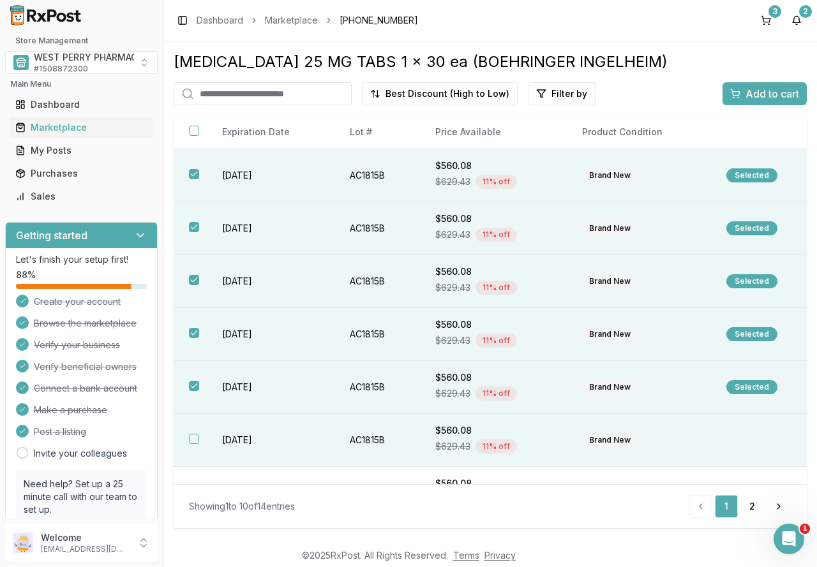
click at [248, 435] on td "[DATE]" at bounding box center [271, 440] width 128 height 53
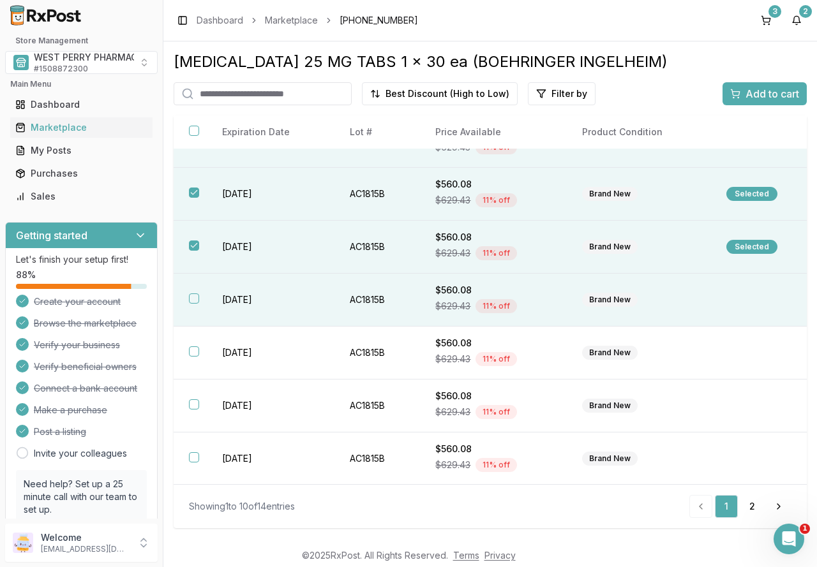
scroll to position [194, 0]
click at [259, 298] on td "[DATE]" at bounding box center [271, 299] width 128 height 53
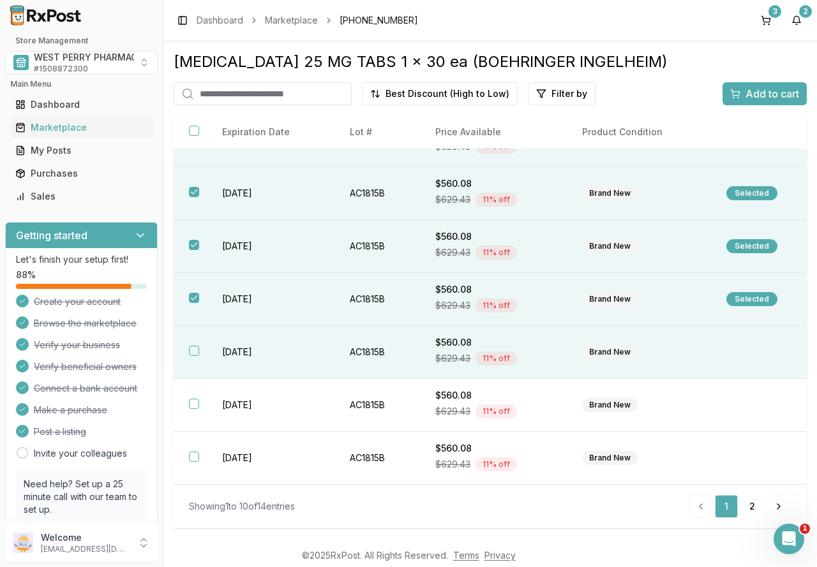
click at [244, 348] on td "[DATE]" at bounding box center [271, 352] width 128 height 53
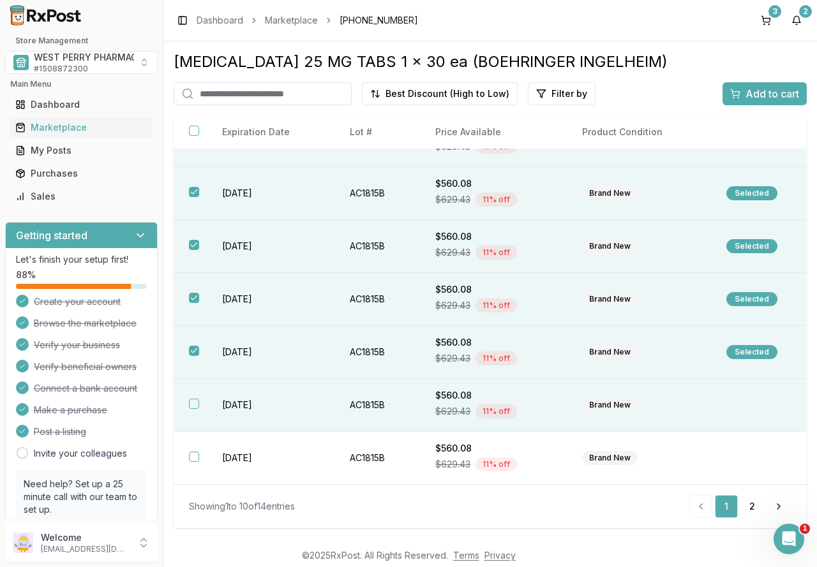
click at [255, 406] on td "[DATE]" at bounding box center [271, 405] width 128 height 53
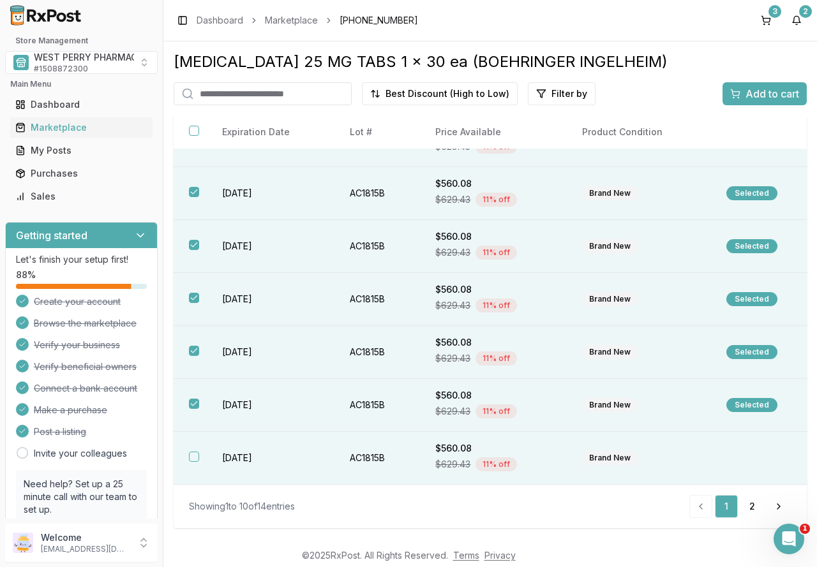
click at [255, 455] on td "[DATE]" at bounding box center [271, 458] width 128 height 53
click at [744, 87] on div "Add to cart" at bounding box center [764, 93] width 69 height 15
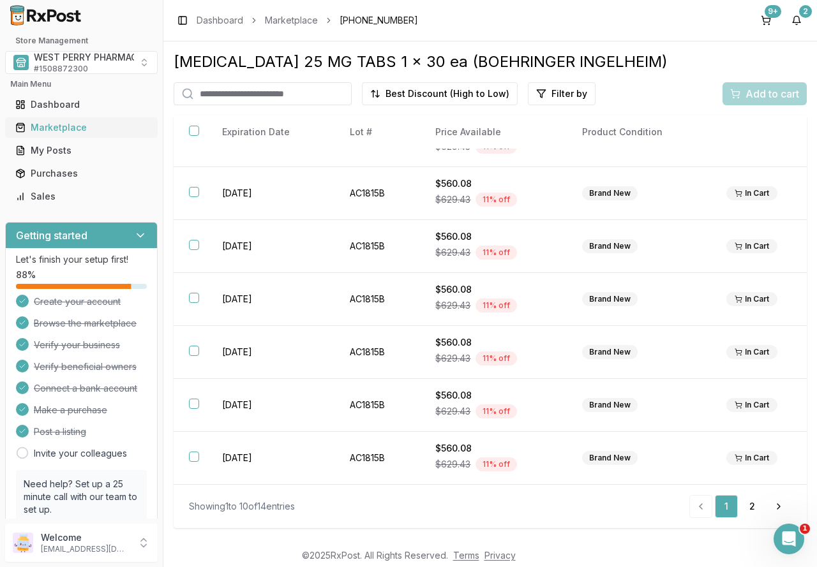
click at [73, 126] on div "Marketplace" at bounding box center [81, 127] width 132 height 13
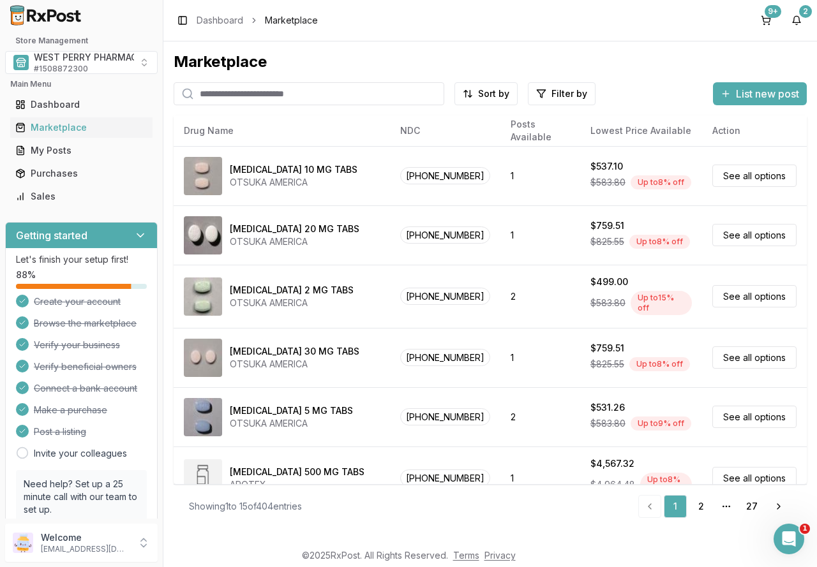
click at [287, 96] on input "search" at bounding box center [309, 93] width 270 height 23
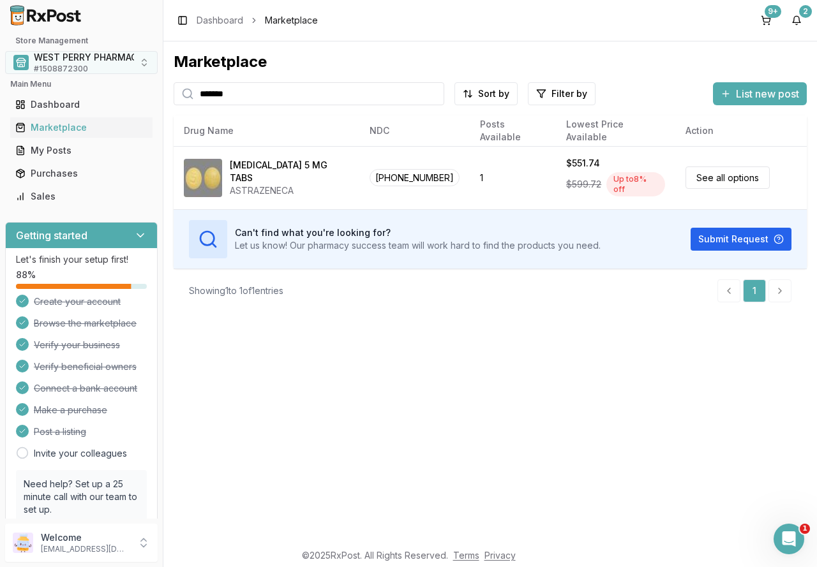
drag, startPoint x: 246, startPoint y: 96, endPoint x: 112, endPoint y: 73, distance: 135.8
click at [112, 73] on div "Store Management WEST PERRY PHARMACY INC # 1508872300 Main Menu Dashboard Marke…" at bounding box center [408, 283] width 817 height 567
type input "********"
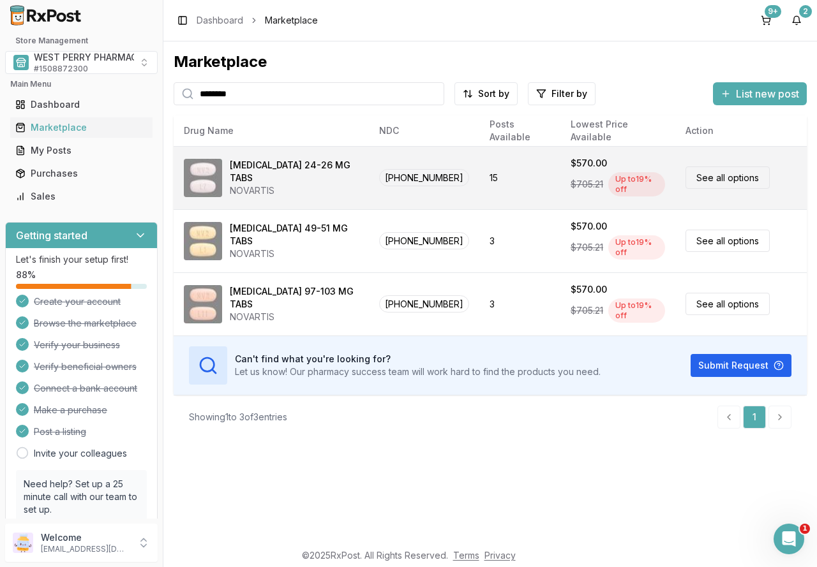
click at [286, 170] on div "[MEDICAL_DATA] 24-26 MG TABS" at bounding box center [294, 172] width 129 height 26
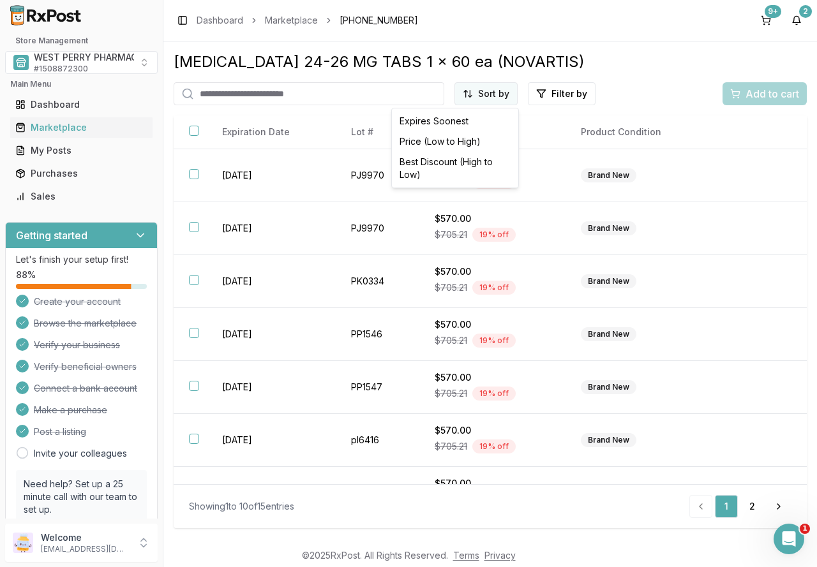
click at [513, 96] on html "Store Management WEST PERRY PHARMACY INC # 1508872300 Main Menu Dashboard Marke…" at bounding box center [408, 283] width 817 height 567
click at [491, 161] on div "Best Discount (High to Low)" at bounding box center [454, 168] width 121 height 33
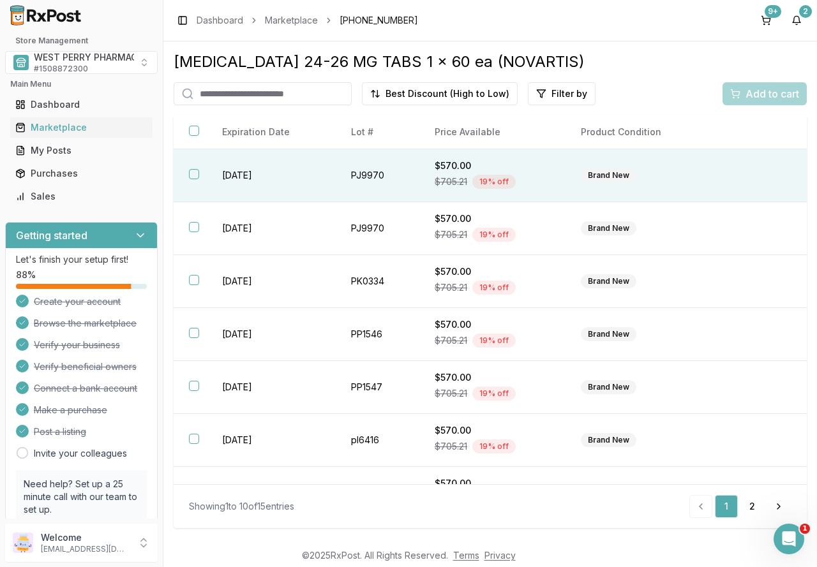
click at [185, 177] on th at bounding box center [190, 175] width 33 height 53
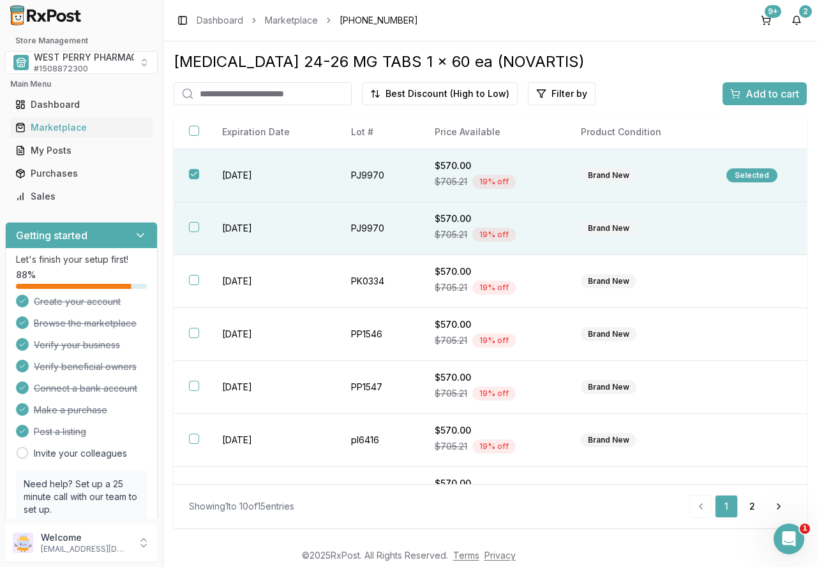
click at [187, 226] on th at bounding box center [190, 228] width 33 height 53
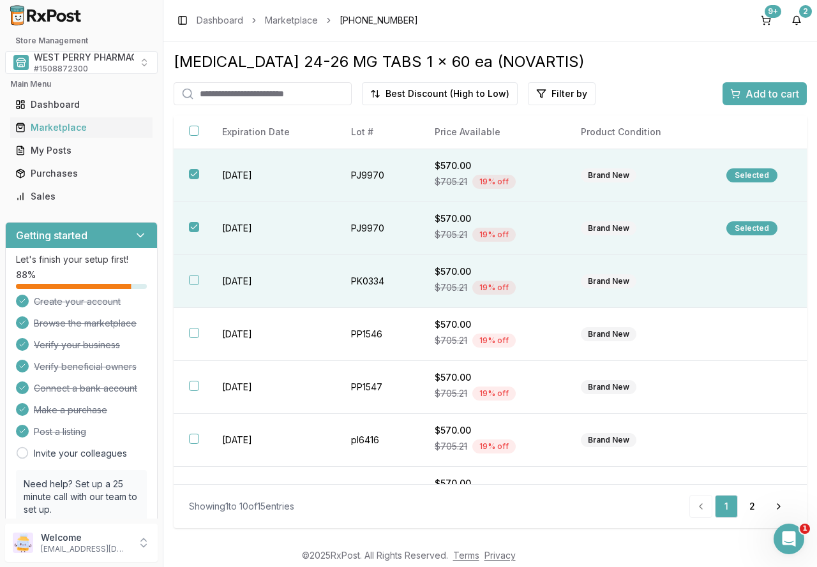
click at [195, 278] on button "button" at bounding box center [194, 280] width 10 height 10
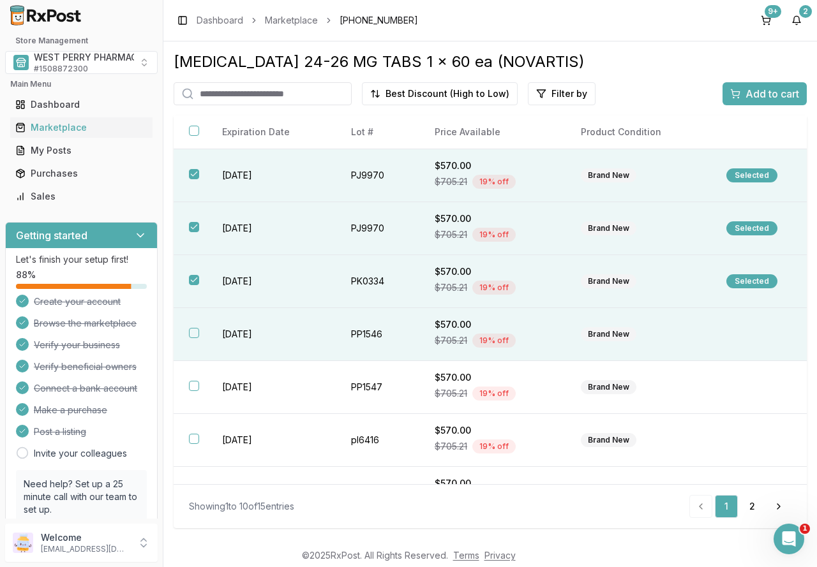
click at [193, 330] on button "button" at bounding box center [194, 333] width 10 height 10
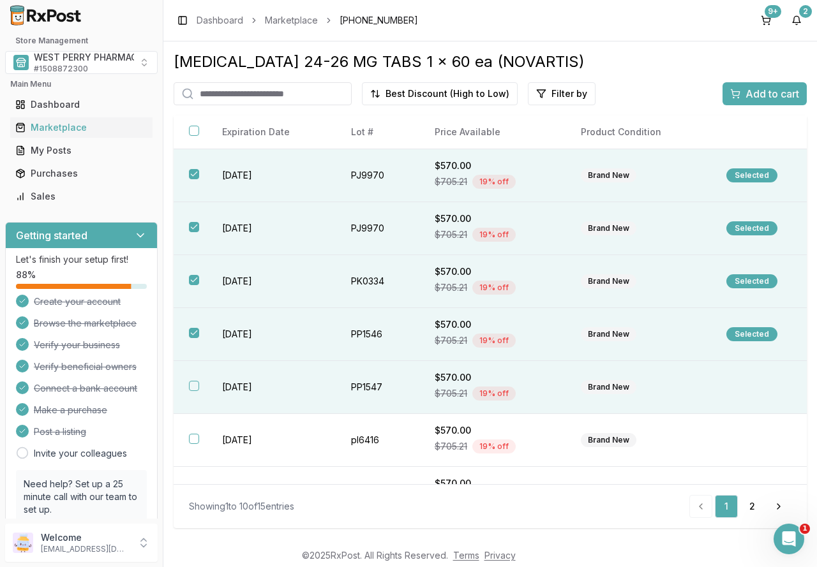
click at [208, 393] on td "[DATE]" at bounding box center [271, 387] width 129 height 53
drag, startPoint x: 773, startPoint y: 95, endPoint x: 720, endPoint y: 93, distance: 52.3
click at [773, 95] on span "Add to cart" at bounding box center [772, 93] width 54 height 15
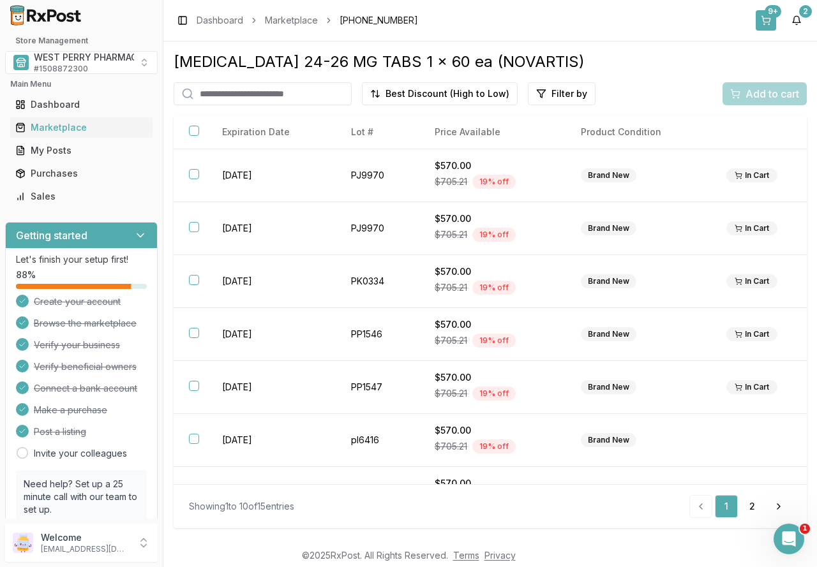
click at [766, 17] on button "9+" at bounding box center [765, 20] width 20 height 20
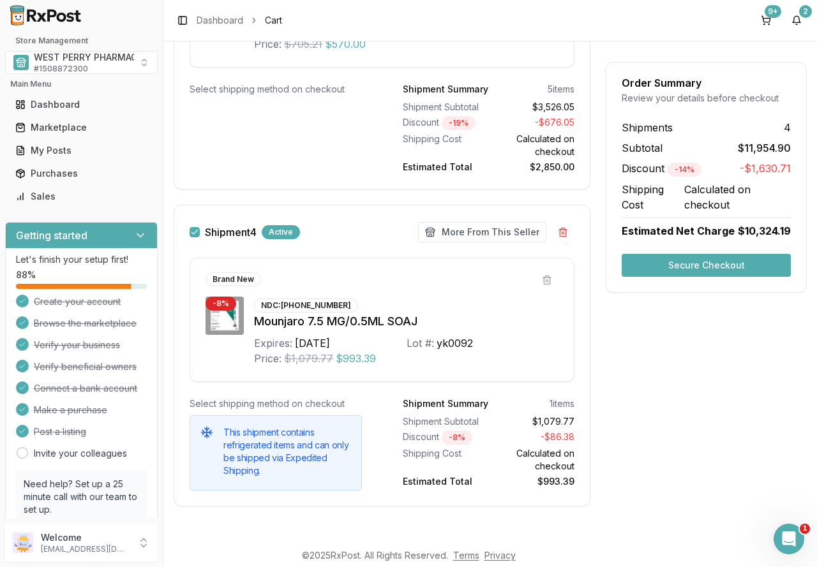
scroll to position [2358, 0]
click at [704, 266] on button "Secure Checkout" at bounding box center [705, 265] width 169 height 23
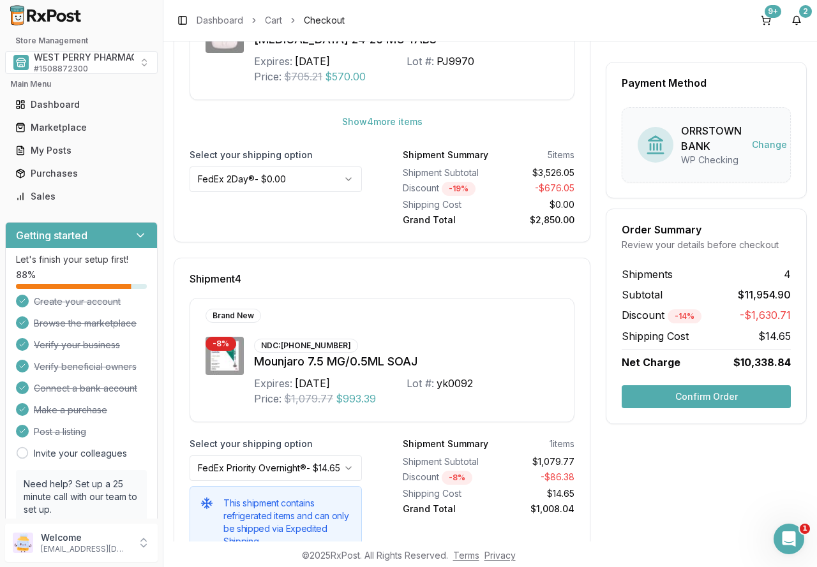
scroll to position [999, 0]
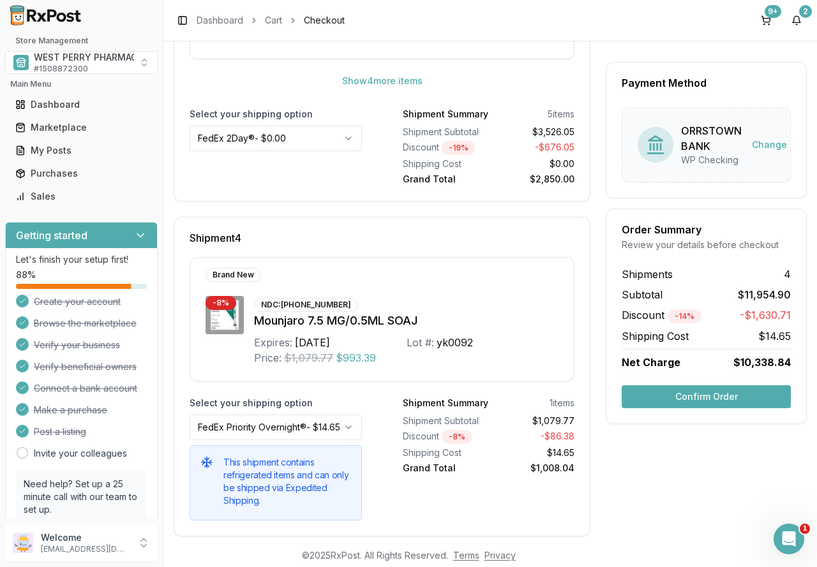
click at [348, 417] on html "Store Management WEST PERRY PHARMACY INC # 1508872300 Main Menu Dashboard Marke…" at bounding box center [408, 283] width 817 height 567
click at [707, 397] on button "Confirm Order" at bounding box center [705, 396] width 169 height 23
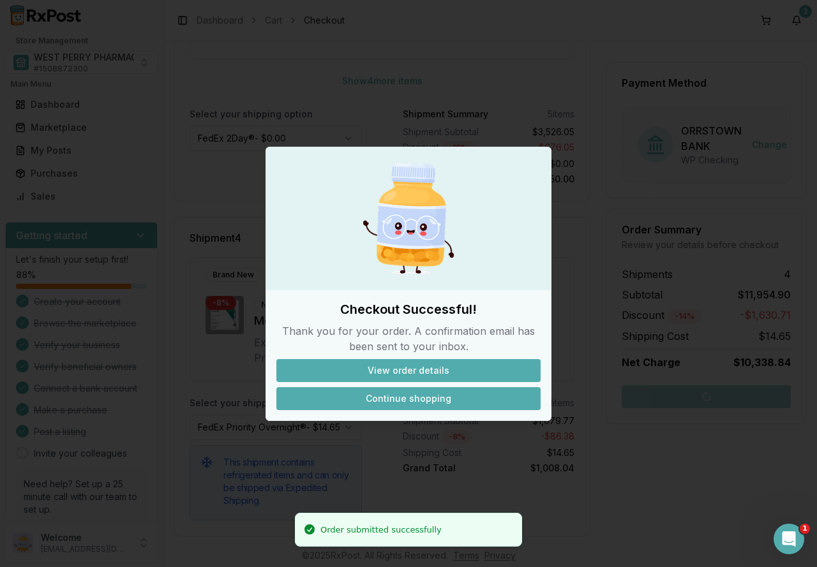
click at [395, 399] on button "Continue shopping" at bounding box center [408, 398] width 264 height 23
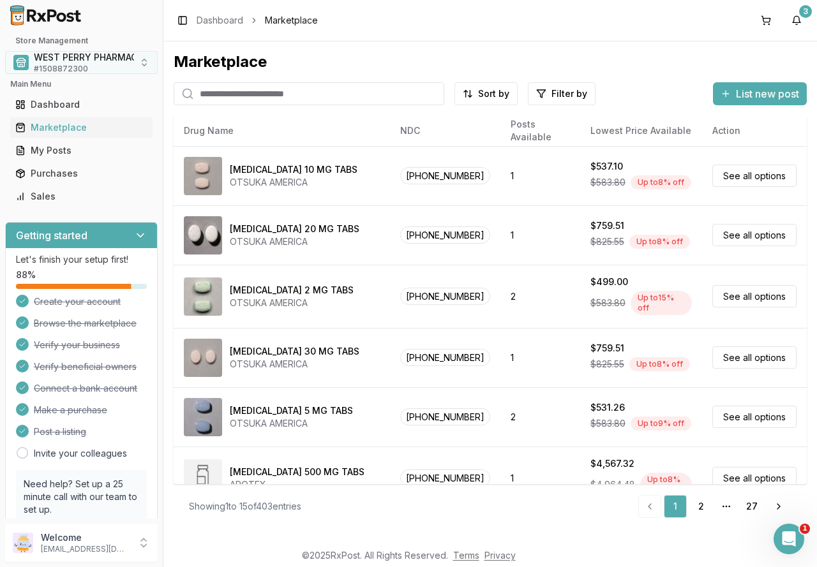
click at [63, 60] on span "WEST PERRY PHARMACY INC" at bounding box center [98, 57] width 128 height 13
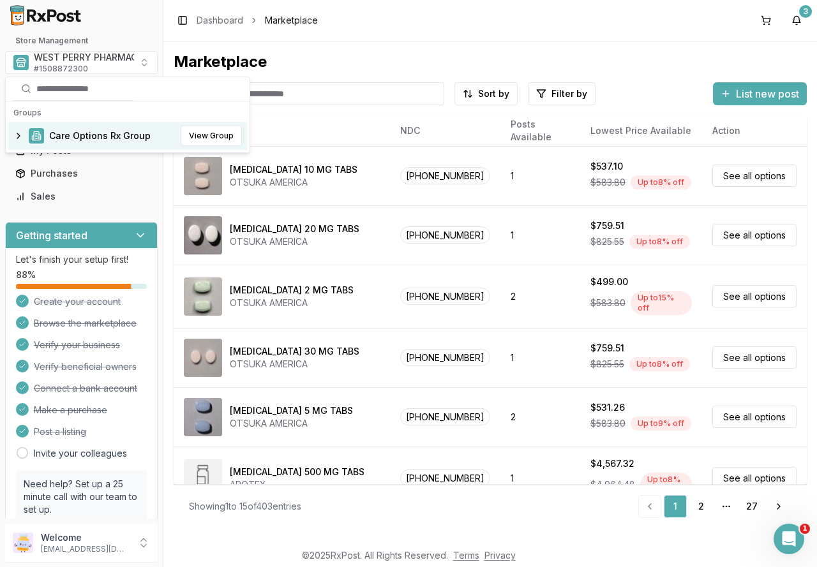
click at [74, 144] on div "Care Options Rx Group View Group" at bounding box center [127, 136] width 239 height 28
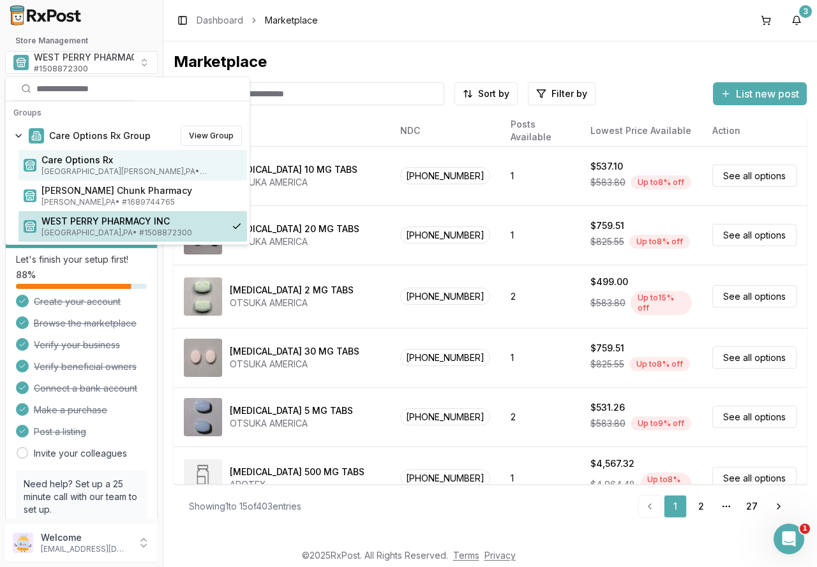
click at [80, 160] on span "Care Options Rx" at bounding box center [141, 160] width 200 height 13
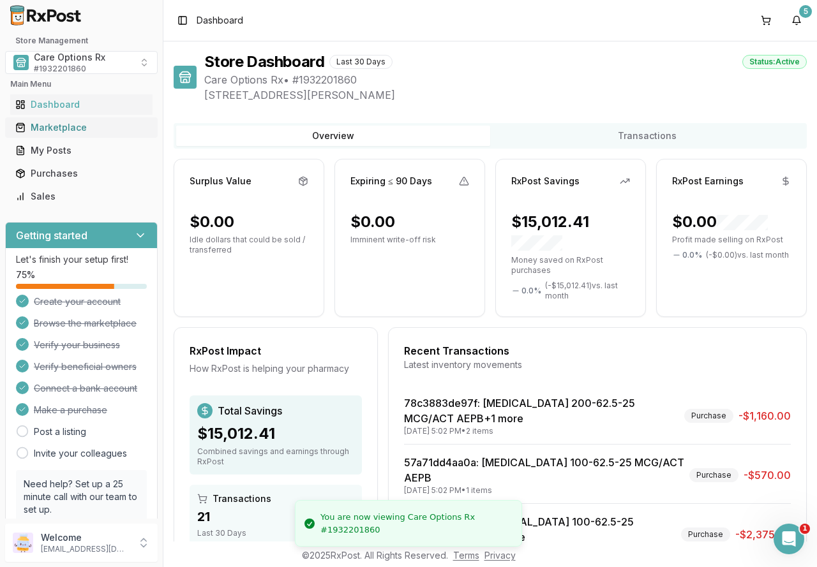
drag, startPoint x: 73, startPoint y: 128, endPoint x: 91, endPoint y: 131, distance: 18.0
click at [73, 128] on div "Marketplace" at bounding box center [81, 127] width 132 height 13
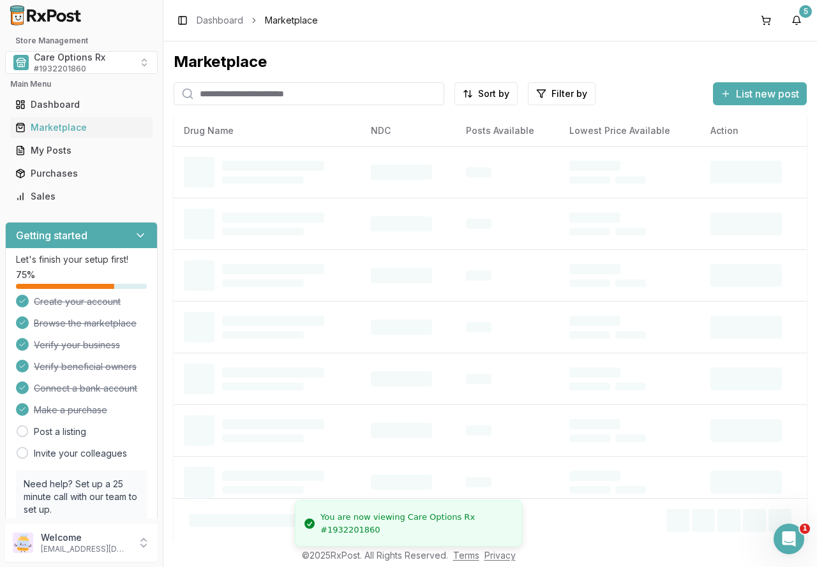
click at [252, 99] on input "search" at bounding box center [309, 93] width 270 height 23
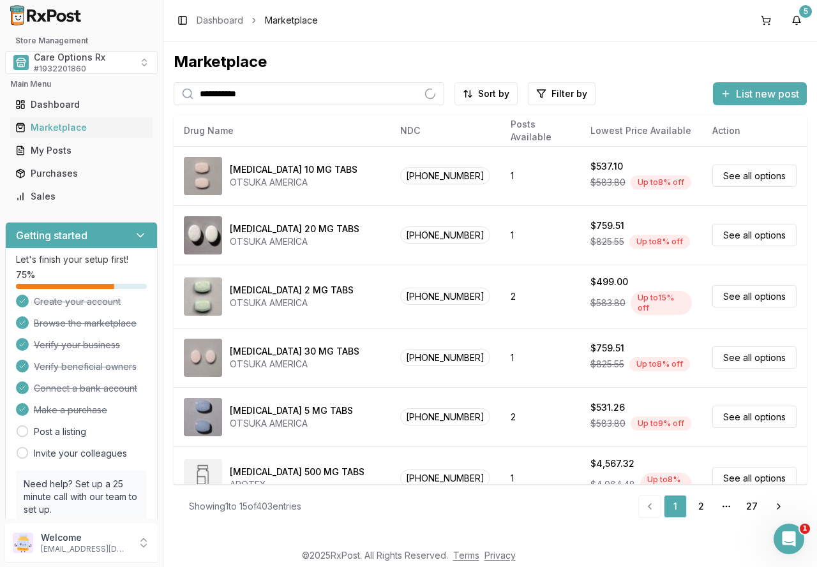
type input "**********"
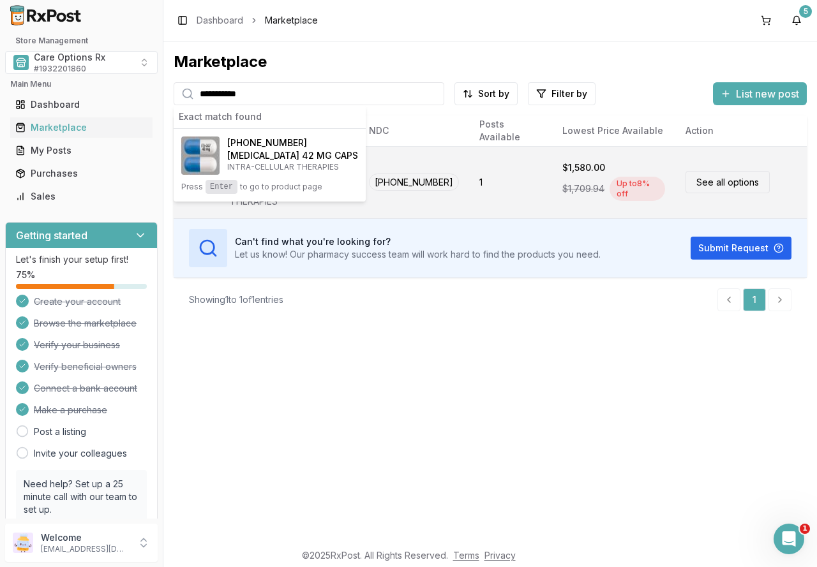
click at [708, 178] on link "See all options" at bounding box center [727, 182] width 84 height 22
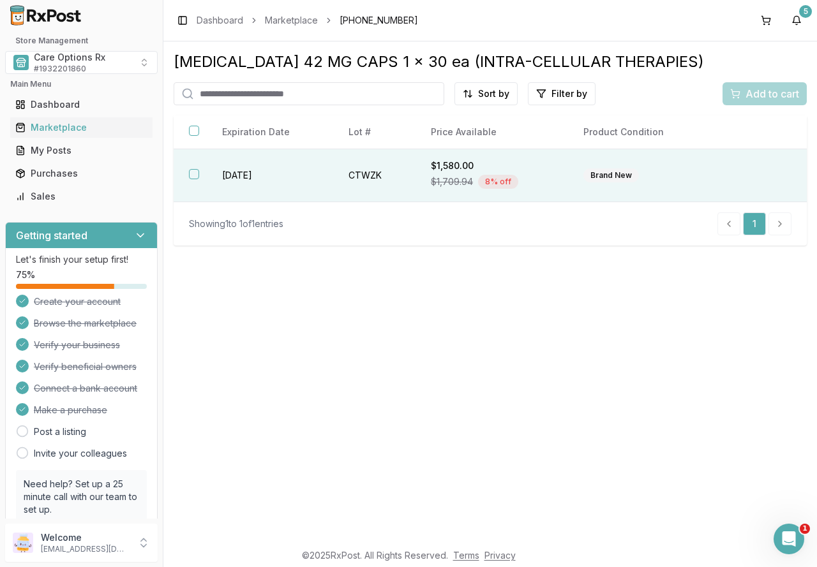
click at [263, 176] on td "[DATE]" at bounding box center [270, 175] width 127 height 53
click at [743, 94] on div "Add to cart" at bounding box center [764, 93] width 69 height 15
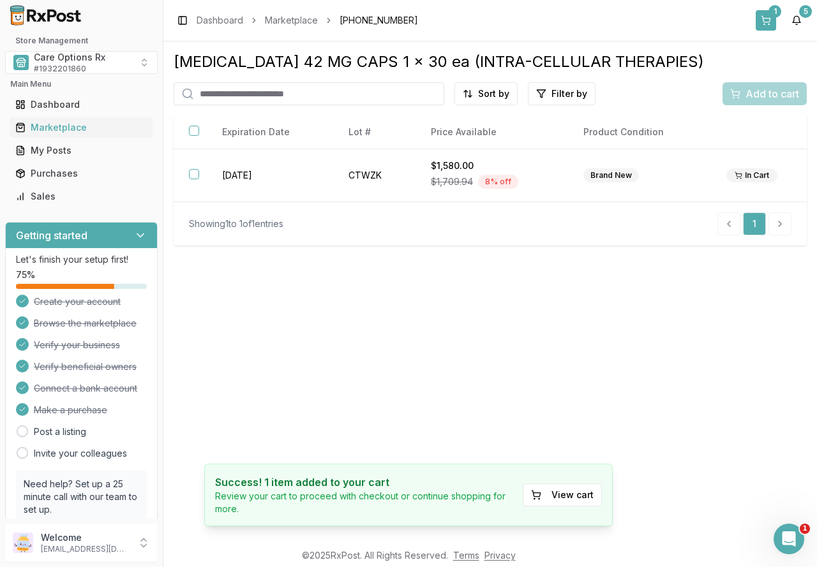
click at [772, 12] on div "1" at bounding box center [774, 11] width 13 height 13
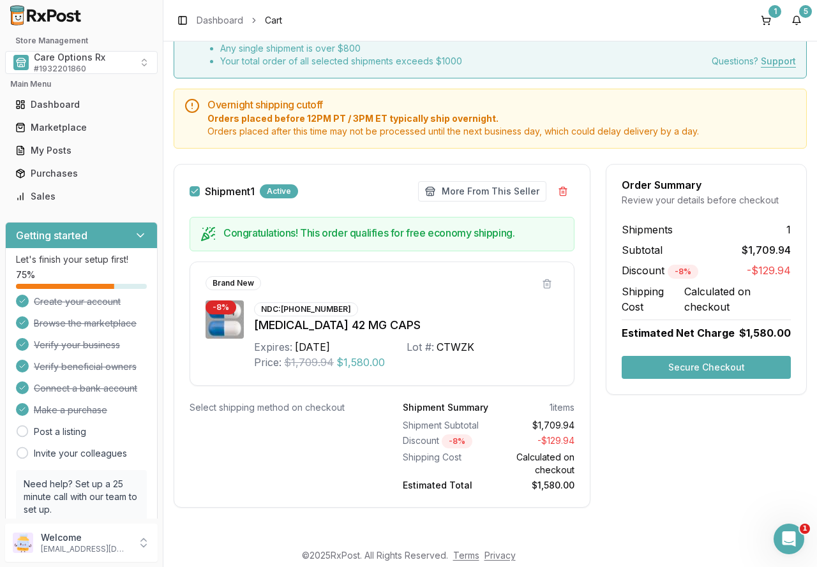
scroll to position [78, 0]
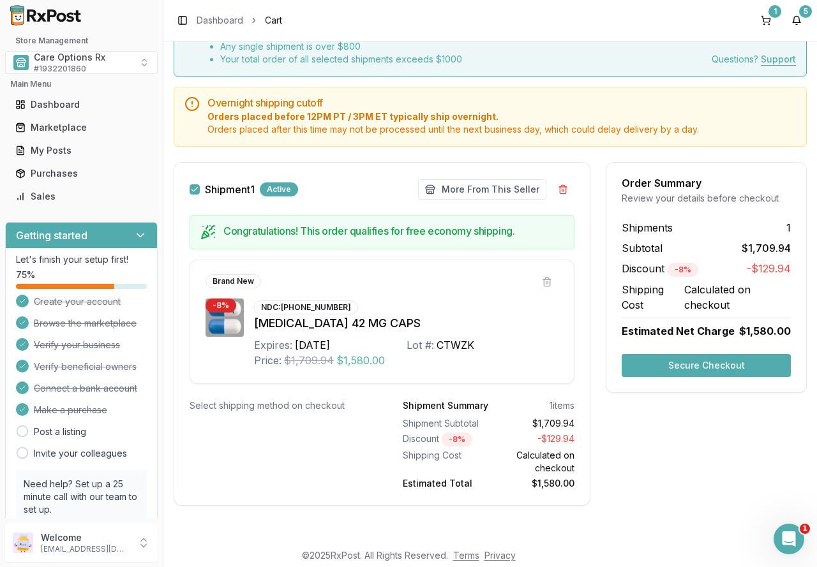
click at [662, 370] on button "Secure Checkout" at bounding box center [705, 365] width 169 height 23
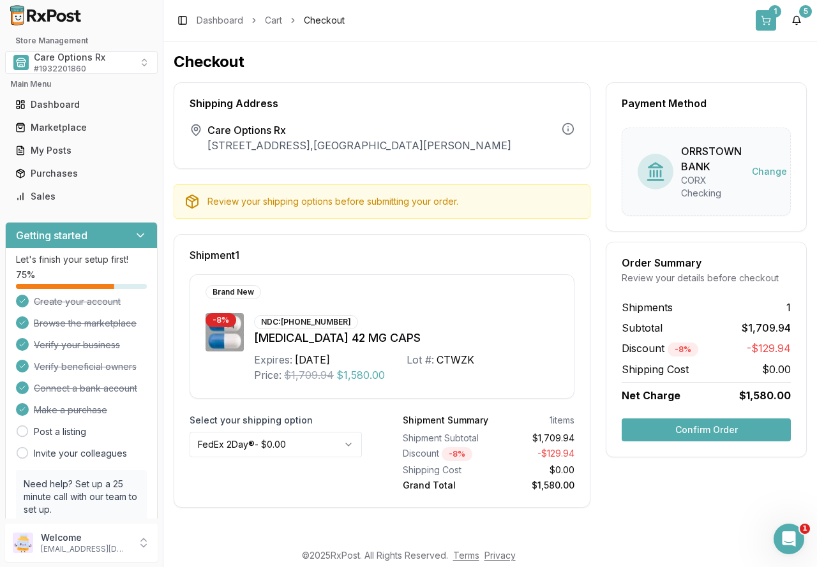
click at [767, 19] on button "1" at bounding box center [765, 20] width 20 height 20
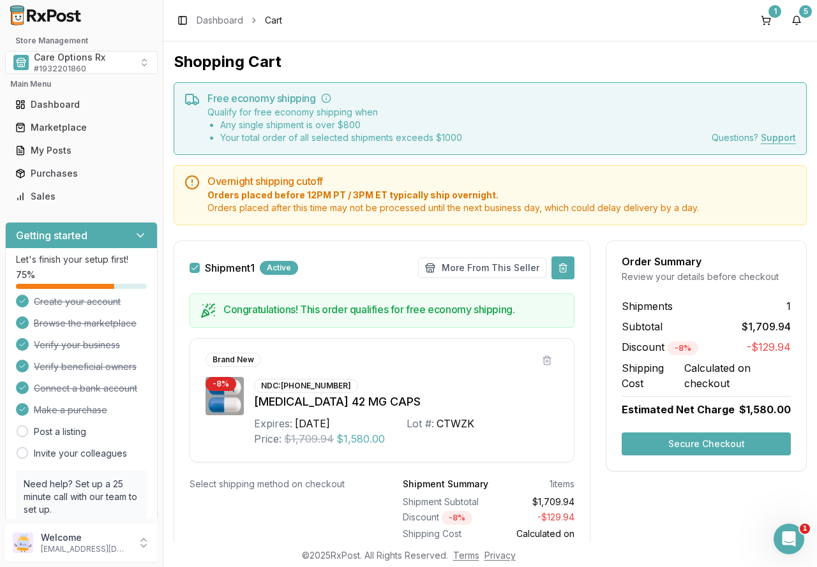
click at [555, 267] on button at bounding box center [562, 267] width 23 height 23
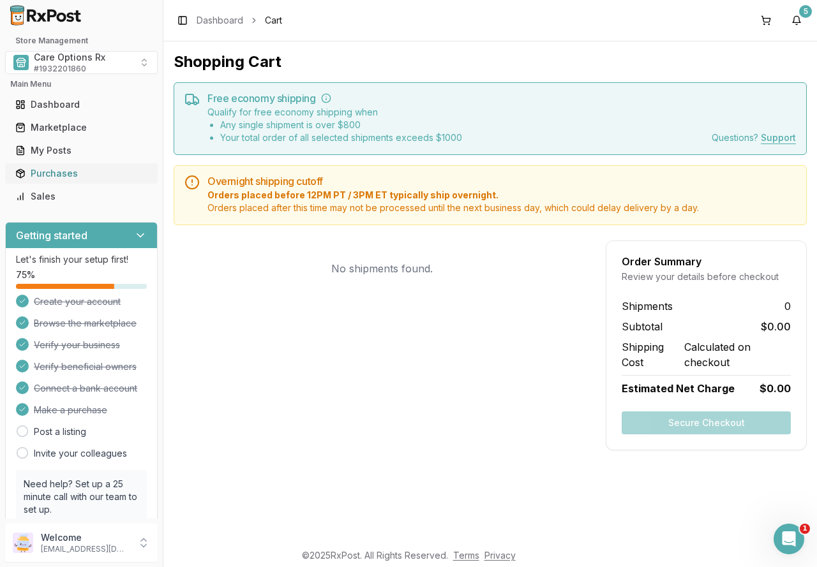
click at [40, 169] on div "Purchases" at bounding box center [81, 173] width 132 height 13
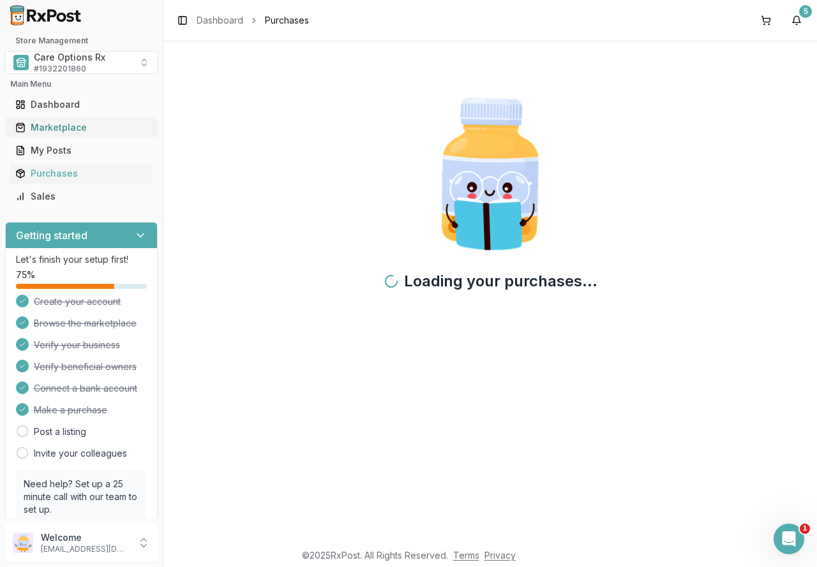
click at [48, 126] on div "Marketplace" at bounding box center [81, 127] width 132 height 13
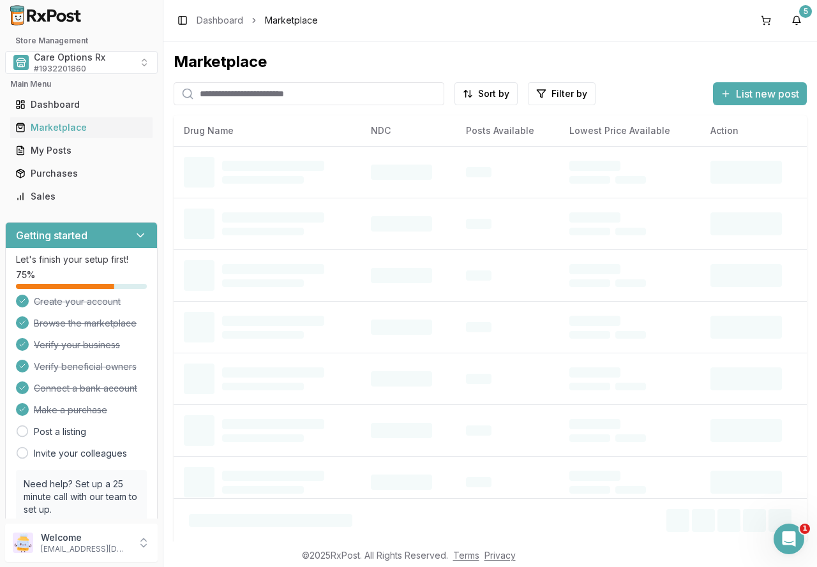
click at [207, 95] on input "search" at bounding box center [309, 93] width 270 height 23
type input "********"
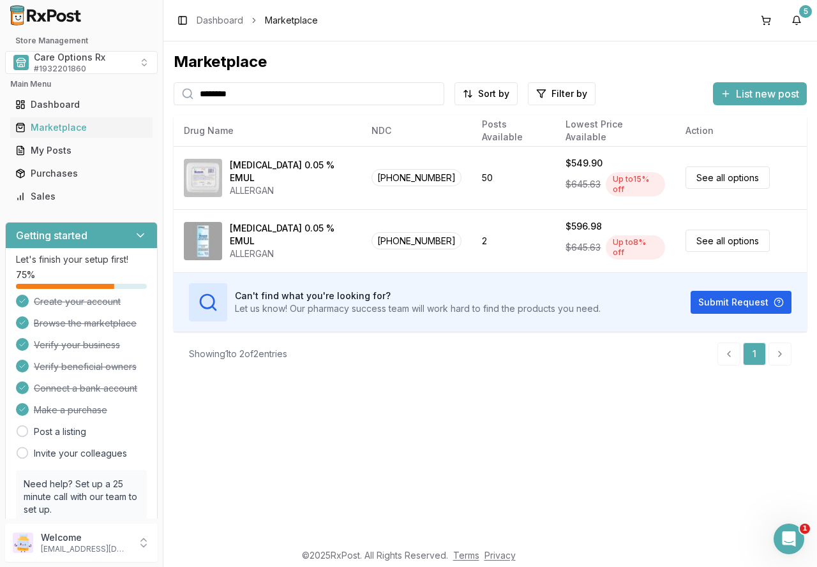
click at [376, 424] on div "Marketplace ******** Sort by Filter by List new post Card Table NDC: [PHONE_NUM…" at bounding box center [489, 291] width 653 height 500
click at [433, 93] on input "********" at bounding box center [309, 93] width 270 height 23
click at [329, 95] on input "search" at bounding box center [309, 93] width 270 height 23
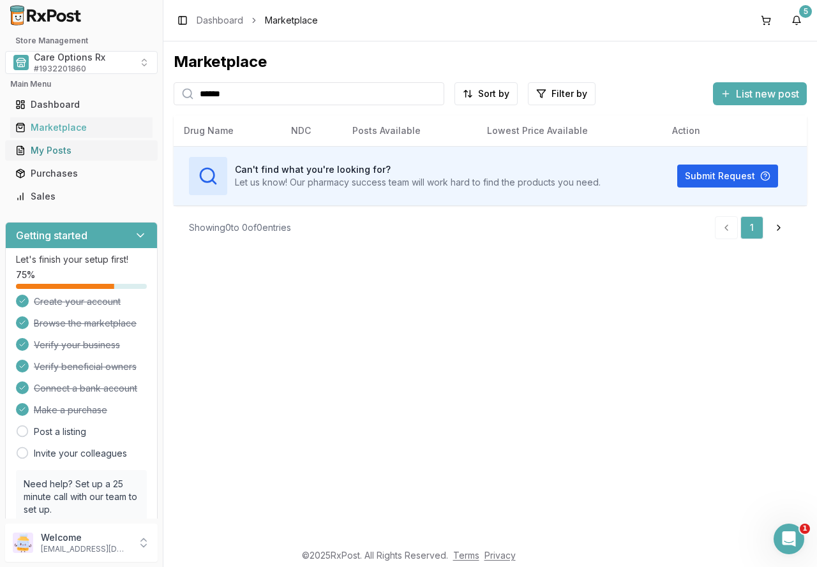
drag, startPoint x: 438, startPoint y: 310, endPoint x: 137, endPoint y: 145, distance: 343.1
click at [434, 311] on div "Marketplace ****** Sort by Filter by List new post Card Table Can't find what y…" at bounding box center [489, 291] width 653 height 500
drag, startPoint x: 256, startPoint y: 89, endPoint x: 172, endPoint y: 85, distance: 84.3
click at [172, 85] on div "Marketplace ****** Sort by Filter by List new post Card Table Can't find what y…" at bounding box center [489, 291] width 653 height 500
type input "********"
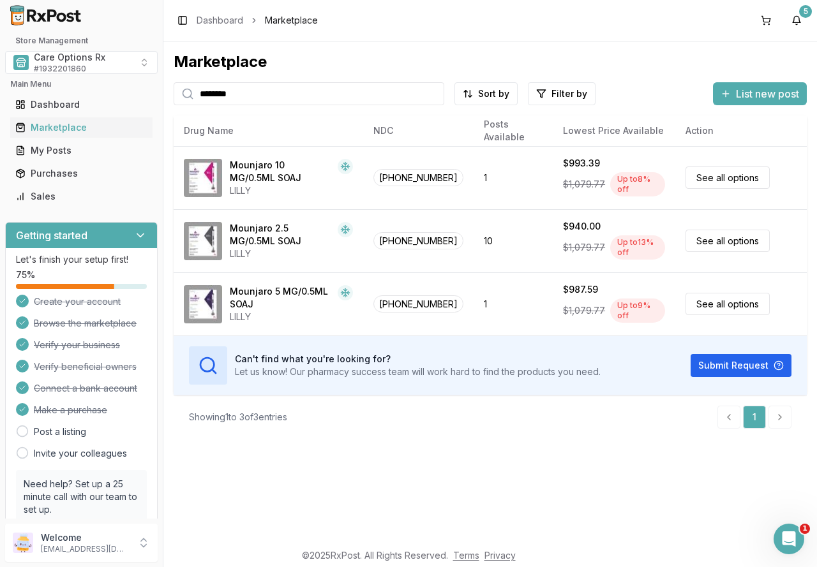
click at [434, 91] on input "********" at bounding box center [309, 93] width 270 height 23
click at [314, 98] on input "search" at bounding box center [309, 93] width 270 height 23
type input "*******"
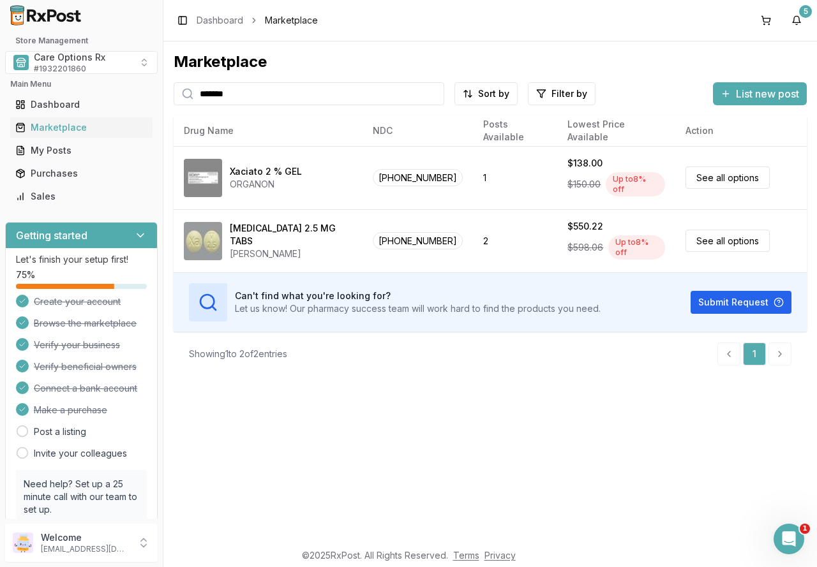
click at [435, 92] on input "*******" at bounding box center [309, 93] width 270 height 23
click at [367, 100] on input "search" at bounding box center [309, 93] width 270 height 23
type input "*********"
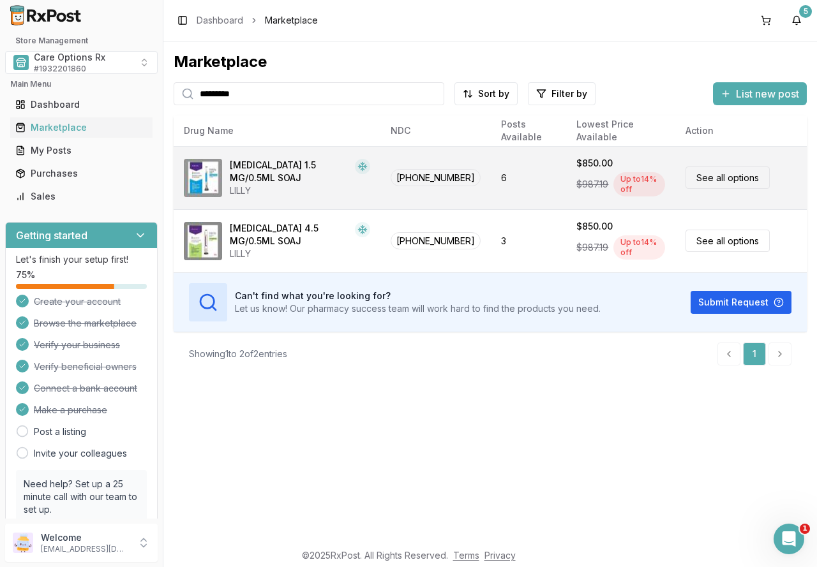
click at [581, 168] on div "$850.00" at bounding box center [594, 163] width 36 height 13
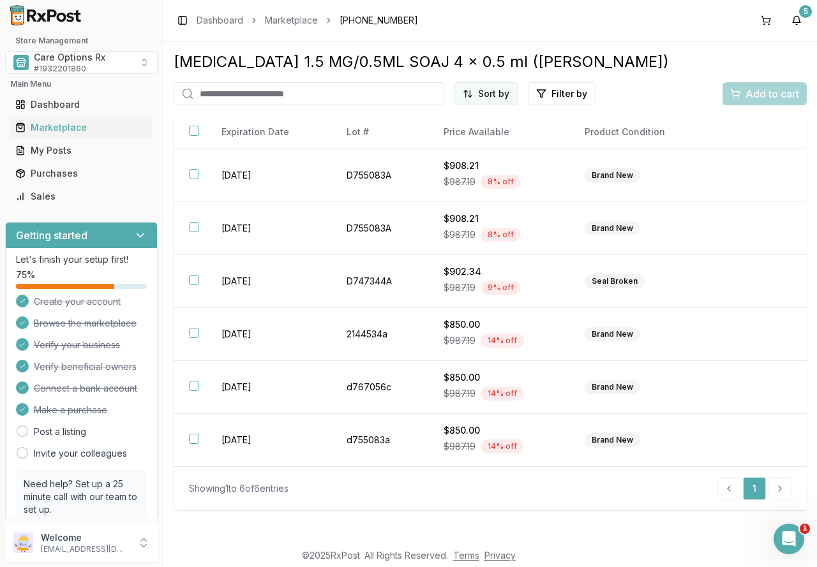
click at [491, 91] on html "Store Management Care Options Rx # 1932201860 Main Menu Dashboard Marketplace M…" at bounding box center [408, 283] width 817 height 567
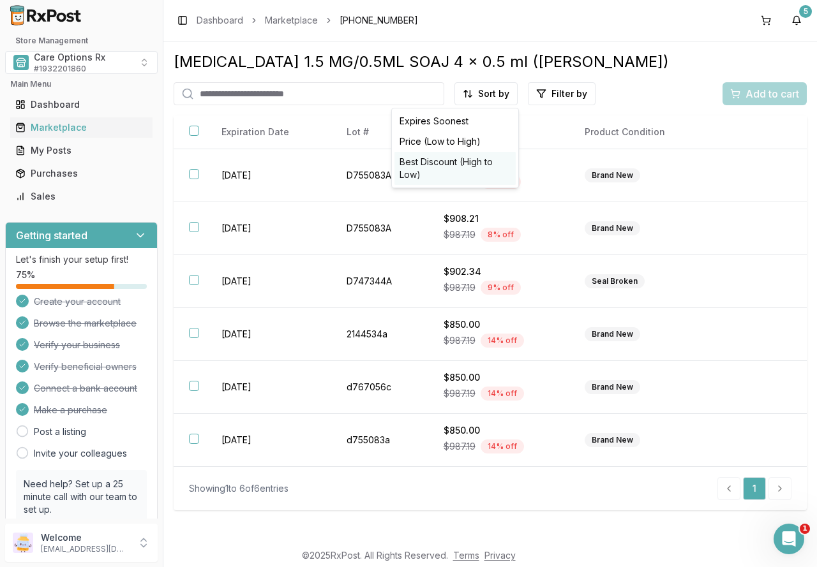
click at [469, 170] on div "Best Discount (High to Low)" at bounding box center [454, 168] width 121 height 33
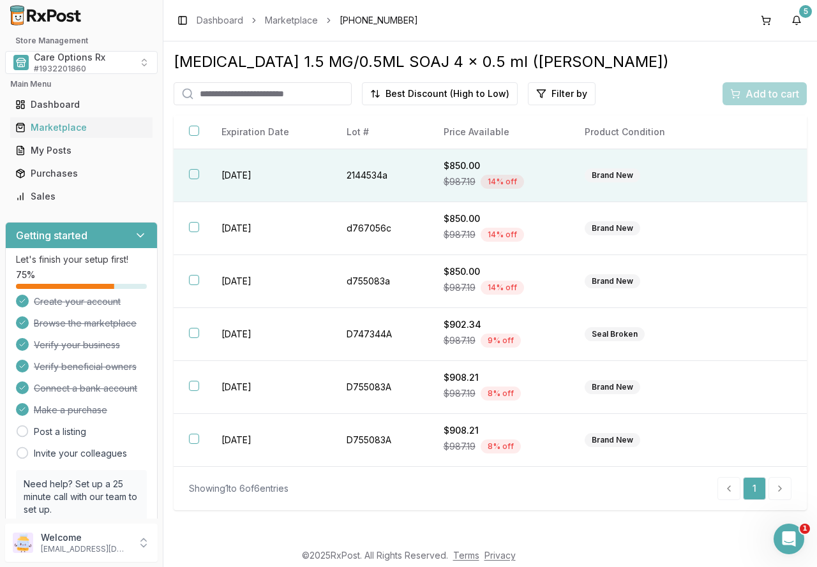
click at [194, 174] on button "button" at bounding box center [194, 174] width 10 height 10
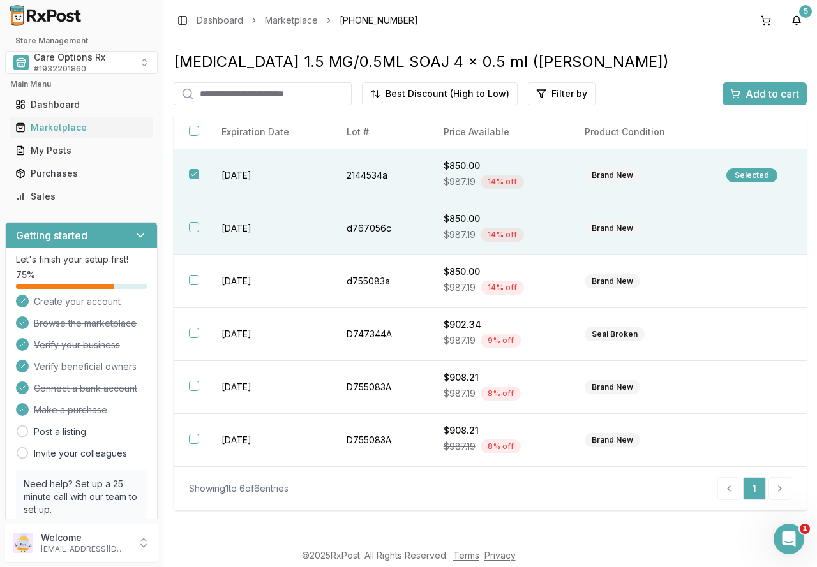
click at [193, 227] on button "button" at bounding box center [194, 227] width 10 height 10
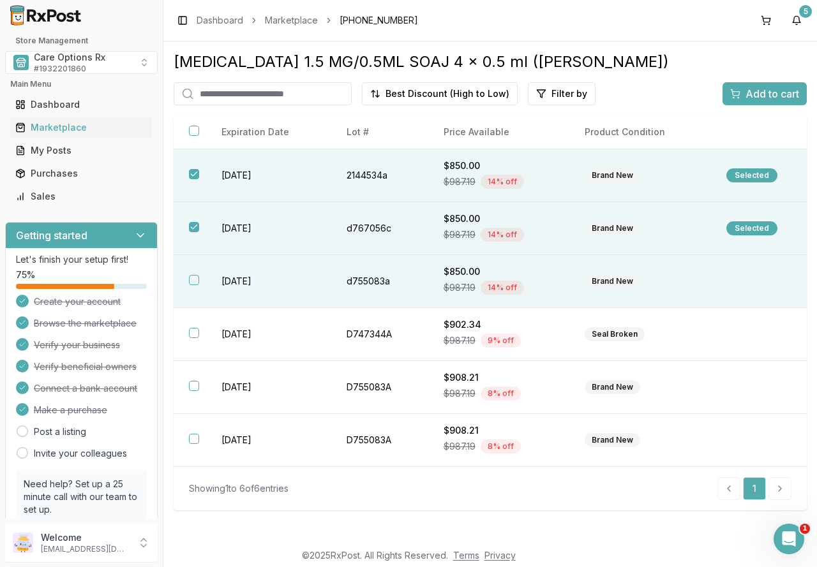
click at [198, 281] on button "button" at bounding box center [194, 280] width 10 height 10
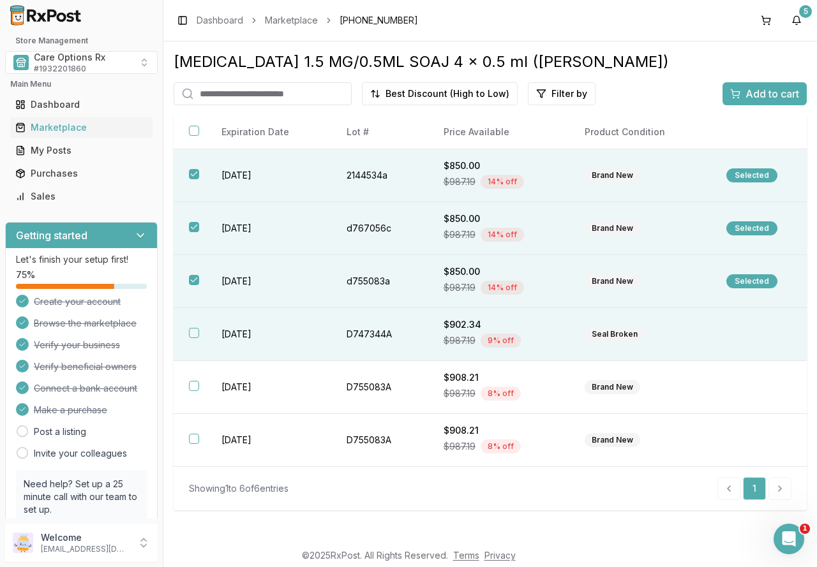
click at [197, 330] on button "button" at bounding box center [194, 333] width 10 height 10
click at [746, 93] on span "Add to cart" at bounding box center [772, 93] width 54 height 15
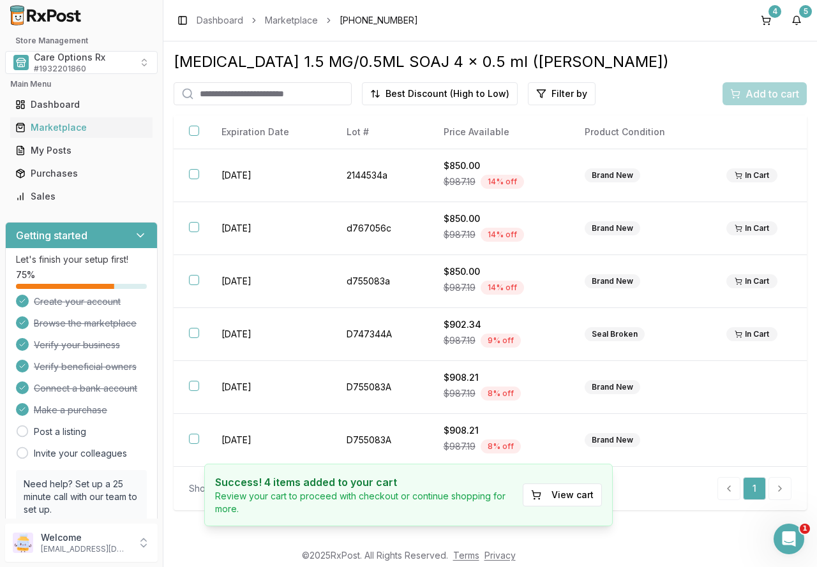
click at [307, 97] on input "search" at bounding box center [263, 93] width 178 height 23
drag, startPoint x: 62, startPoint y: 124, endPoint x: 52, endPoint y: 138, distance: 16.8
click at [62, 124] on div "Marketplace" at bounding box center [81, 127] width 132 height 13
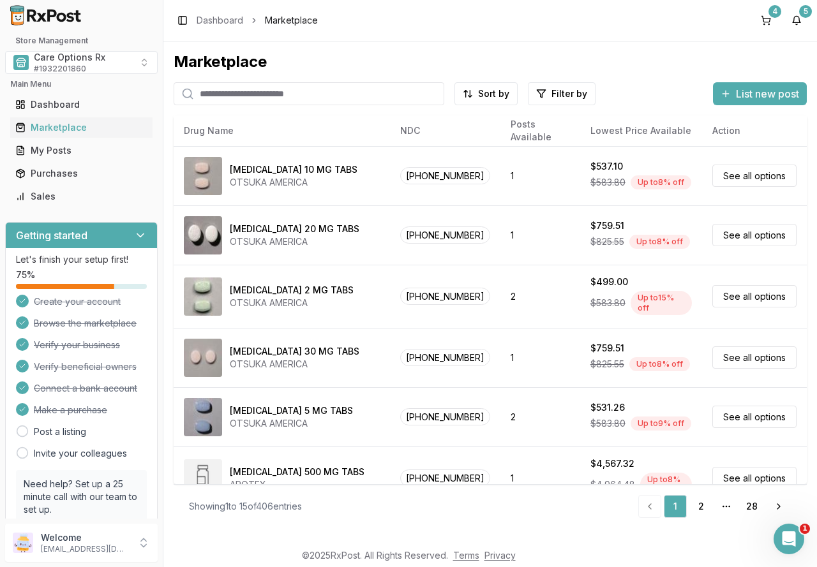
click at [351, 97] on input "search" at bounding box center [309, 93] width 270 height 23
type input "*********"
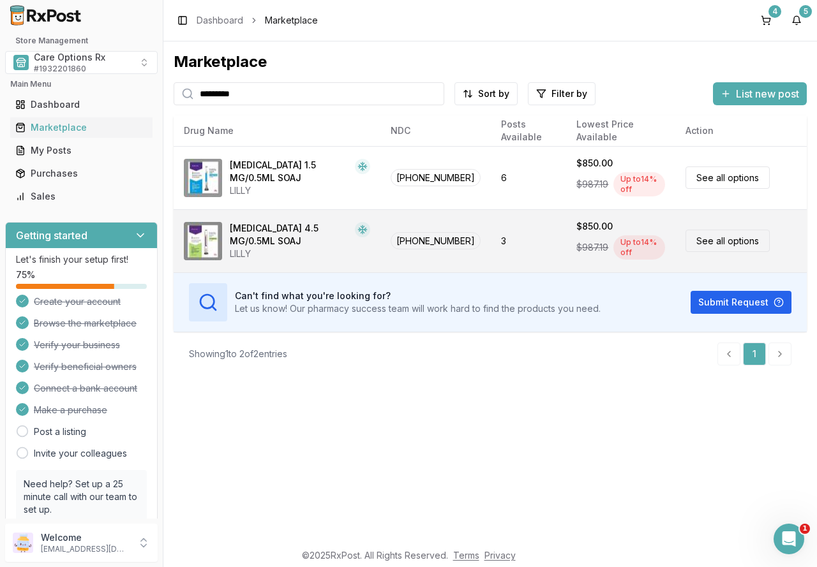
click at [256, 231] on div "[MEDICAL_DATA] 4.5 MG/0.5ML SOAJ" at bounding box center [290, 235] width 120 height 26
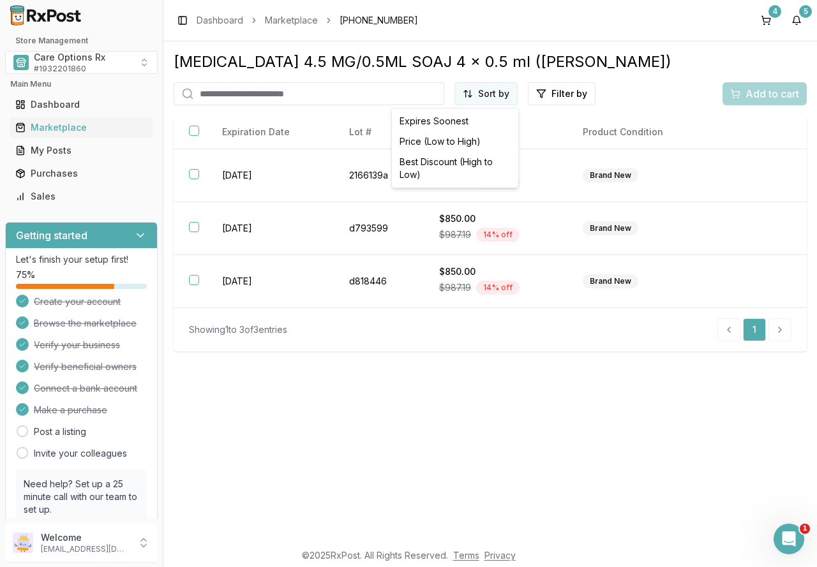
click at [477, 96] on html "Store Management Care Options Rx # 1932201860 Main Menu Dashboard Marketplace M…" at bounding box center [408, 283] width 817 height 567
click at [455, 158] on div "Best Discount (High to Low)" at bounding box center [454, 168] width 121 height 33
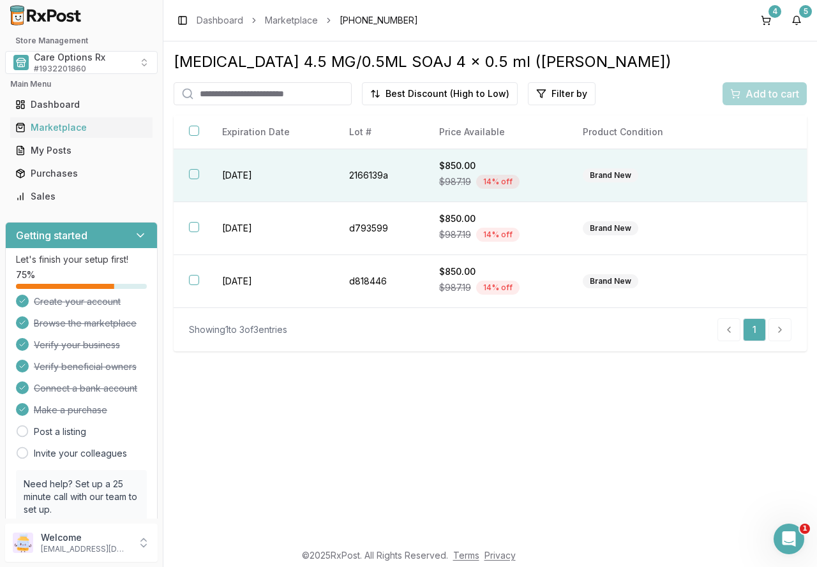
click at [196, 168] on th at bounding box center [190, 175] width 33 height 53
click at [181, 237] on th at bounding box center [190, 228] width 33 height 53
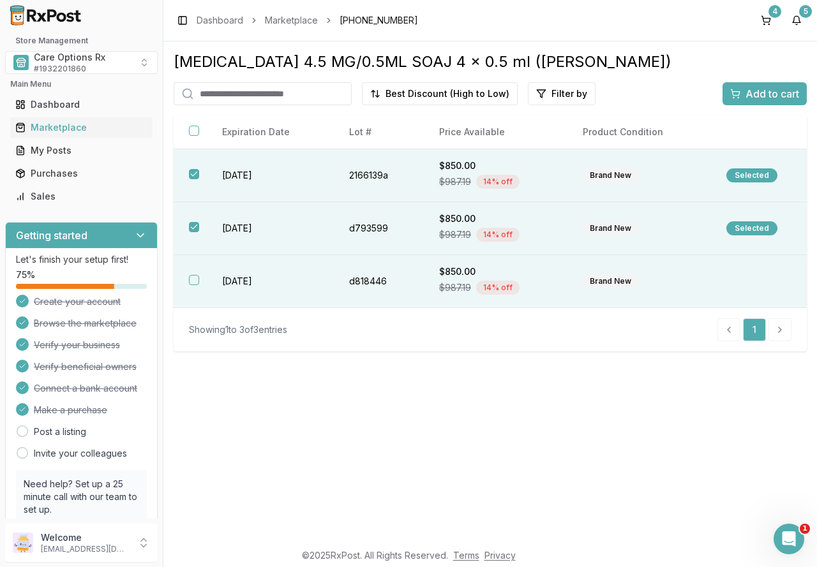
click at [226, 281] on td "[DATE]" at bounding box center [270, 281] width 127 height 53
click at [746, 91] on span "Add to cart" at bounding box center [772, 93] width 54 height 15
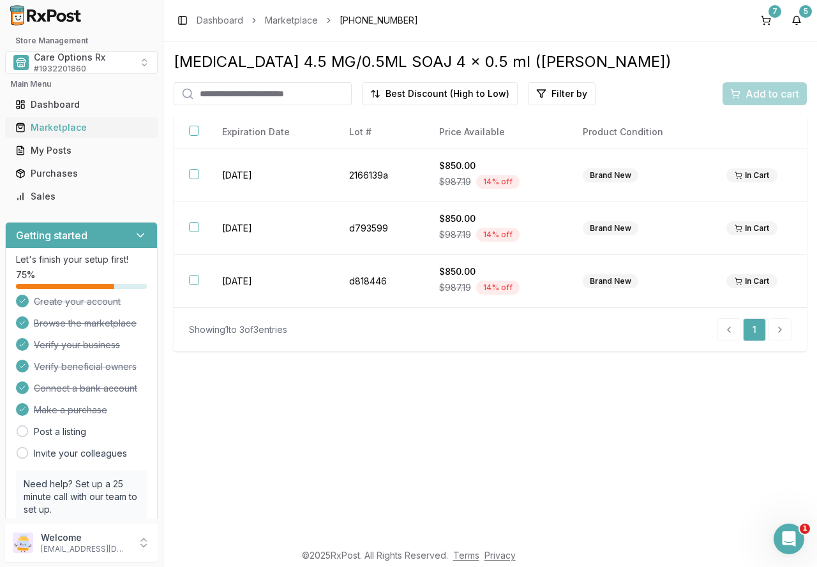
click at [70, 132] on div "Marketplace" at bounding box center [81, 127] width 132 height 13
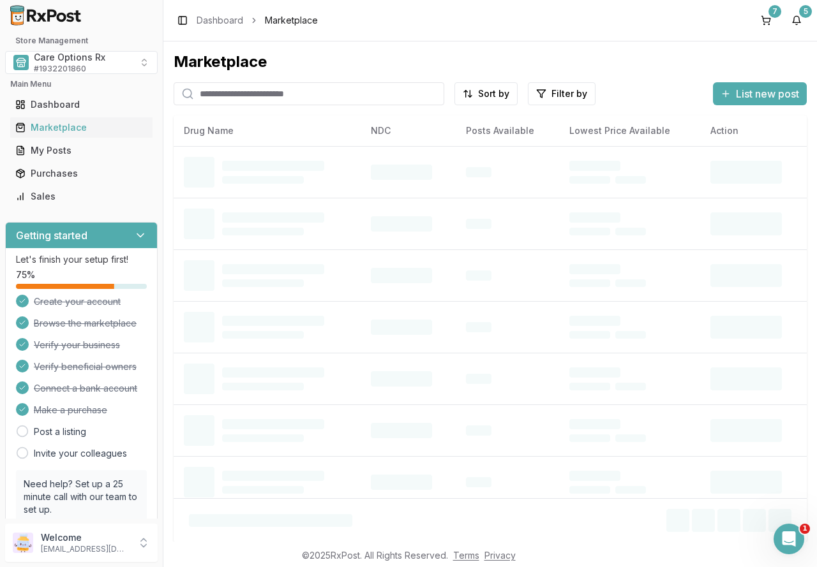
click at [291, 92] on input "search" at bounding box center [309, 93] width 270 height 23
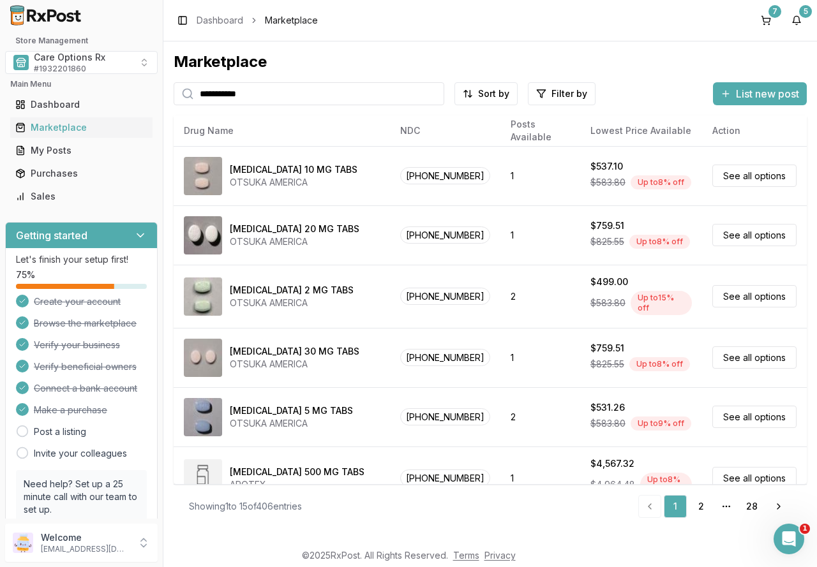
type input "**********"
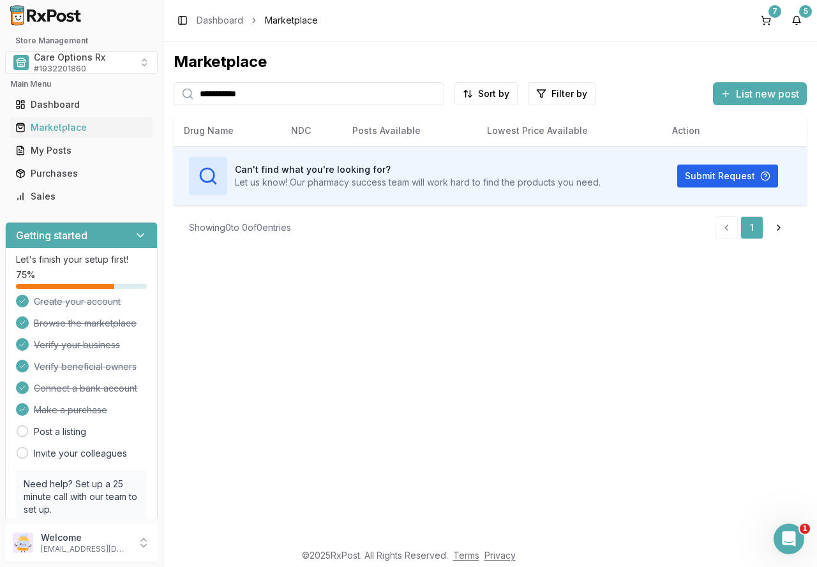
drag, startPoint x: 268, startPoint y: 94, endPoint x: 120, endPoint y: 94, distance: 148.0
click at [120, 94] on div "**********" at bounding box center [408, 283] width 817 height 567
click at [432, 94] on input "**********" at bounding box center [309, 93] width 270 height 23
click at [428, 93] on input "search" at bounding box center [309, 93] width 270 height 23
type input "*******"
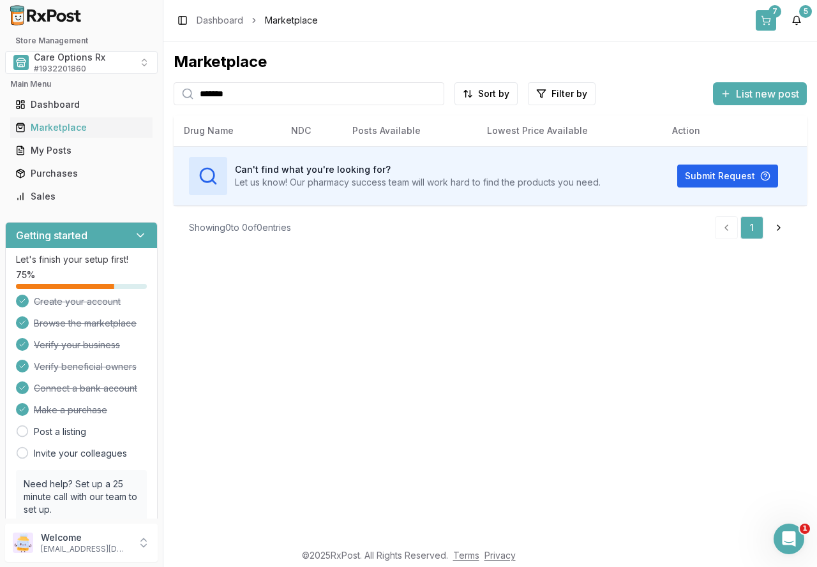
click at [771, 14] on div "7" at bounding box center [774, 11] width 13 height 13
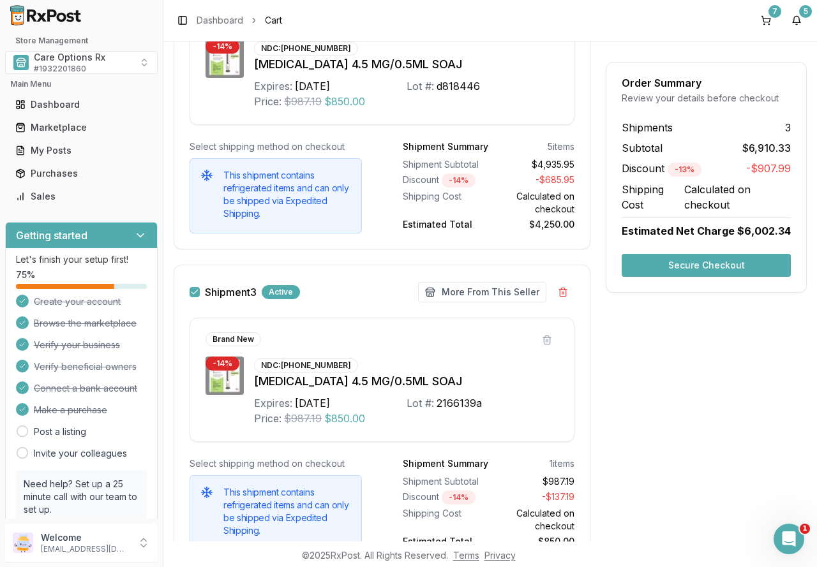
scroll to position [1209, 0]
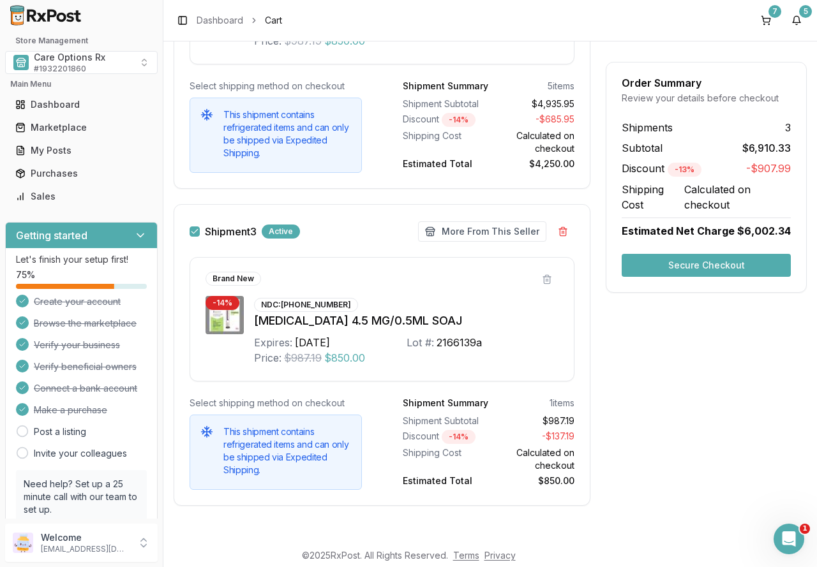
click at [681, 266] on button "Secure Checkout" at bounding box center [705, 265] width 169 height 23
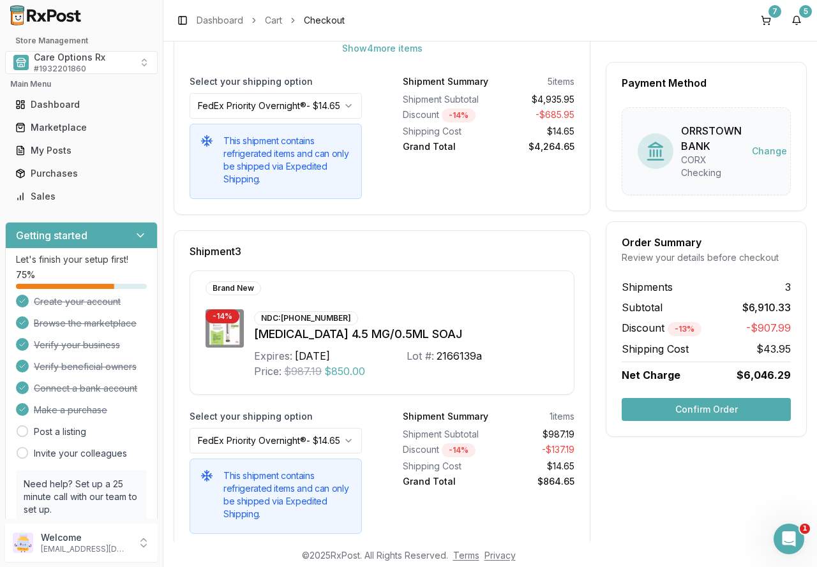
scroll to position [736, 0]
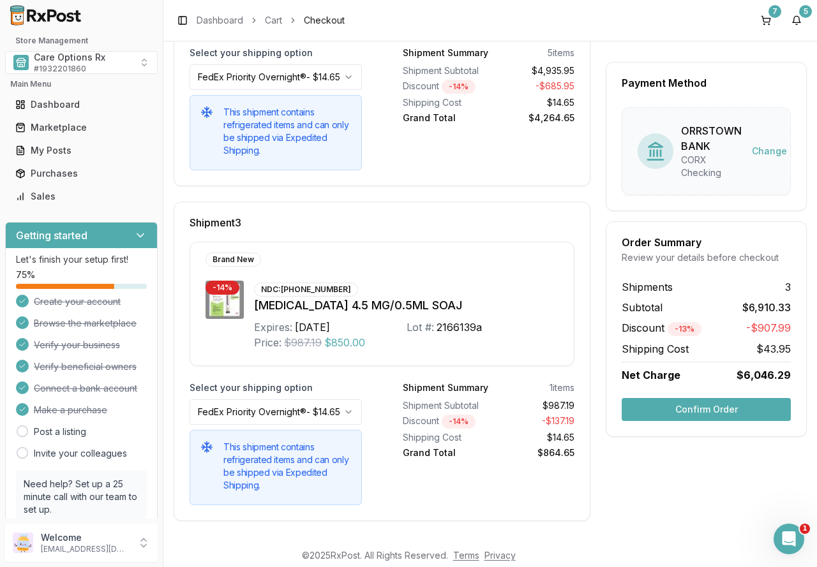
click at [714, 394] on div "Order Summary Review your details before checkout Shipments 3 Subtotal $6,910.3…" at bounding box center [705, 329] width 201 height 216
click at [715, 405] on button "Confirm Order" at bounding box center [705, 409] width 169 height 23
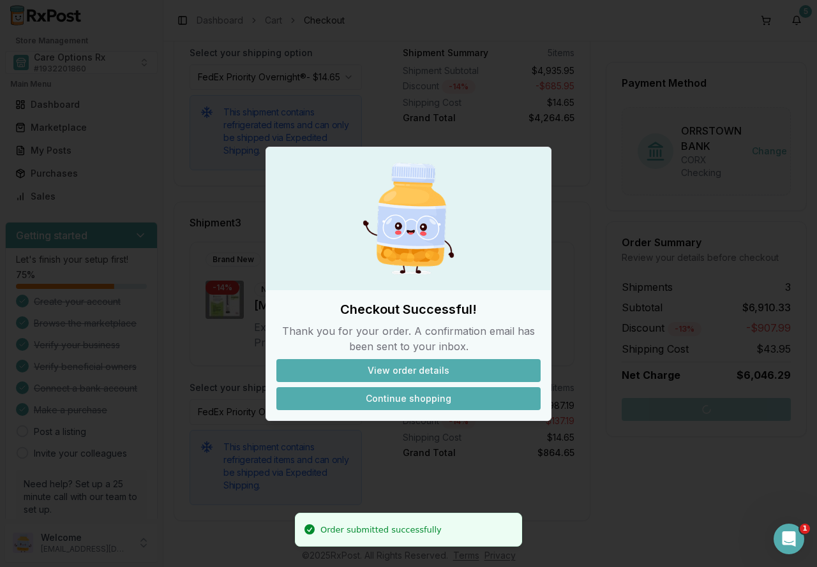
click at [433, 395] on button "Continue shopping" at bounding box center [408, 398] width 264 height 23
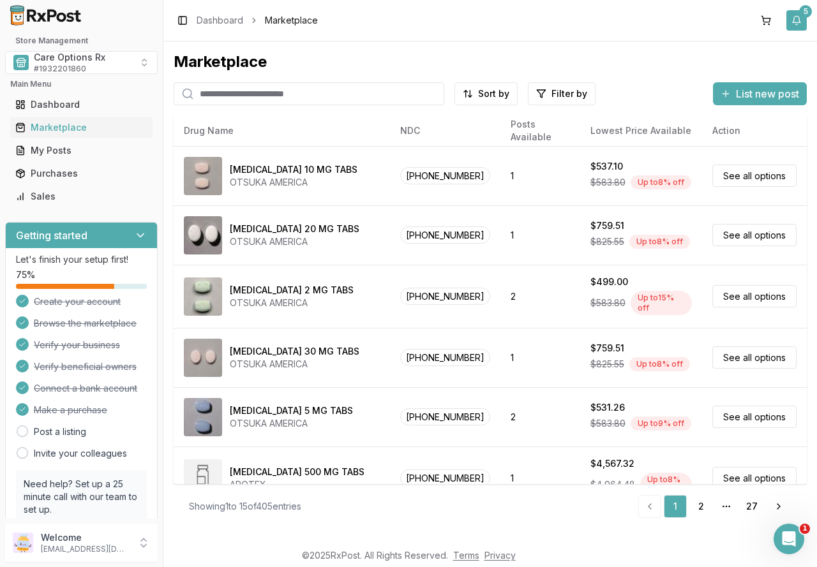
click at [793, 21] on button "5" at bounding box center [796, 20] width 20 height 20
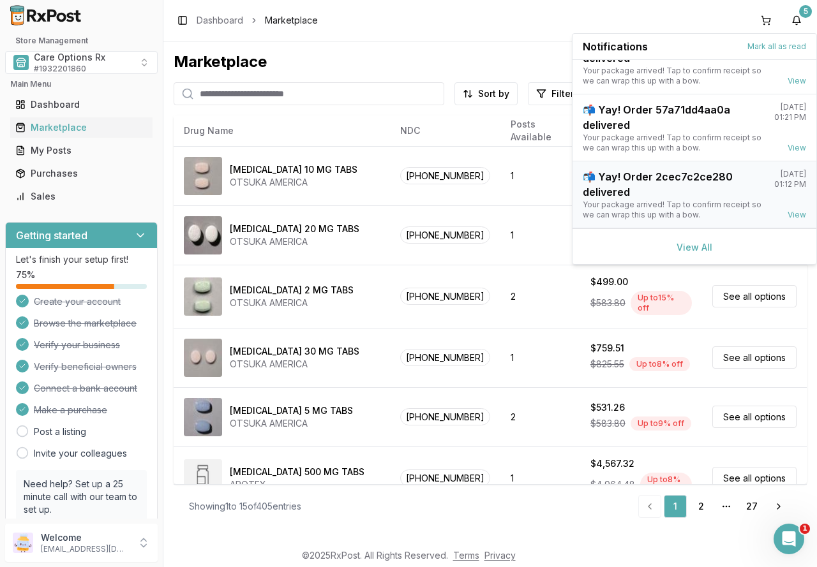
scroll to position [167, 0]
click at [681, 248] on link "View All" at bounding box center [694, 246] width 36 height 11
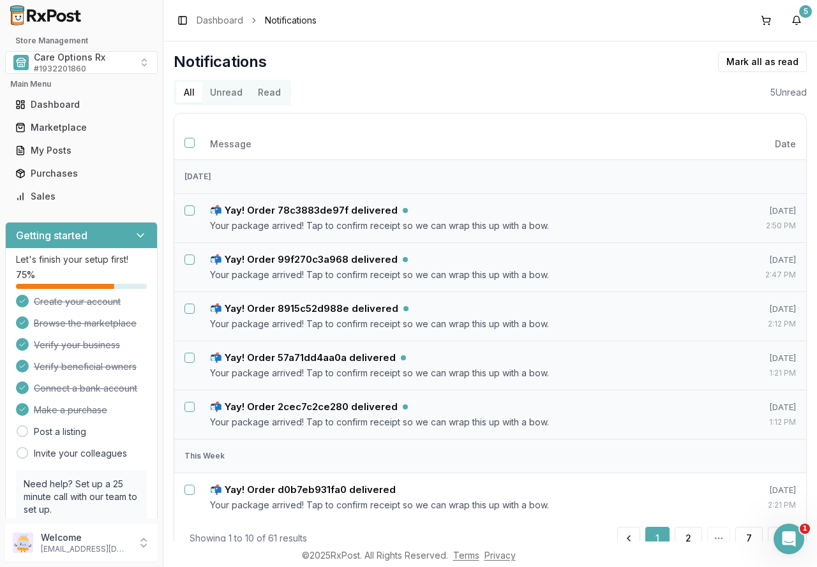
click at [232, 91] on button "Unread" at bounding box center [226, 92] width 48 height 20
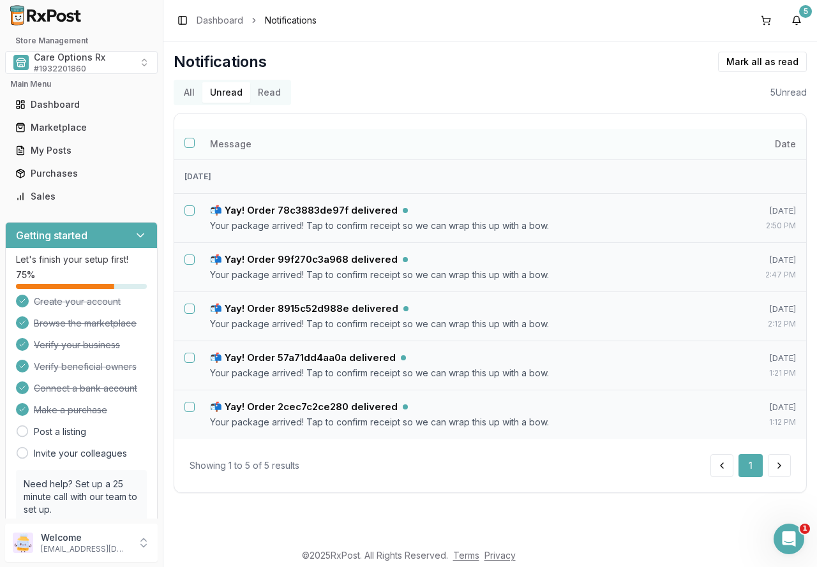
click at [189, 142] on button "Select all notifications" at bounding box center [189, 143] width 10 height 10
click at [692, 59] on button "Mark as read" at bounding box center [704, 62] width 75 height 20
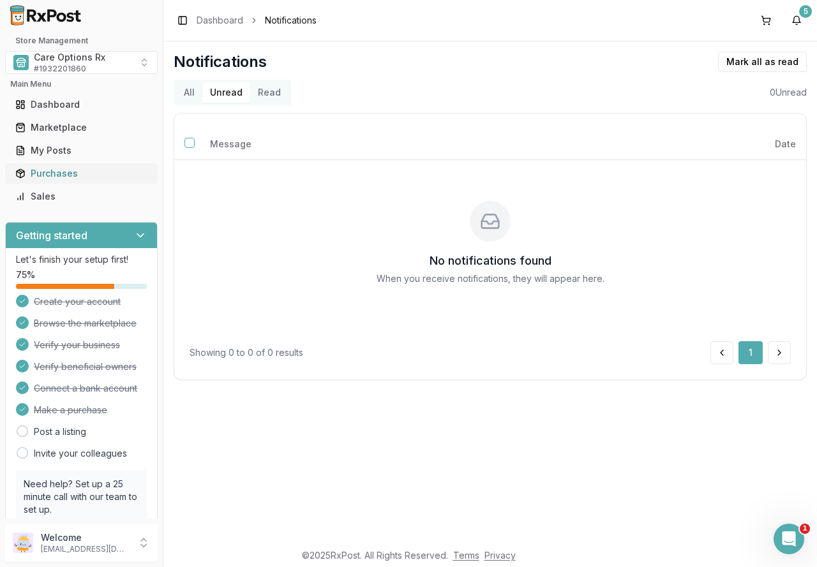
click at [52, 168] on div "Purchases" at bounding box center [81, 173] width 132 height 13
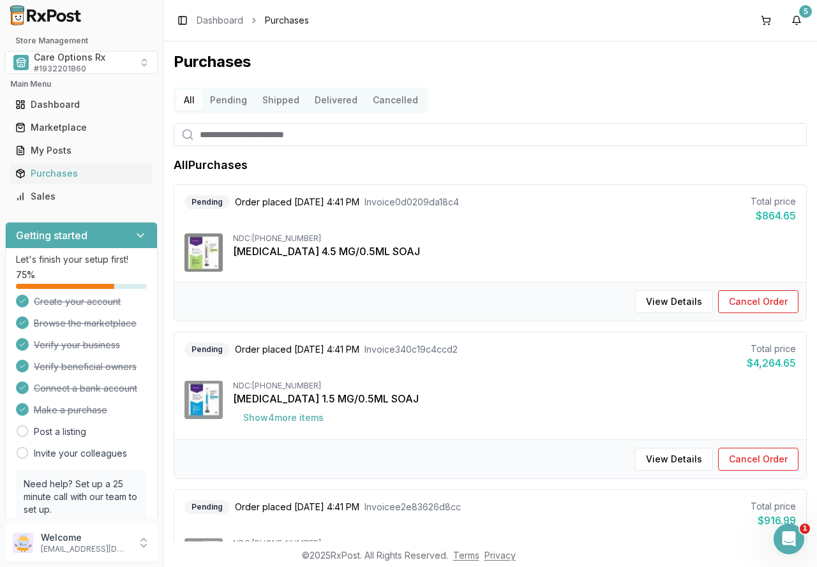
click at [320, 103] on button "Delivered" at bounding box center [336, 100] width 58 height 20
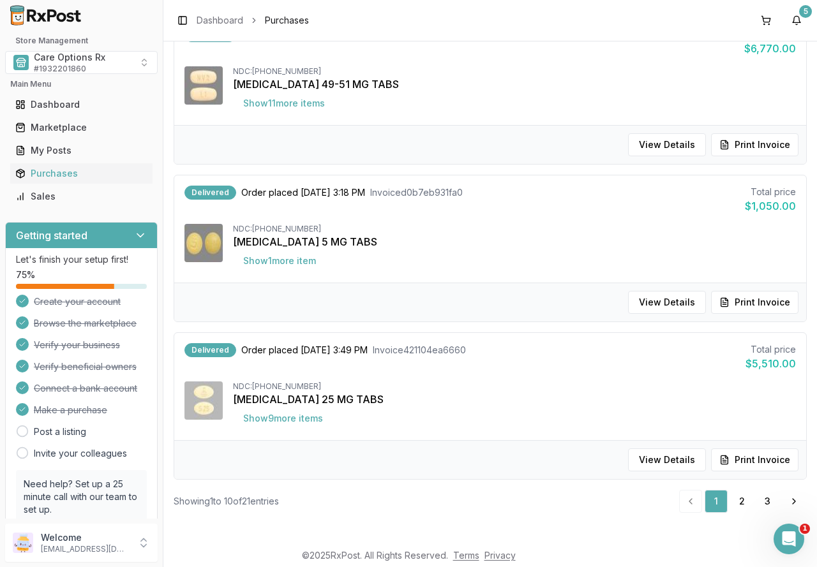
scroll to position [1252, 0]
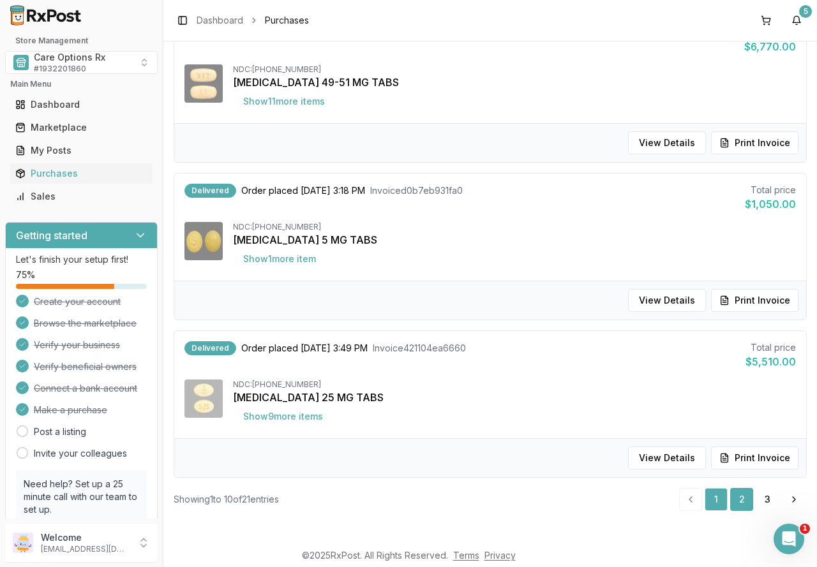
click at [735, 496] on link "2" at bounding box center [741, 499] width 23 height 23
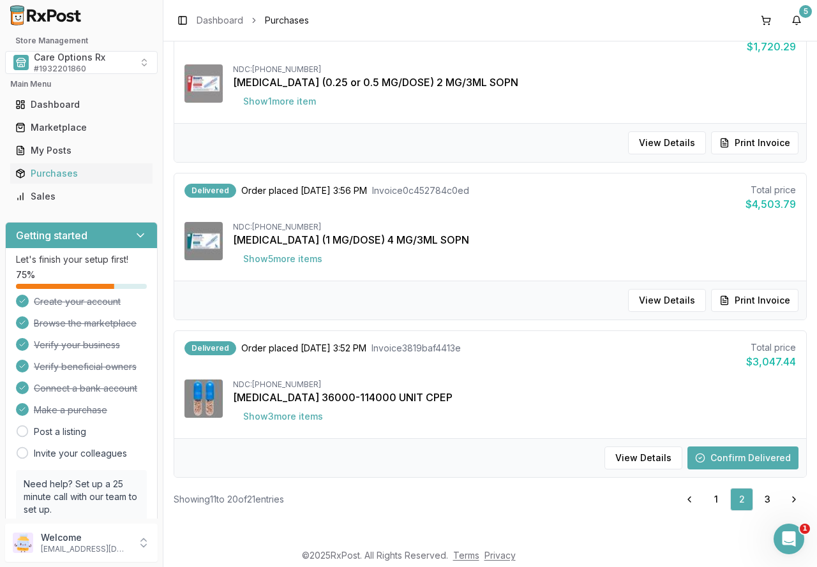
click at [733, 457] on button "Confirm Delivered" at bounding box center [742, 458] width 111 height 23
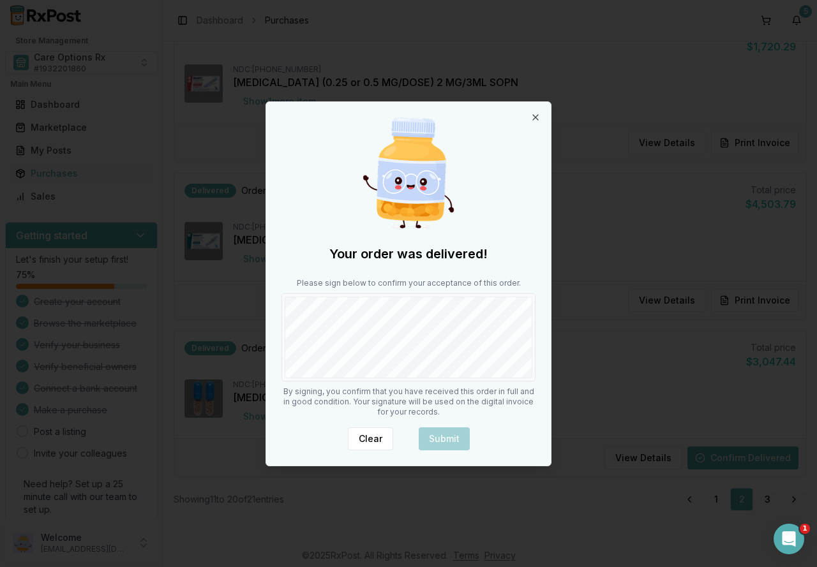
click at [348, 386] on div "Your order was delivered! Please sign below to confirm your acceptance of this …" at bounding box center [408, 284] width 285 height 364
click at [433, 434] on button "Submit" at bounding box center [443, 438] width 51 height 23
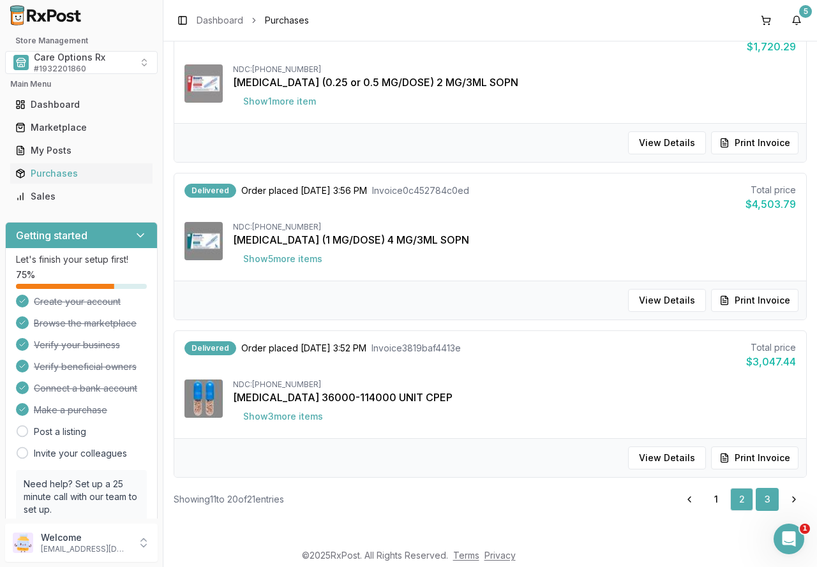
click at [760, 500] on link "3" at bounding box center [766, 499] width 23 height 23
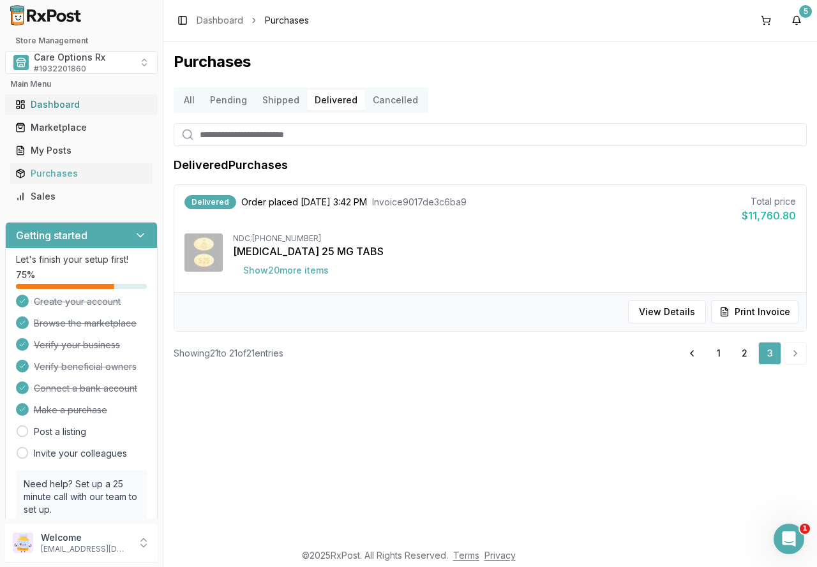
click at [43, 107] on div "Dashboard" at bounding box center [81, 104] width 132 height 13
